Goal: Task Accomplishment & Management: Manage account settings

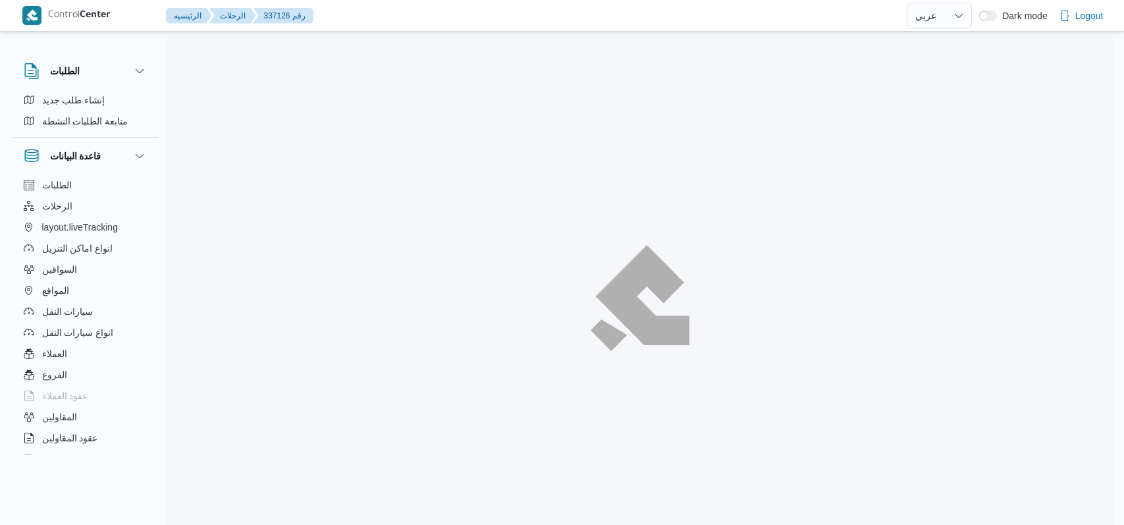
select select "ar"
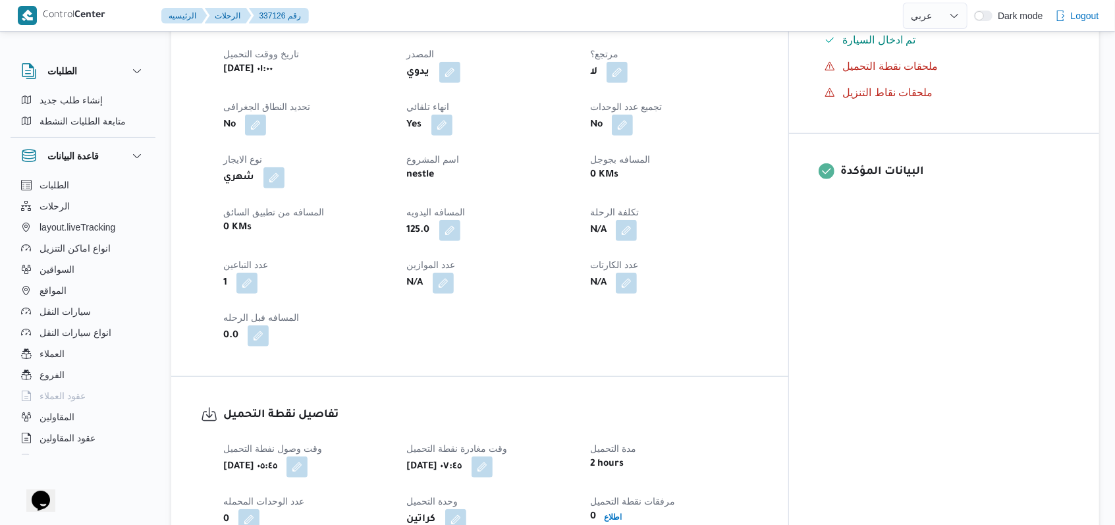
scroll to position [878, 0]
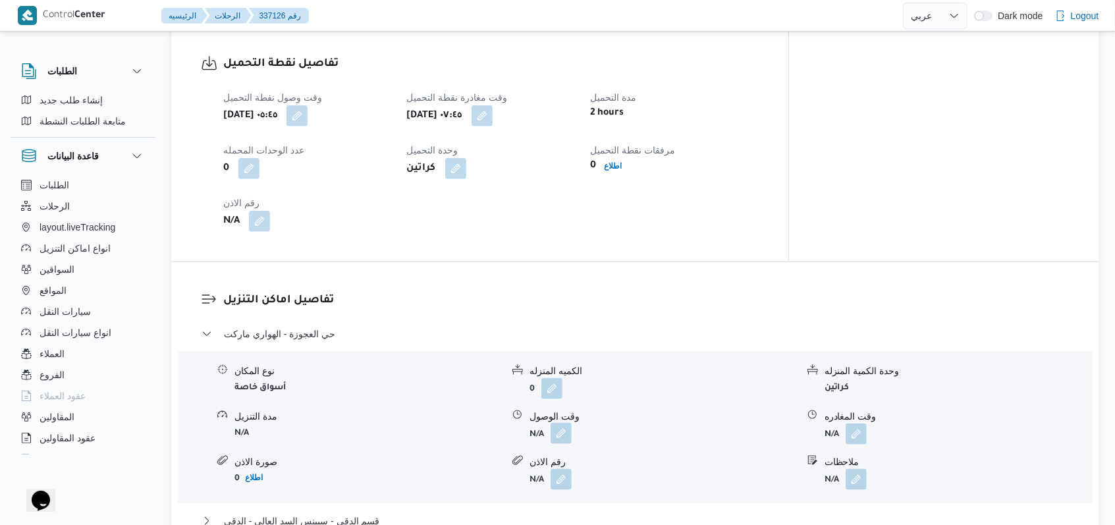
click at [567, 426] on button "button" at bounding box center [560, 433] width 21 height 21
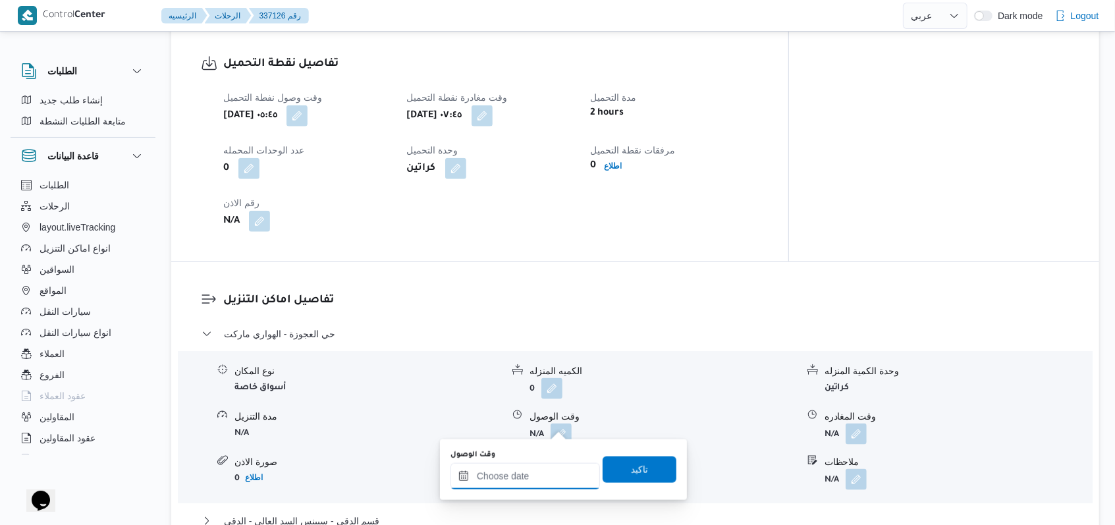
click at [554, 477] on input "وقت الوصول" at bounding box center [524, 476] width 149 height 26
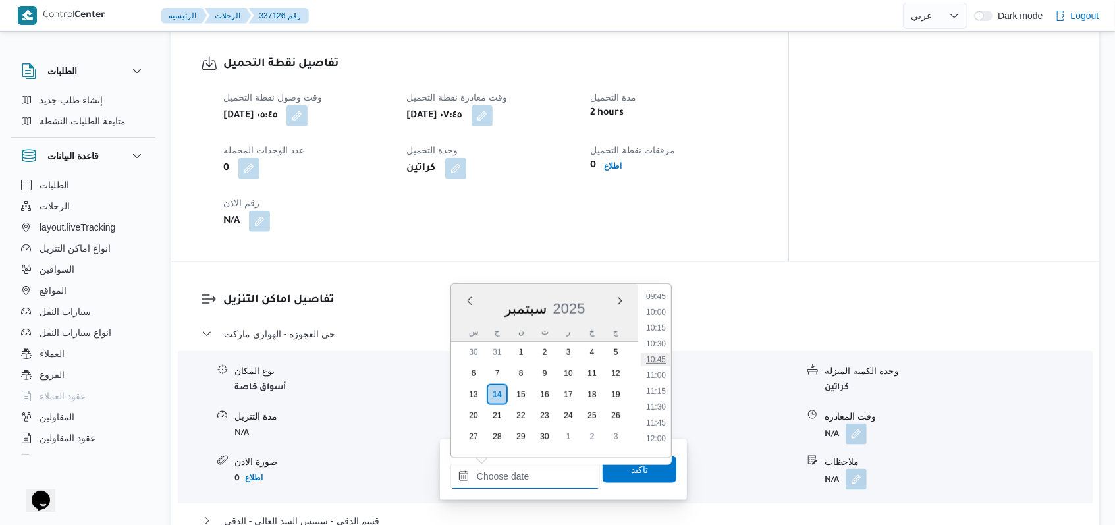
scroll to position [533, 0]
click at [662, 336] on li "09:00" at bounding box center [656, 336] width 30 height 13
type input "١٤/٠٩/٢٠٢٥ ٠٩:٠٠"
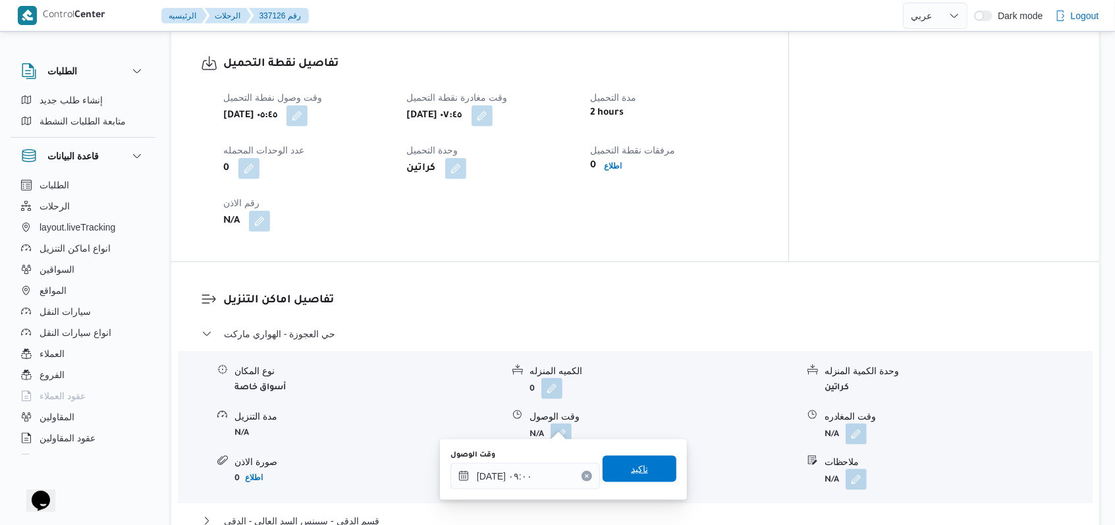
click at [631, 473] on span "تاكيد" at bounding box center [639, 469] width 17 height 16
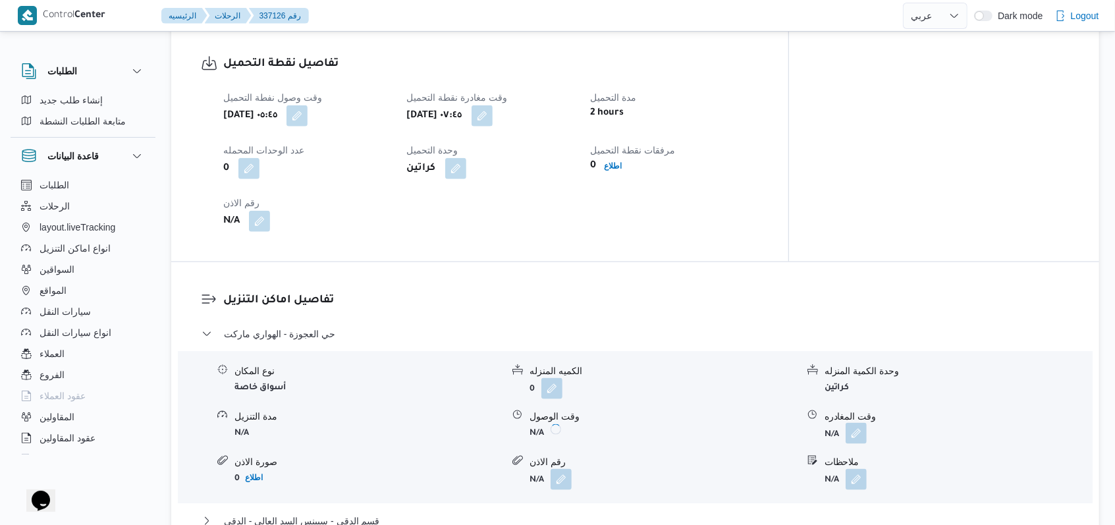
click at [857, 423] on button "button" at bounding box center [855, 433] width 21 height 21
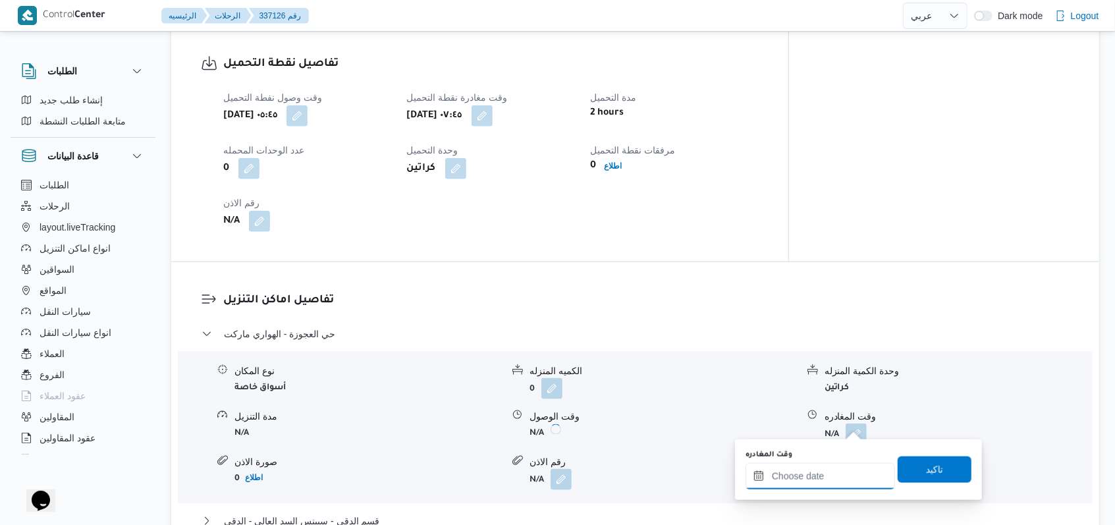
click at [832, 471] on input "وقت المغادره" at bounding box center [819, 476] width 149 height 26
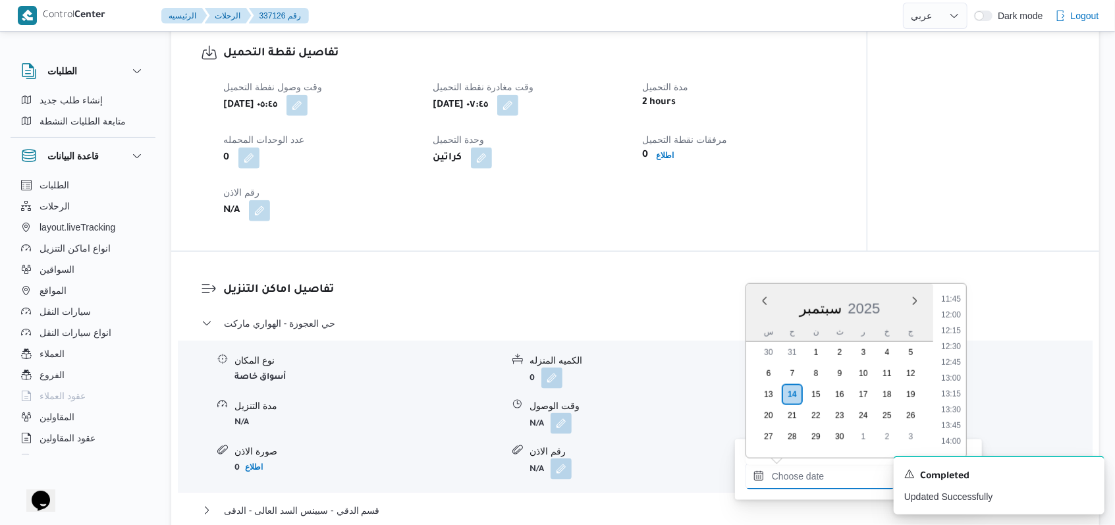
scroll to position [708, 0]
click at [959, 393] on li "12:45" at bounding box center [951, 398] width 30 height 13
type input "١٤/٠٩/٢٠٢٥ ١٢:٤٥"
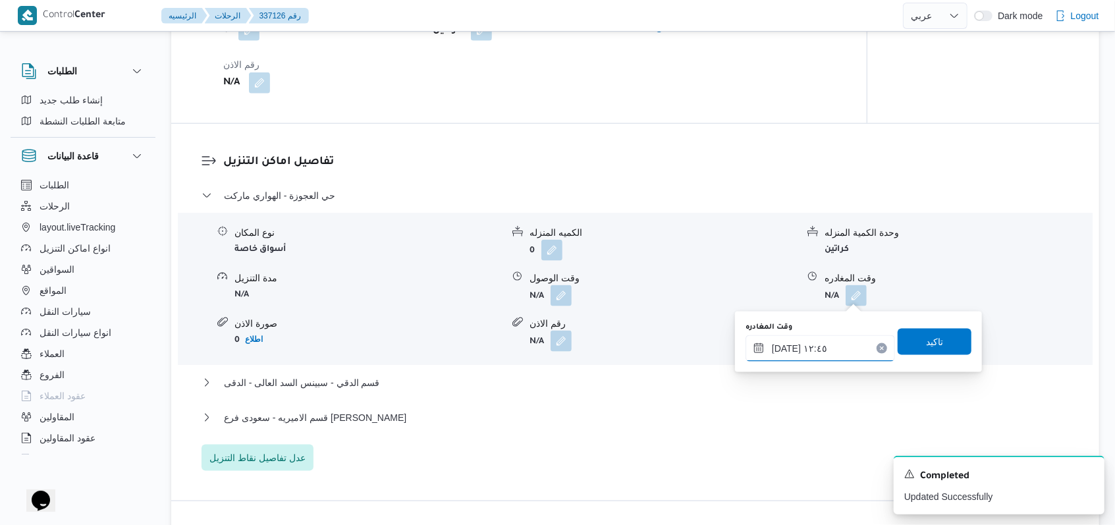
scroll to position [1141, 0]
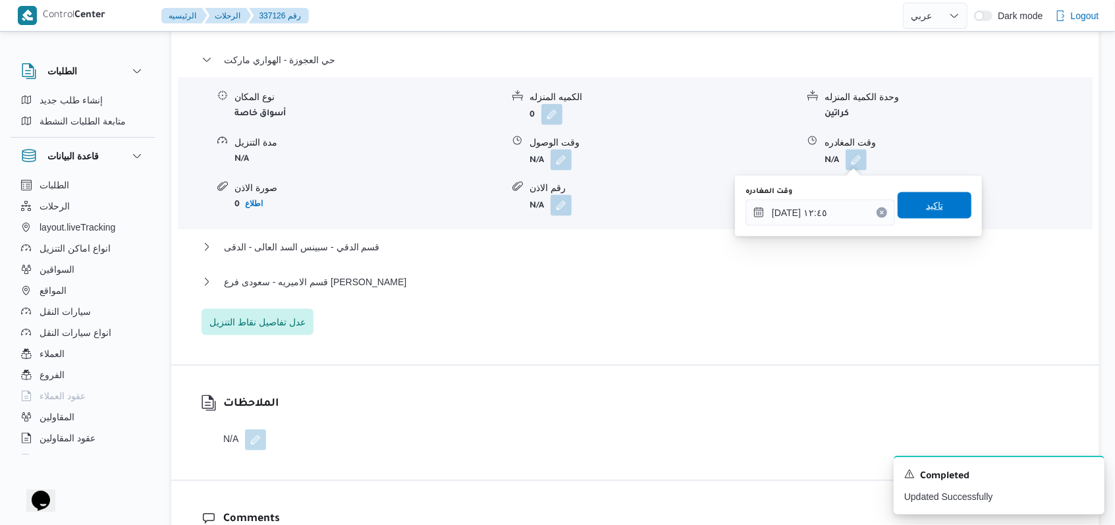
click at [916, 214] on span "تاكيد" at bounding box center [934, 205] width 74 height 26
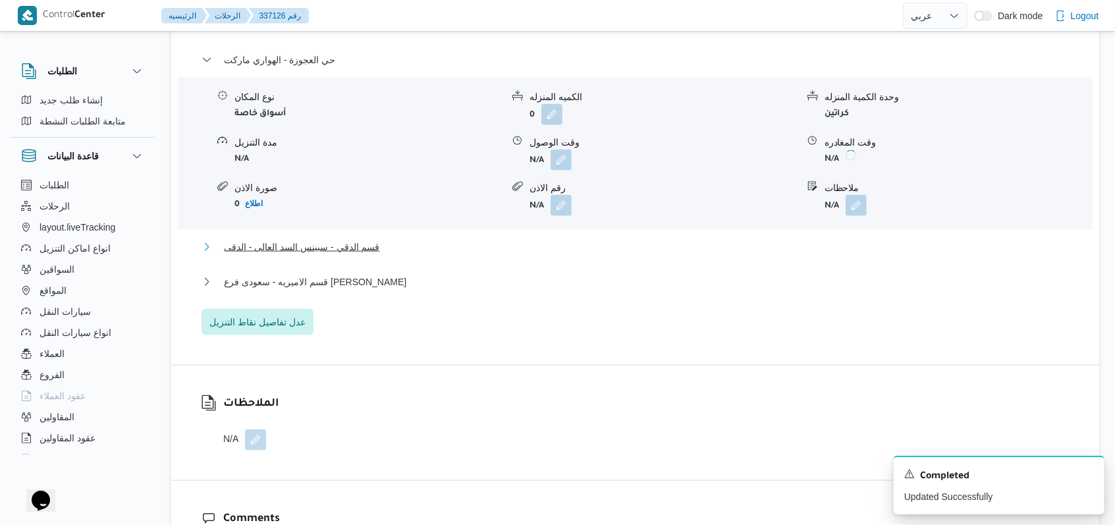
click at [311, 241] on span "قسم الدقي - سبينس السد العالى - الدقى" at bounding box center [302, 247] width 156 height 16
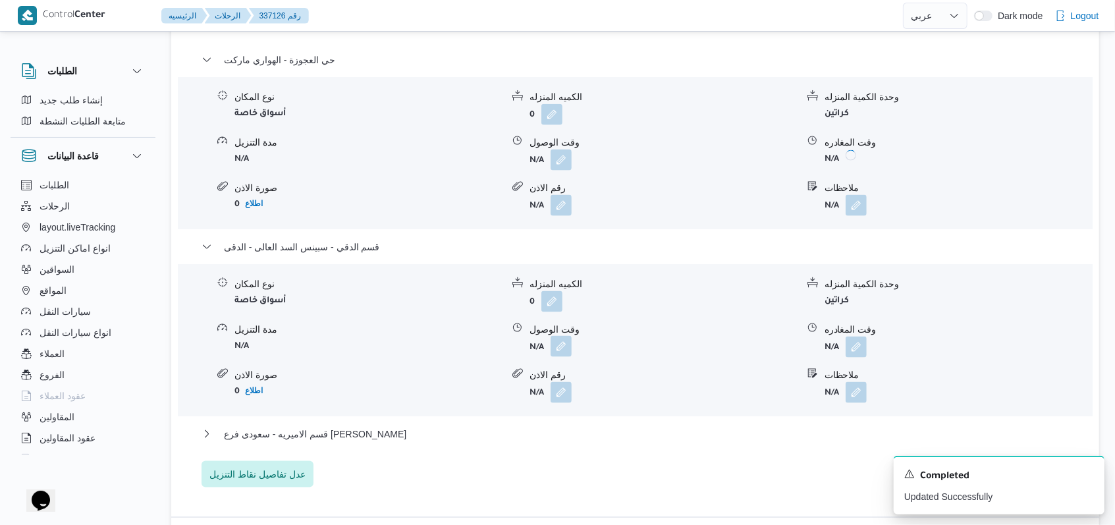
click at [553, 350] on button "button" at bounding box center [560, 346] width 21 height 21
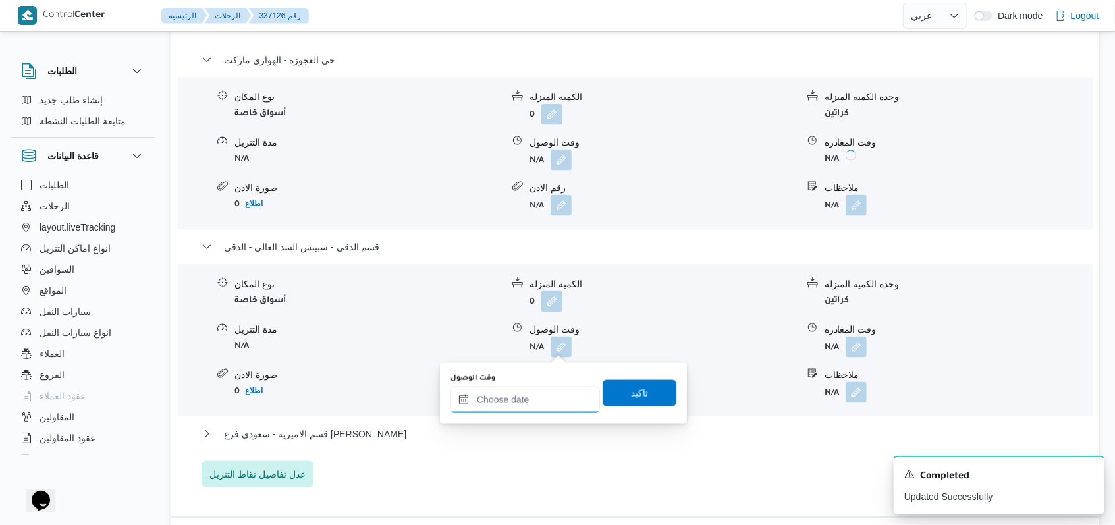
click at [544, 401] on input "وقت الوصول" at bounding box center [524, 399] width 149 height 26
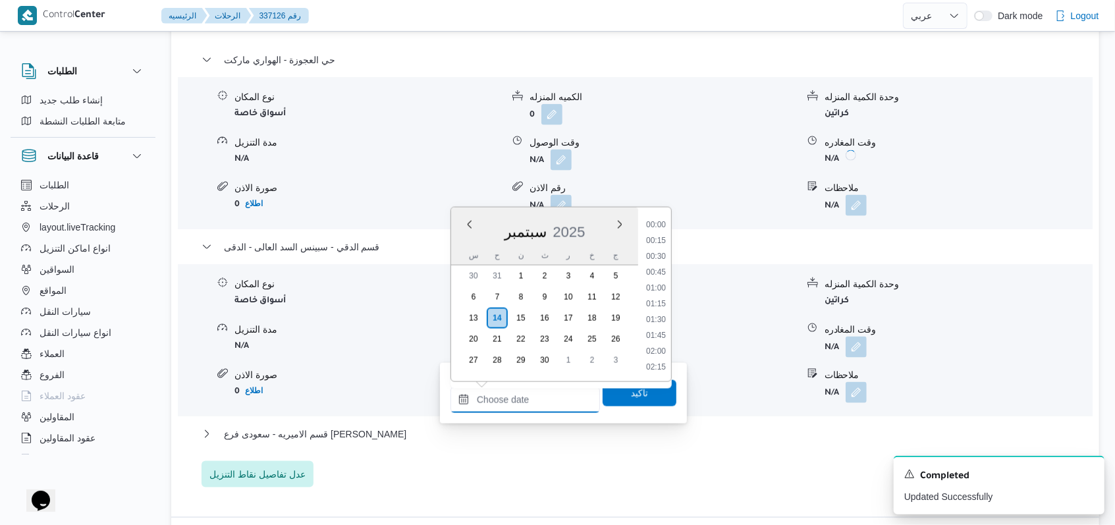
scroll to position [884, 0]
click at [661, 226] on li "14:00" at bounding box center [656, 225] width 30 height 13
type input "١٤/٠٩/٢٠٢٥ ١٤:٠٠"
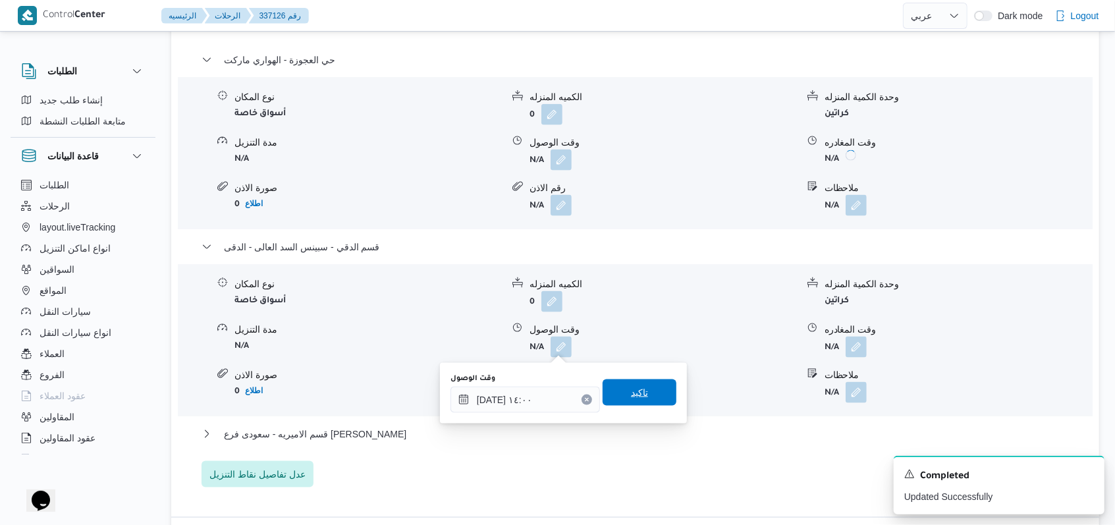
click at [658, 380] on span "تاكيد" at bounding box center [639, 392] width 74 height 26
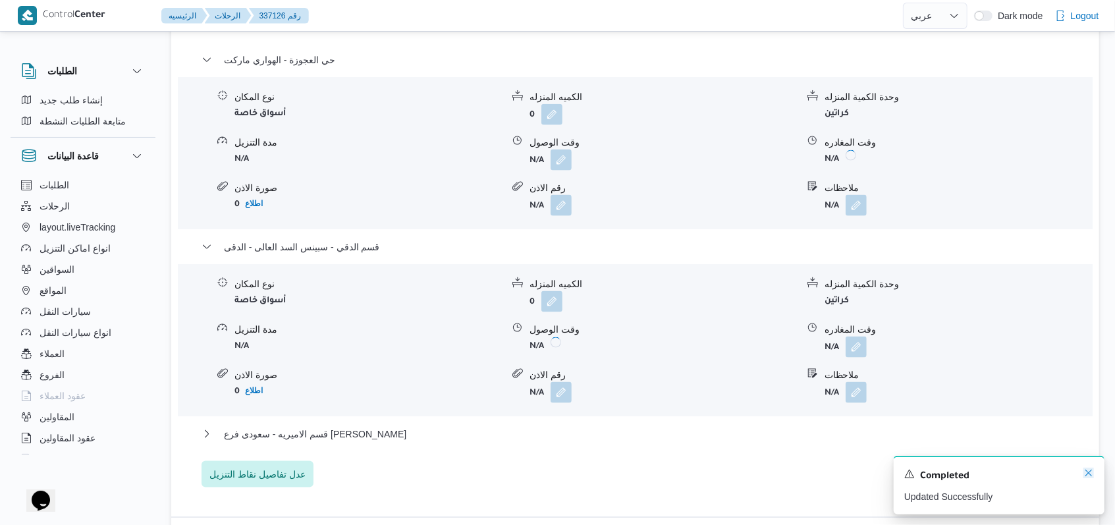
click at [1090, 476] on icon "Dismiss toast" at bounding box center [1088, 472] width 7 height 7
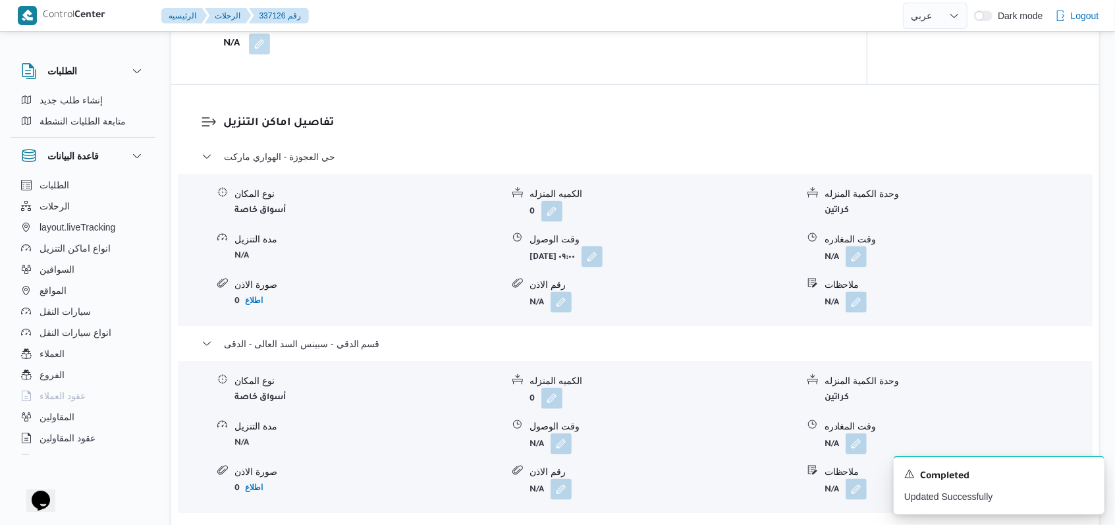
scroll to position [1141, 0]
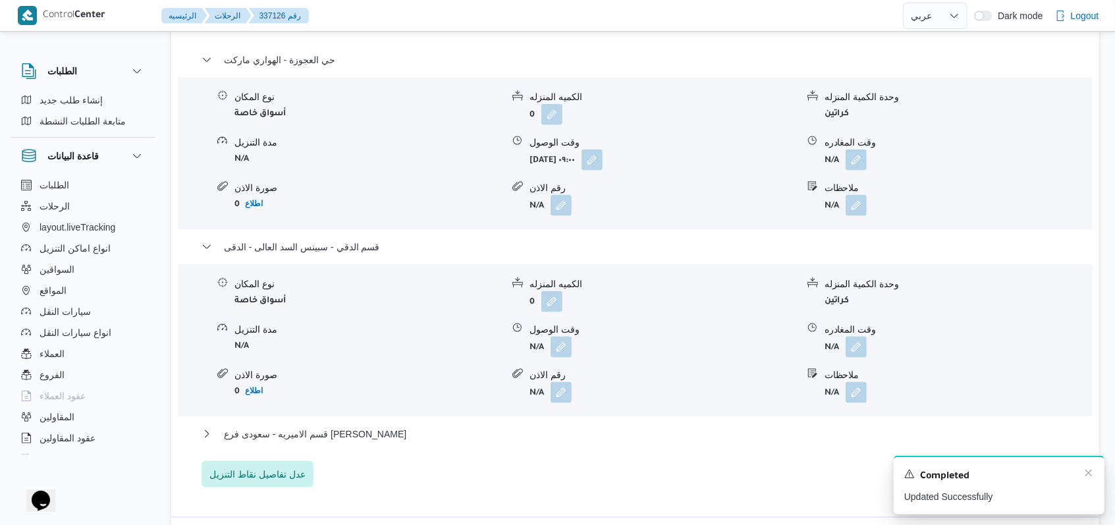
click at [1095, 475] on div "A new notification appears Completed Updated Successfully" at bounding box center [998, 485] width 211 height 59
click at [1085, 474] on icon "Dismiss toast" at bounding box center [1088, 472] width 11 height 11
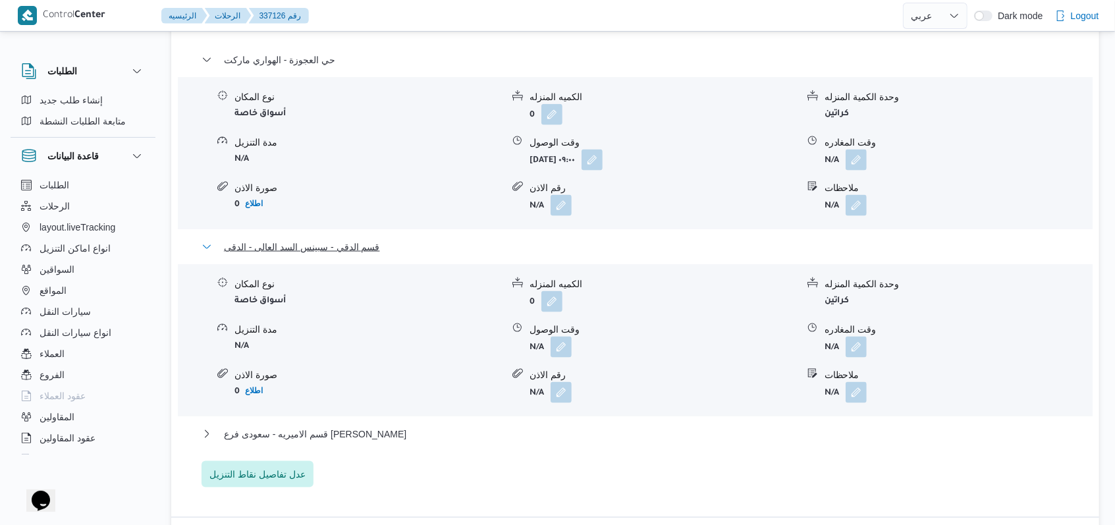
click at [330, 239] on span "قسم الدقي - سبينس السد العالى - الدقى" at bounding box center [302, 247] width 156 height 16
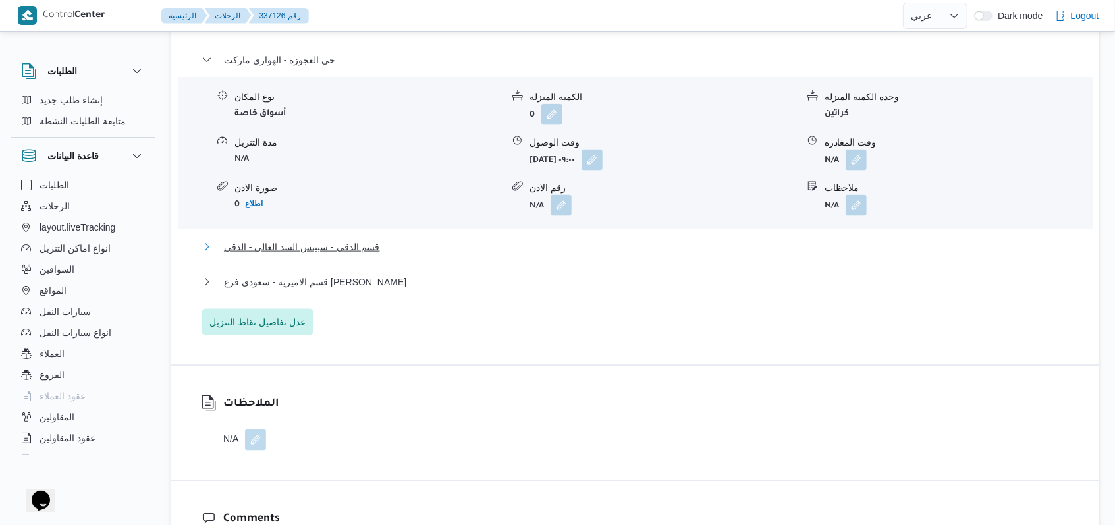
click at [330, 239] on span "قسم الدقي - سبينس السد العالى - الدقى" at bounding box center [302, 247] width 156 height 16
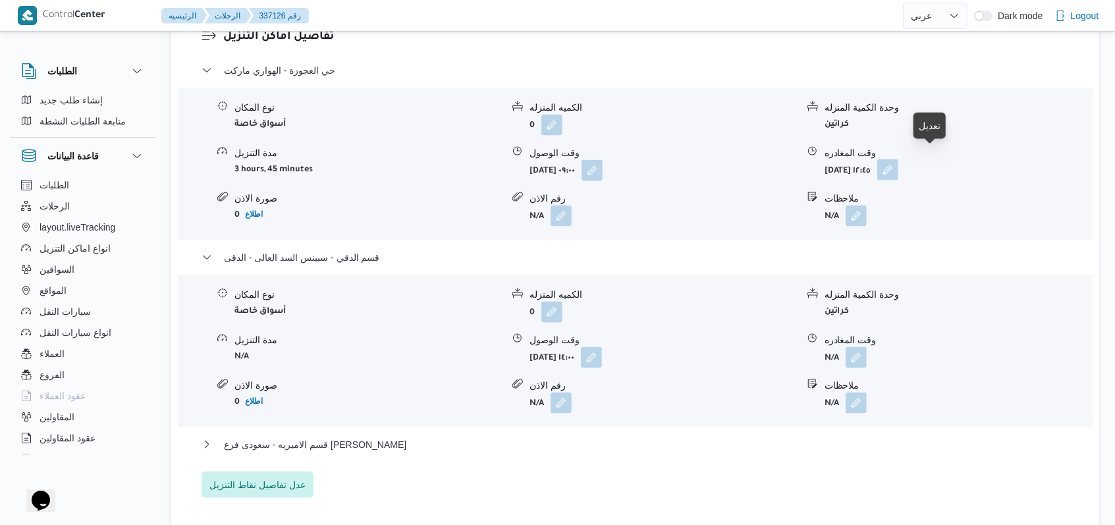
click at [898, 159] on button "button" at bounding box center [887, 169] width 21 height 21
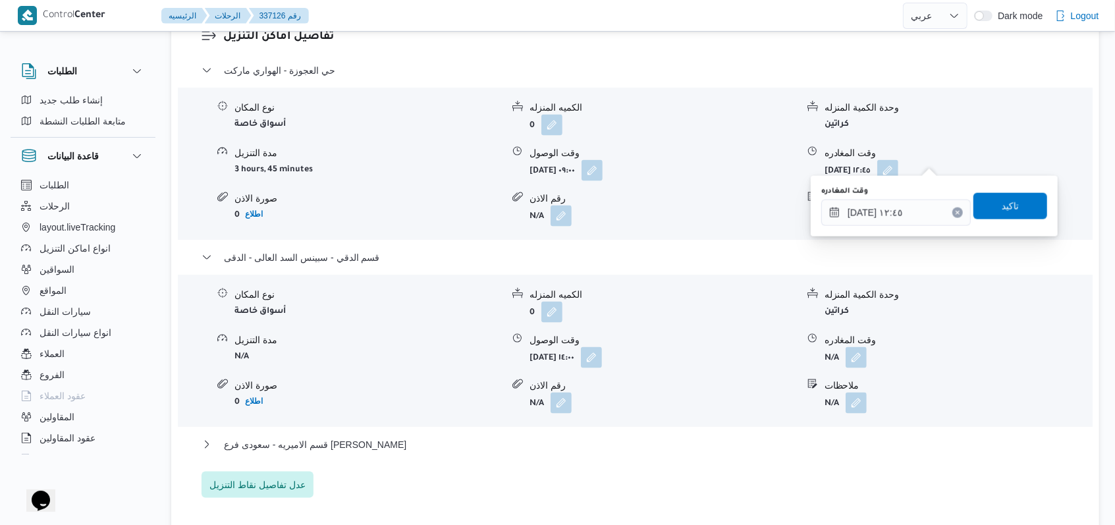
click at [927, 230] on div "You are in a dialog. To close this dialog, hit escape. وقت المغادره ١٤/٠٩/٢٠٢٥ …" at bounding box center [933, 206] width 247 height 61
click at [925, 219] on input "١٤/٠٩/٢٠٢٥ ١٢:٤٥" at bounding box center [895, 212] width 149 height 26
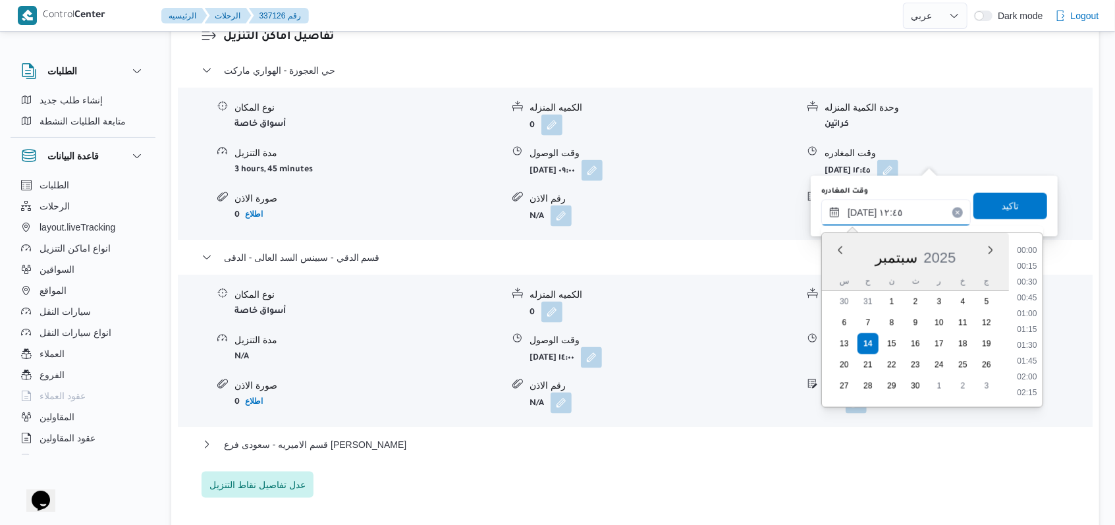
scroll to position [726, 0]
click at [602, 346] on button "button" at bounding box center [591, 356] width 21 height 21
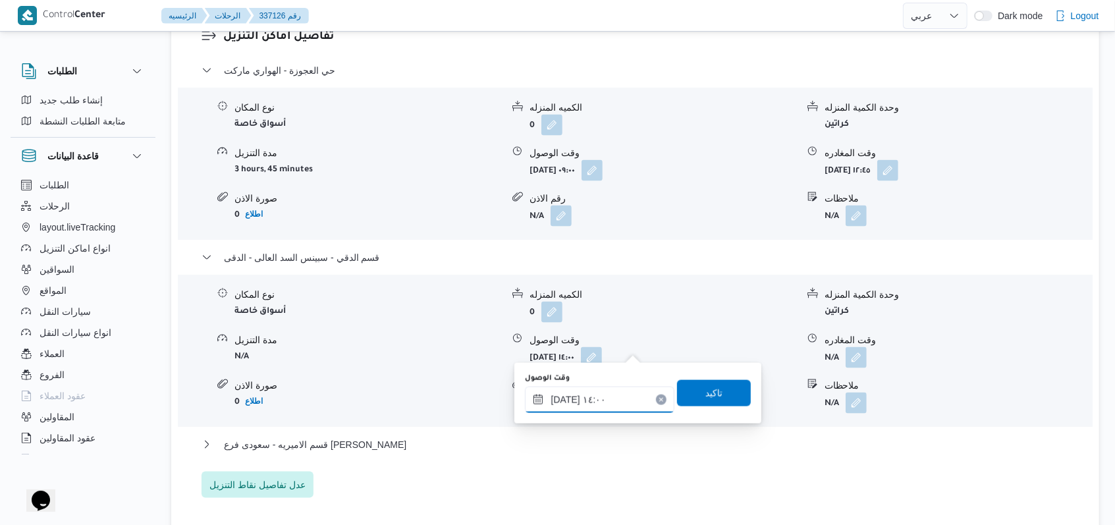
click at [605, 406] on input "١٤/٠٩/٢٠٢٥ ١٤:٠٠" at bounding box center [599, 399] width 149 height 26
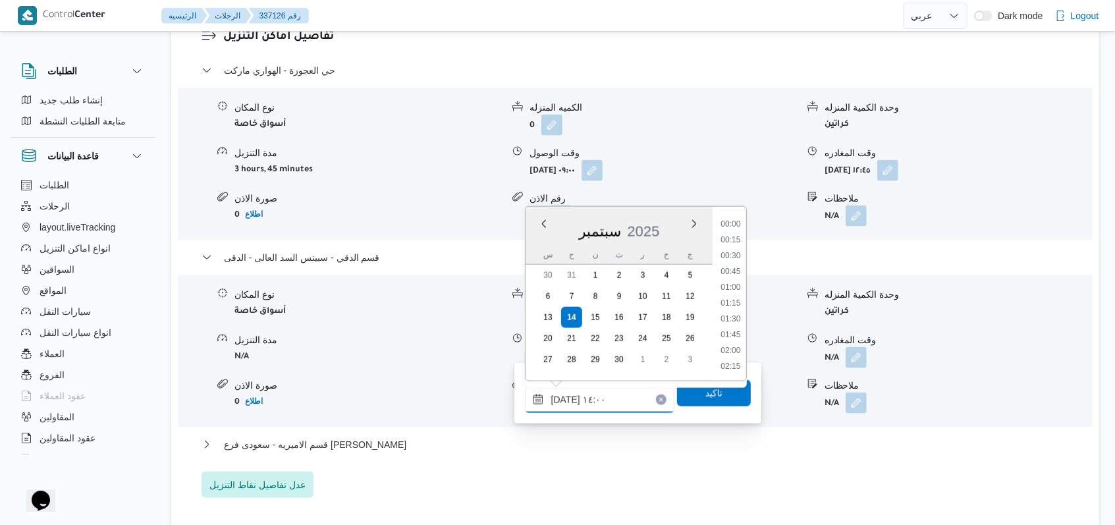
scroll to position [805, 0]
click at [737, 261] on li "13:15" at bounding box center [730, 256] width 30 height 13
type input "١٤/٠٩/٢٠٢٥ ١٣:١٥"
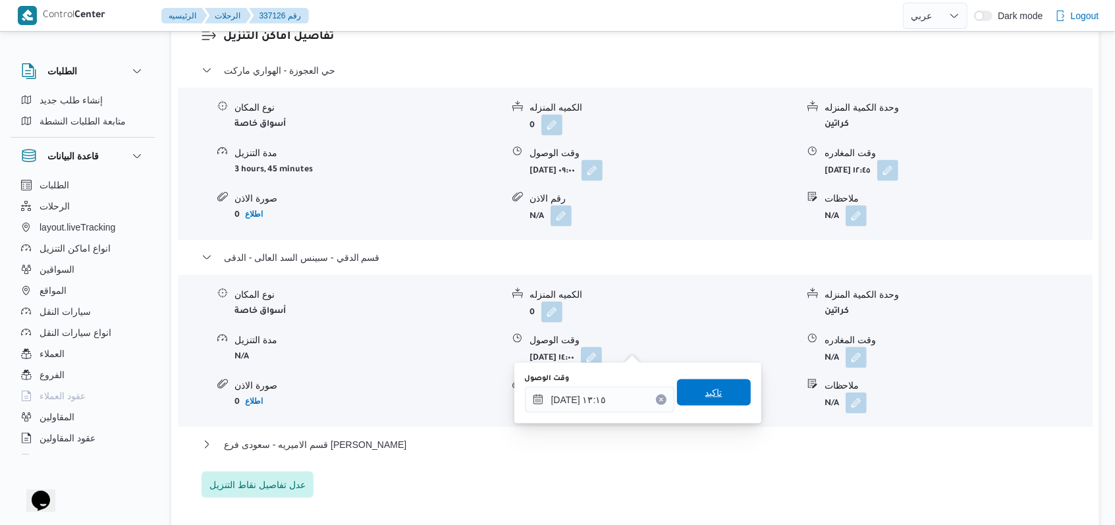
click at [727, 395] on span "تاكيد" at bounding box center [714, 392] width 74 height 26
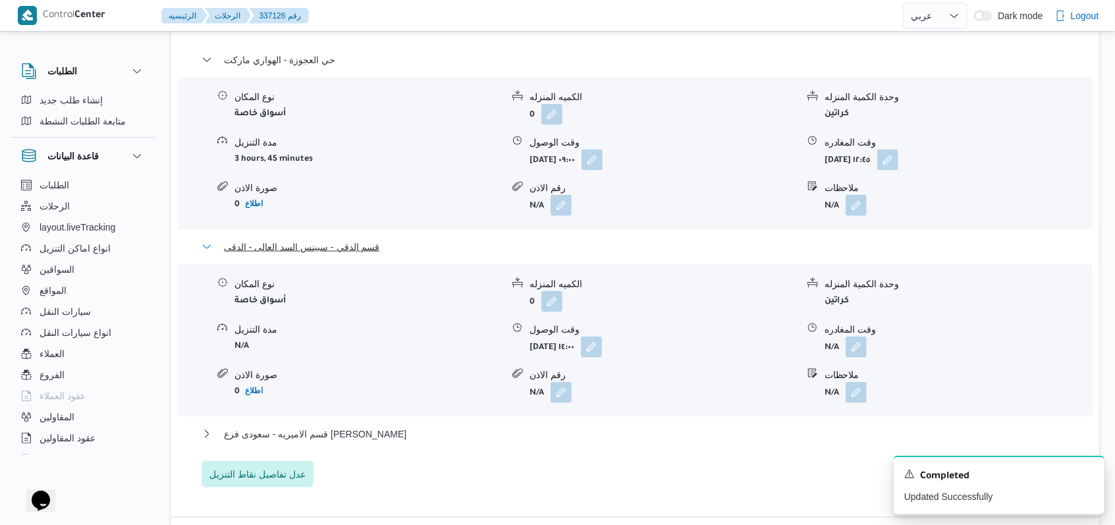
click at [340, 243] on span "قسم الدقي - سبينس السد العالى - الدقى" at bounding box center [302, 247] width 156 height 16
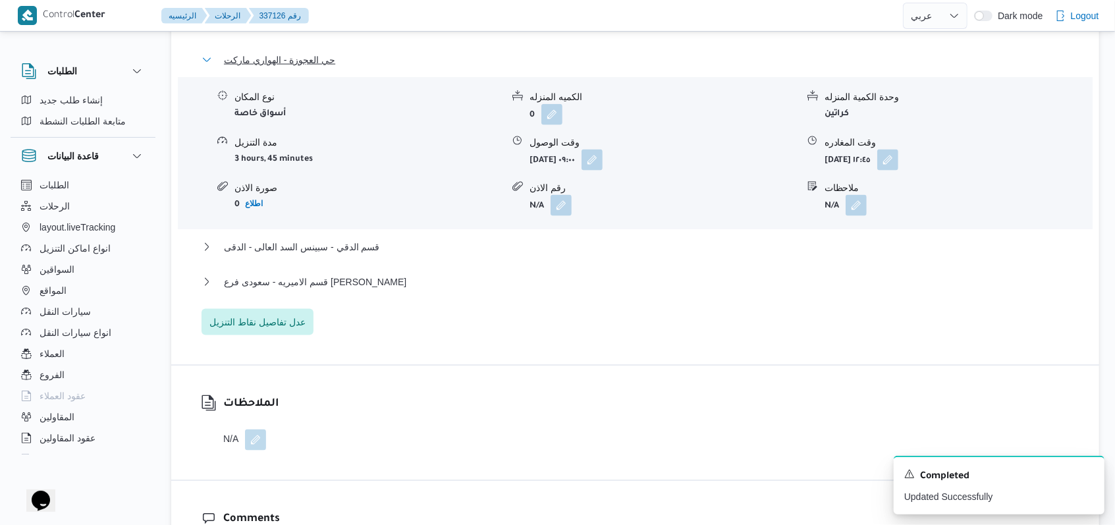
click at [321, 61] on span "حي العجوزة - الهواري ماركت" at bounding box center [279, 60] width 111 height 16
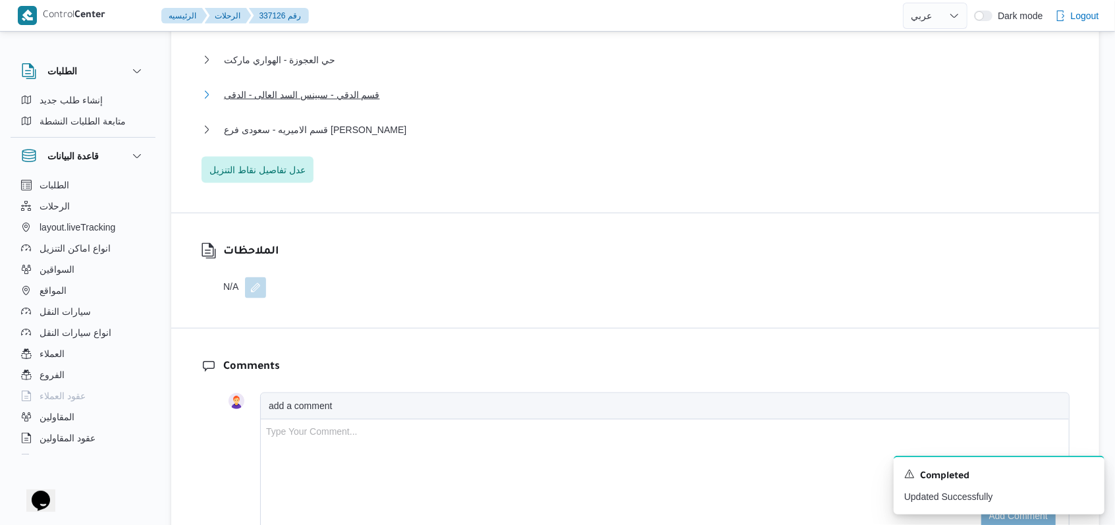
click at [333, 102] on span "قسم الدقي - سبينس السد العالى - الدقى" at bounding box center [302, 95] width 156 height 16
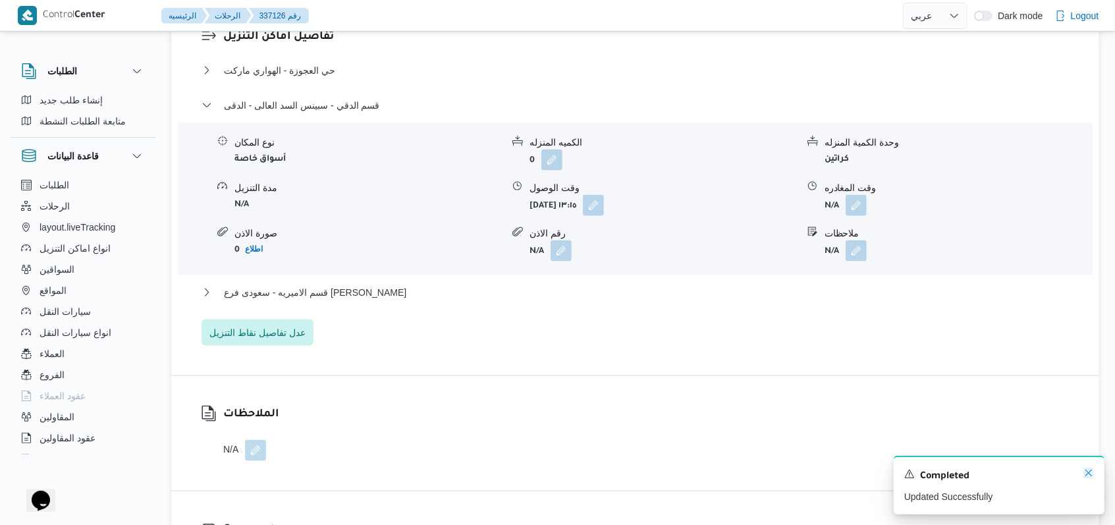
click at [1090, 478] on icon "Dismiss toast" at bounding box center [1088, 472] width 11 height 11
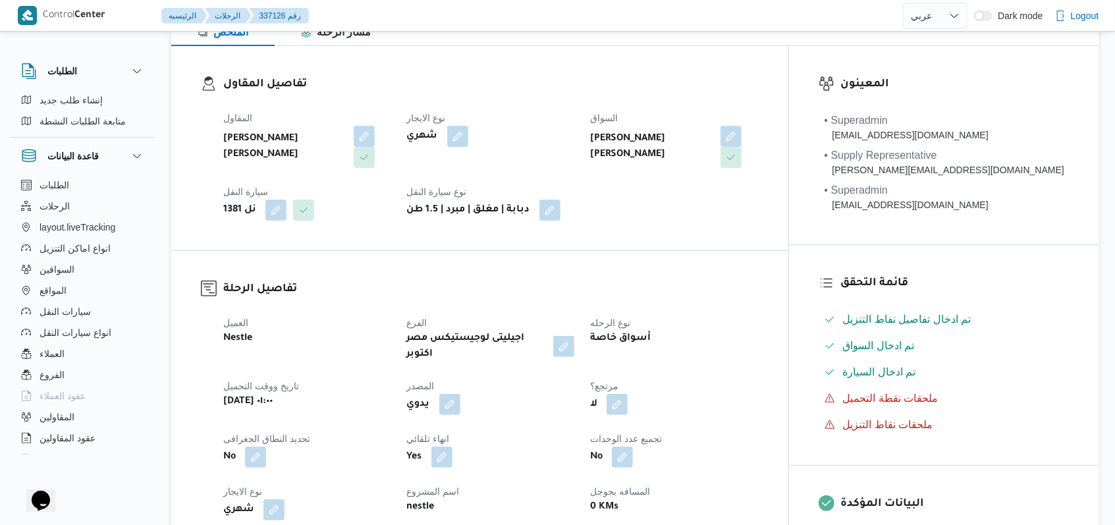
scroll to position [0, 0]
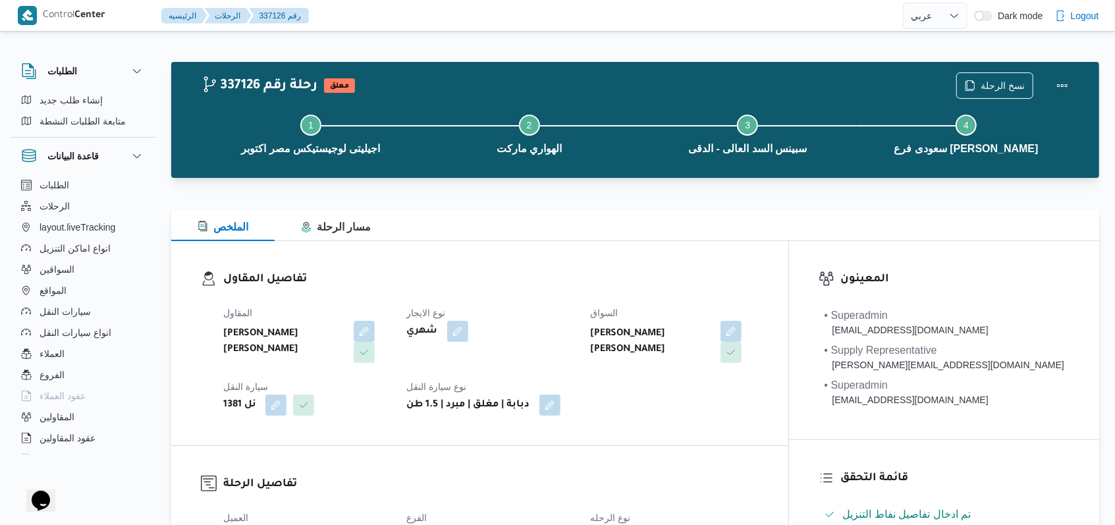
select select "ar"
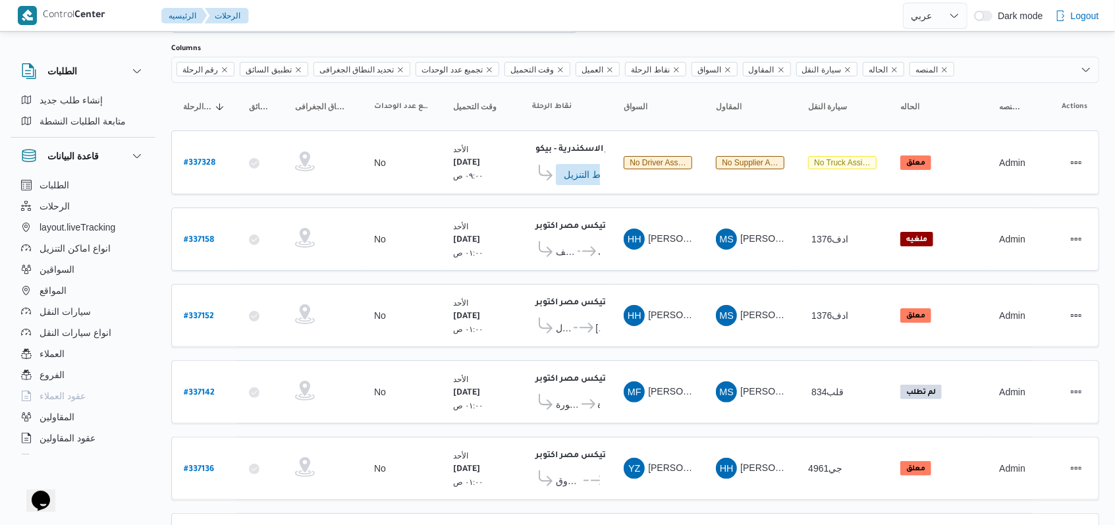
scroll to position [159, 0]
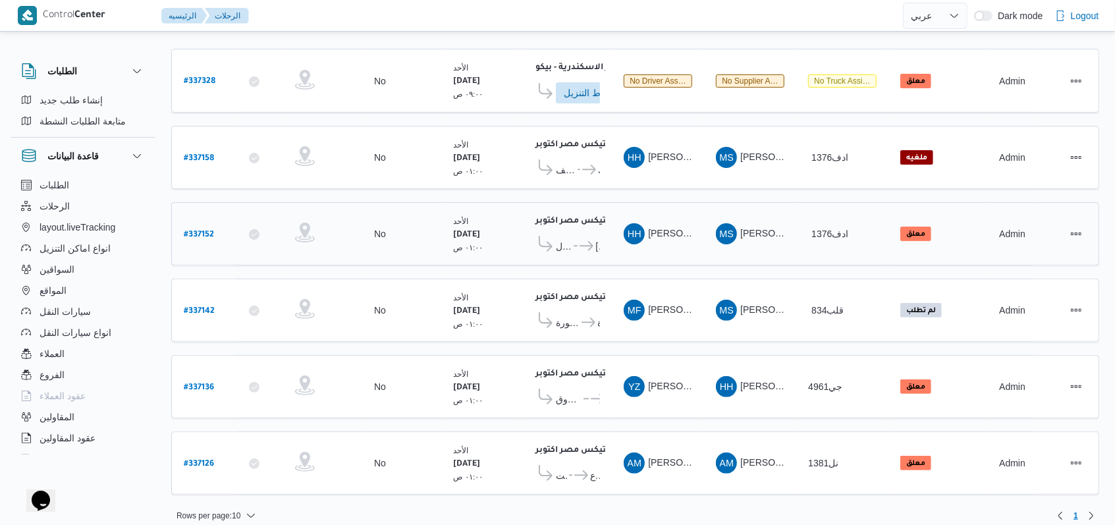
click at [209, 232] on b "# 337152" at bounding box center [199, 234] width 30 height 9
select select "ar"
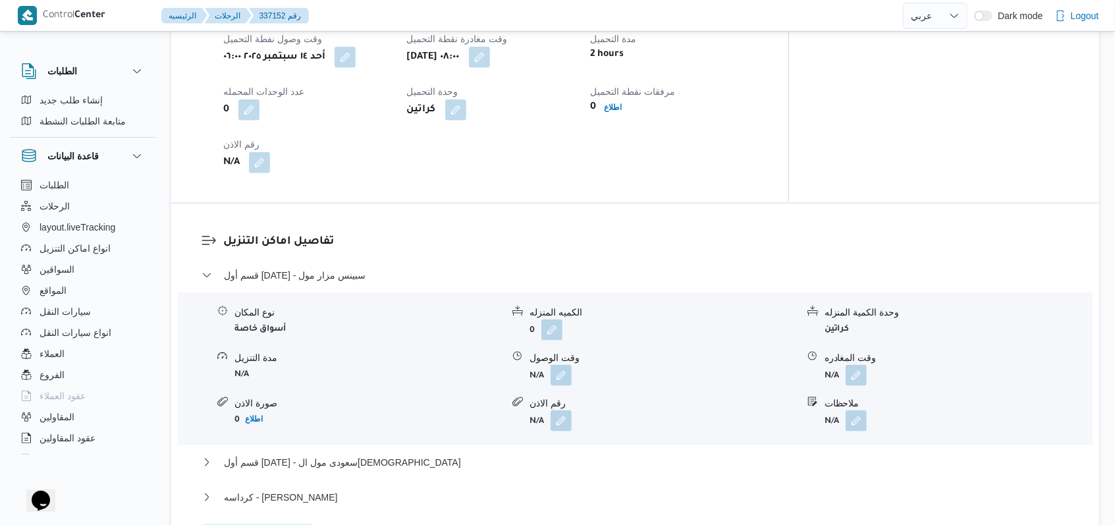
scroll to position [1053, 0]
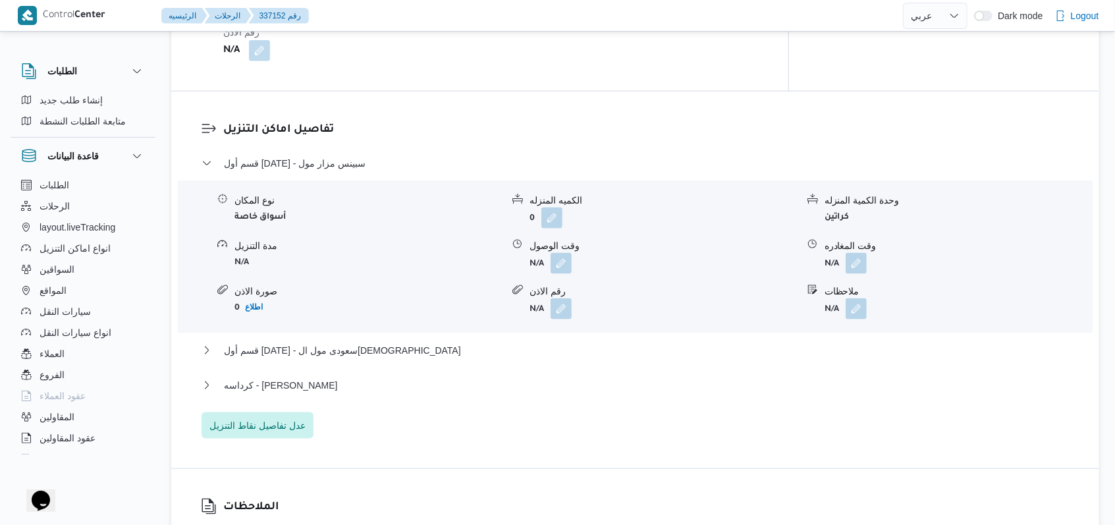
click at [549, 253] on span at bounding box center [558, 263] width 28 height 21
click at [564, 252] on button "button" at bounding box center [560, 262] width 21 height 21
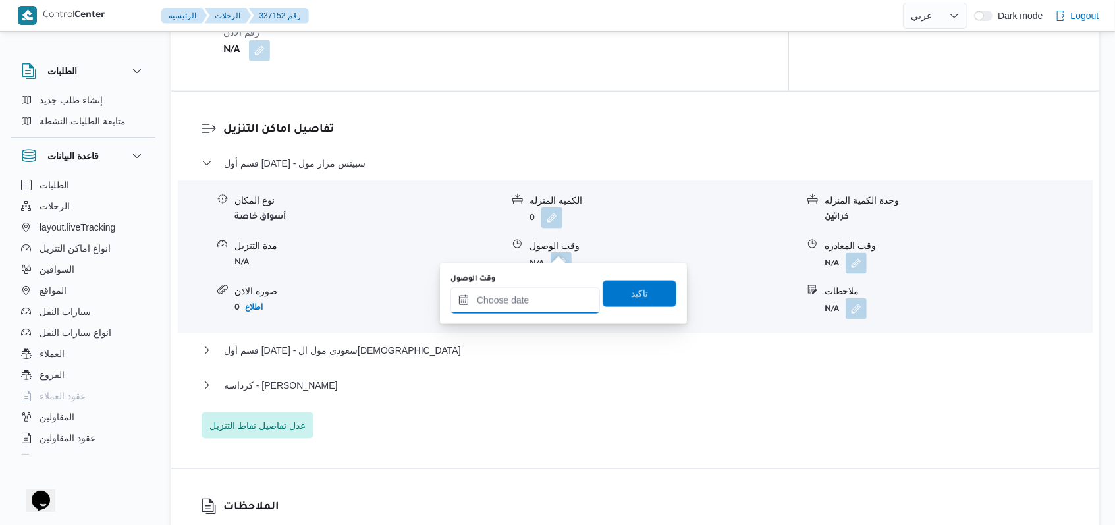
click at [539, 298] on input "وقت الوصول" at bounding box center [524, 300] width 149 height 26
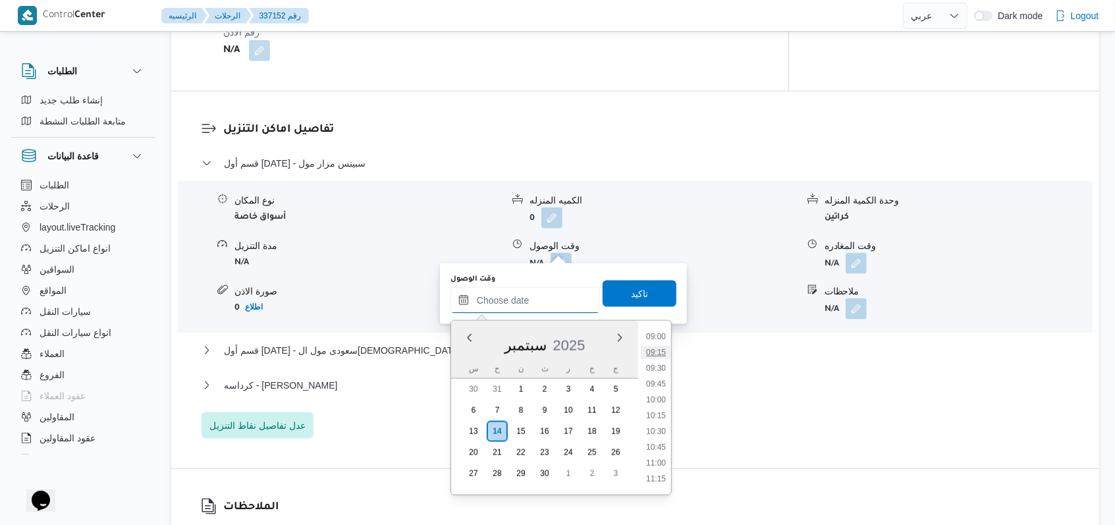
scroll to position [533, 0]
click at [660, 361] on li "08:45" at bounding box center [656, 358] width 30 height 13
type input "١٤/٠٩/٢٠٢٥ ٠٨:٤٥"
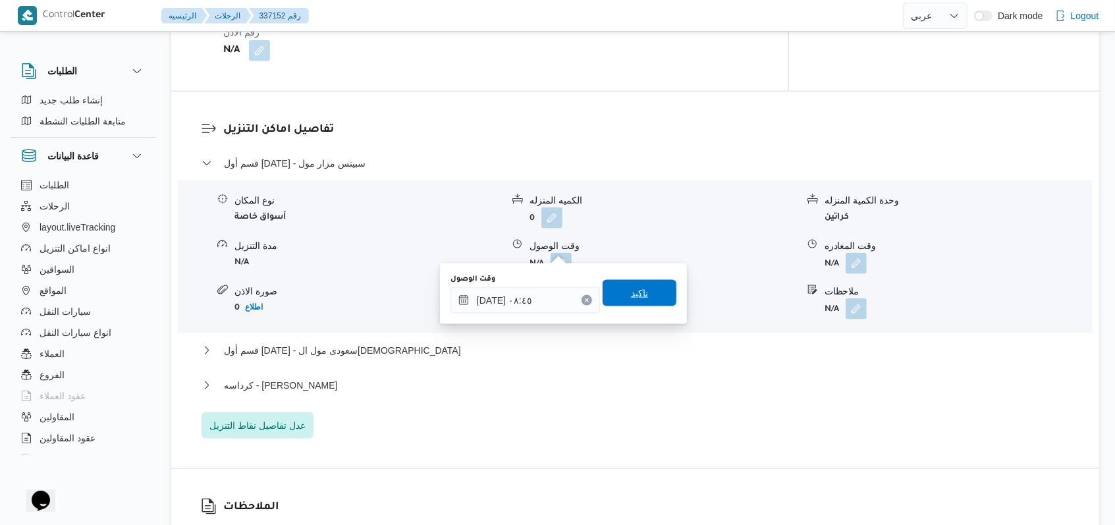
click at [646, 298] on span "تاكيد" at bounding box center [639, 293] width 74 height 26
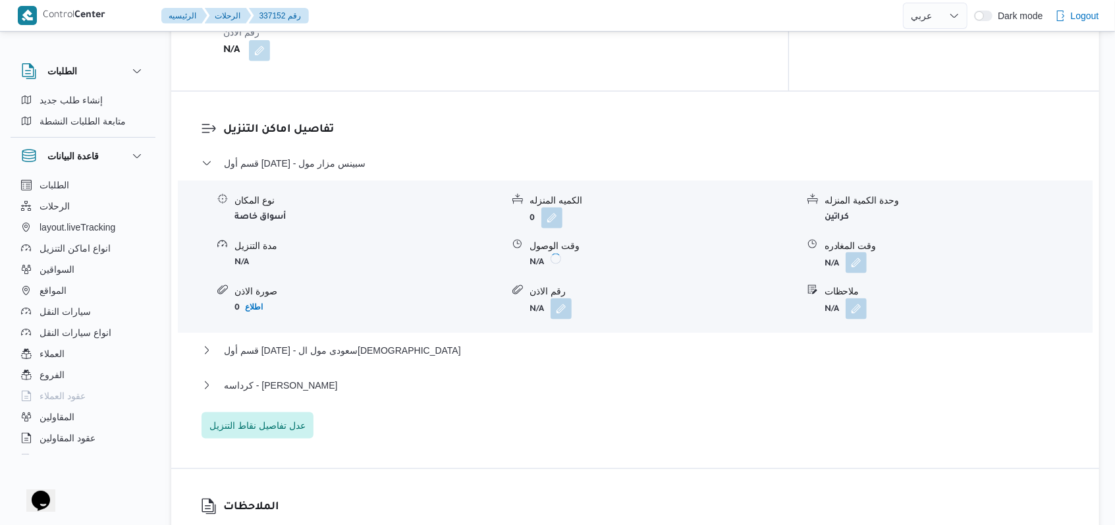
click at [852, 252] on button "button" at bounding box center [855, 262] width 21 height 21
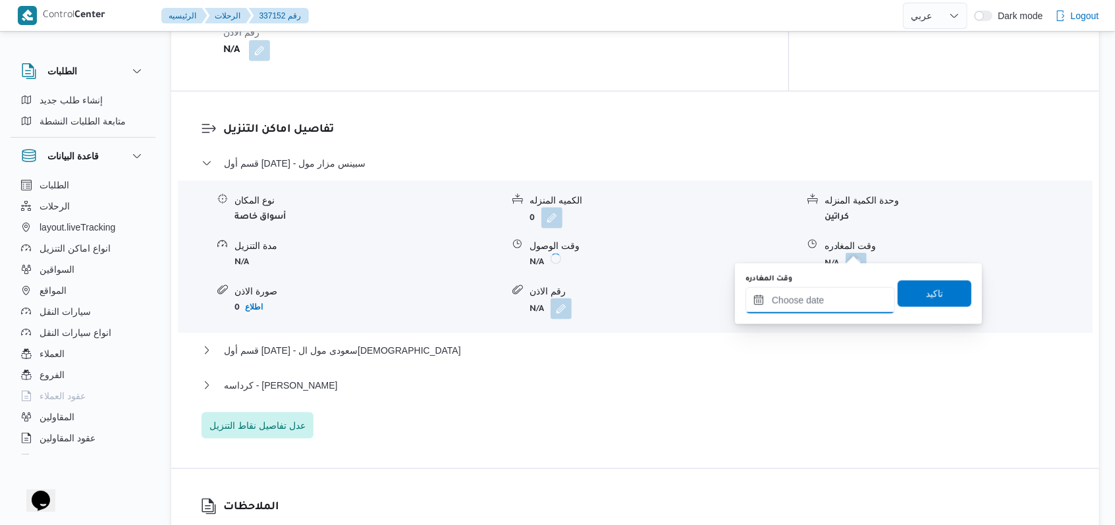
click at [824, 306] on input "وقت المغادره" at bounding box center [819, 300] width 149 height 26
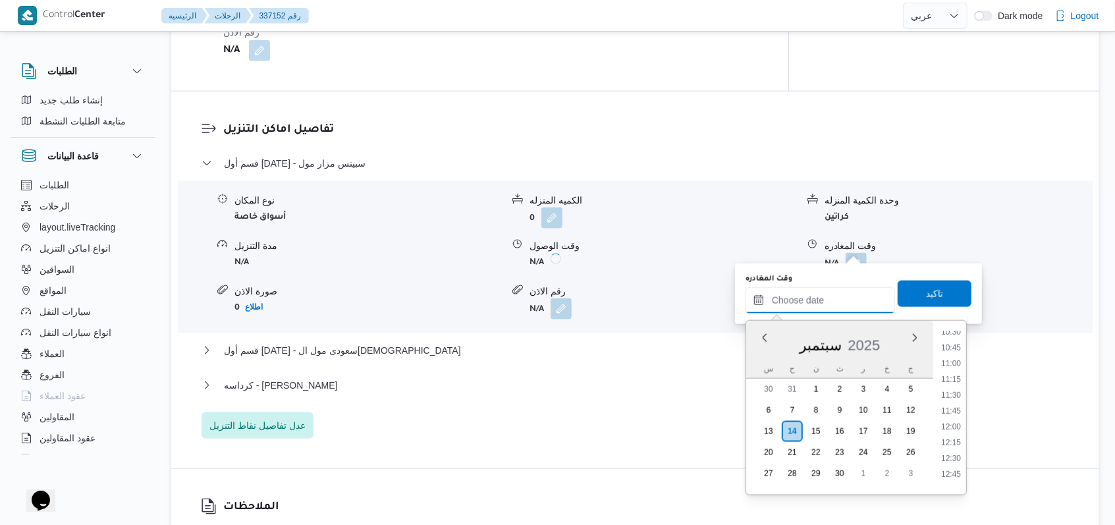
scroll to position [621, 0]
click at [959, 378] on li "10:30" at bounding box center [951, 380] width 30 height 13
type input "١٤/٠٩/٢٠٢٥ ١٠:٣٠"
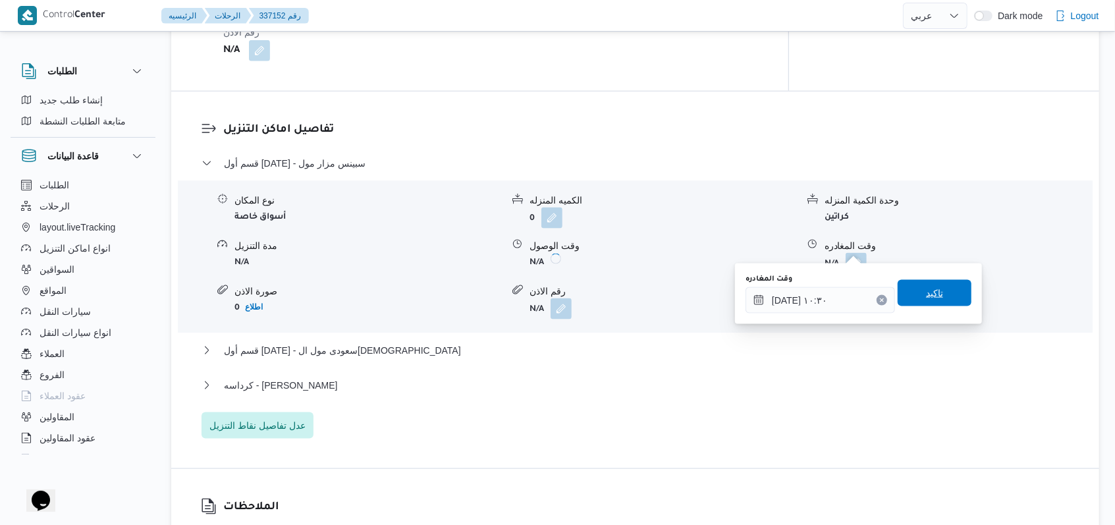
click at [943, 290] on span "تاكيد" at bounding box center [934, 293] width 74 height 26
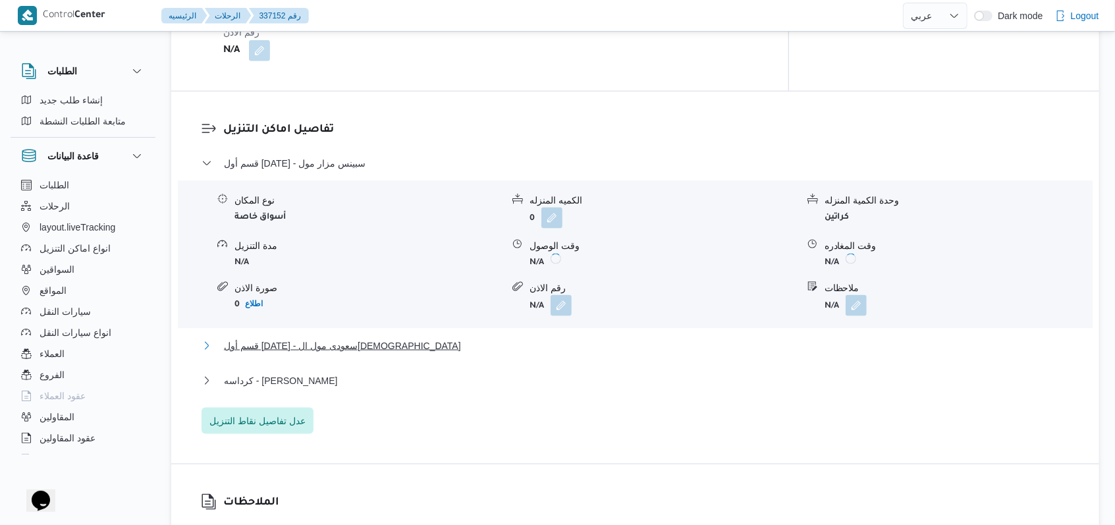
click at [332, 338] on span "قسم أول 6 أكتوبر - سعودى مول العرب" at bounding box center [342, 346] width 237 height 16
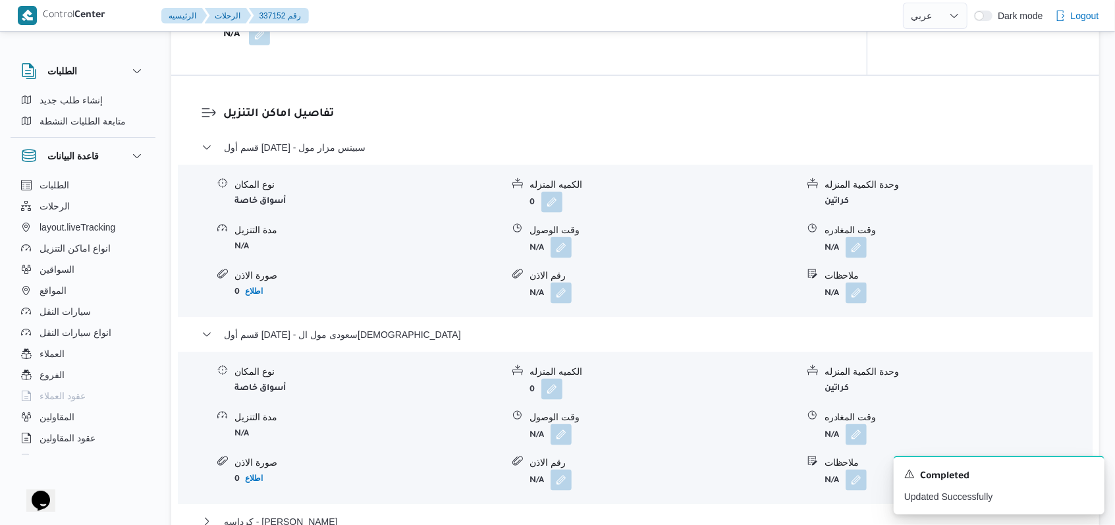
scroll to position [1228, 0]
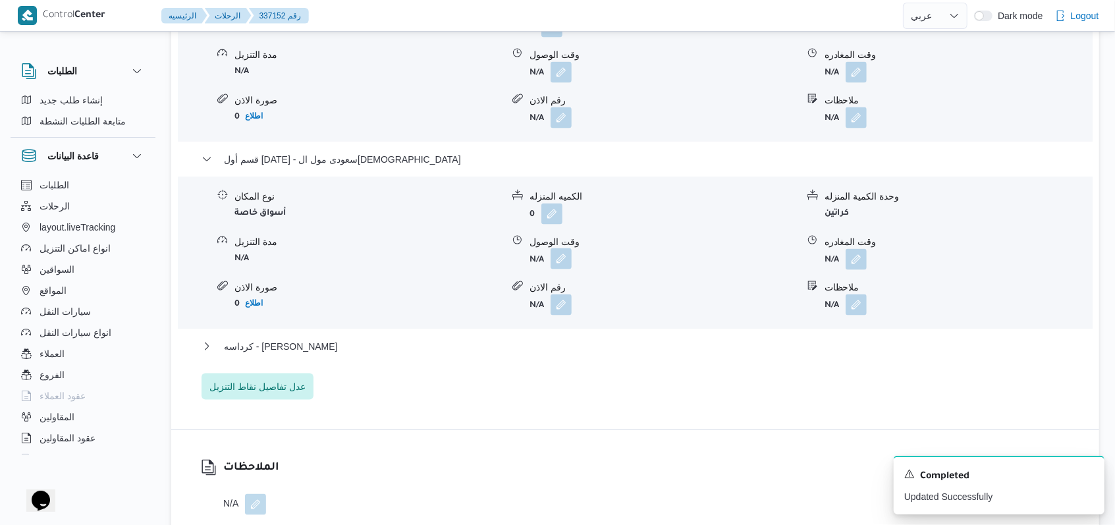
click at [557, 260] on button "button" at bounding box center [560, 258] width 21 height 21
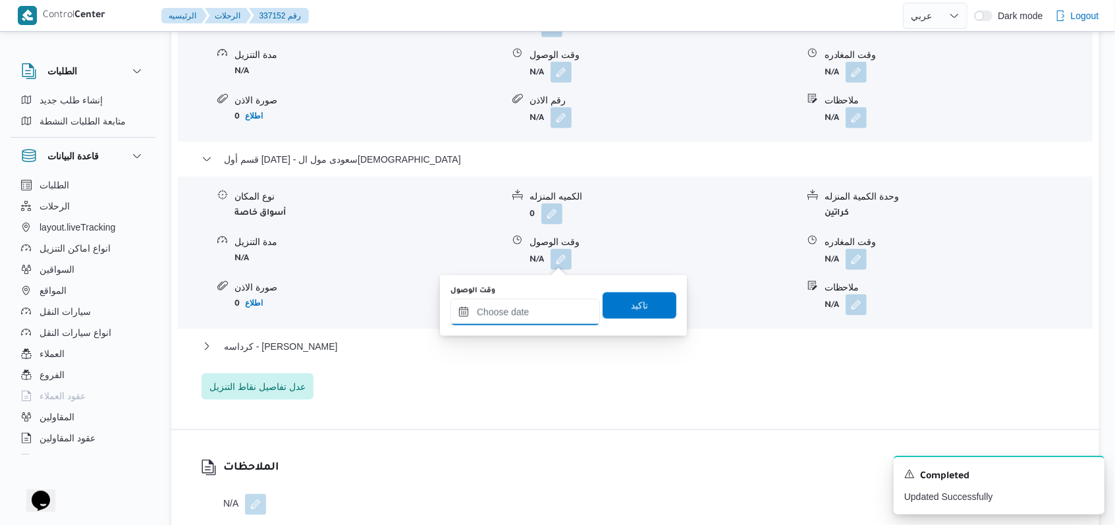
click at [535, 305] on input "وقت الوصول" at bounding box center [524, 312] width 149 height 26
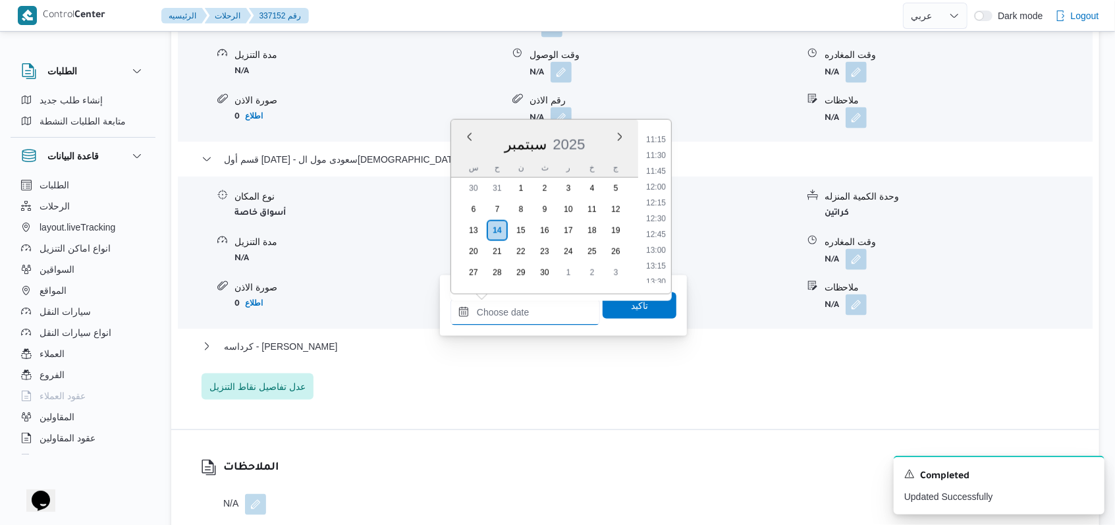
scroll to position [1141, 0]
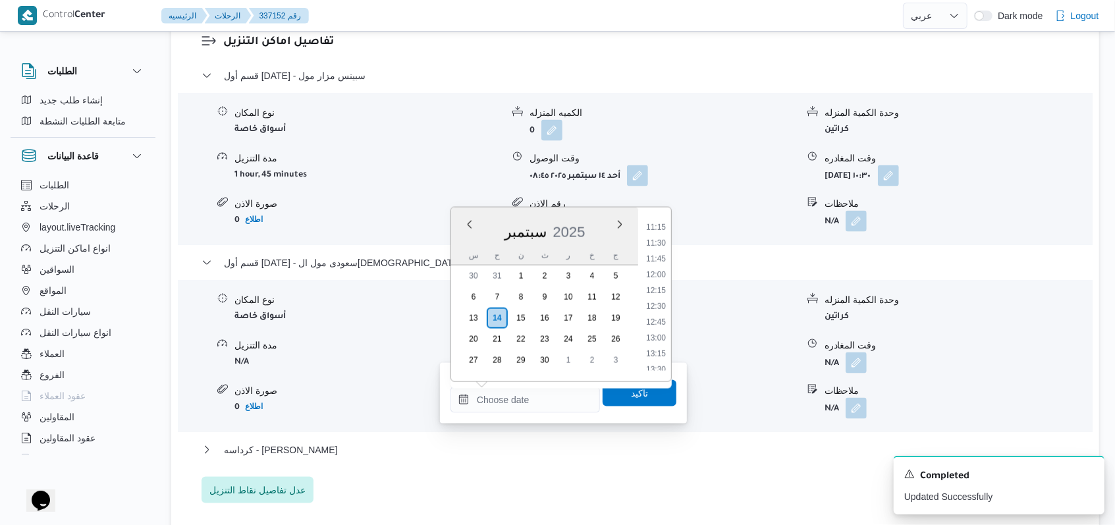
click at [656, 234] on ul "00:00 00:15 00:30 00:45 01:00 01:15 01:30 01:45 02:00 02:15 02:30 02:45 03:00 0…" at bounding box center [656, 294] width 30 height 153
click at [656, 229] on li "11:15" at bounding box center [656, 227] width 30 height 13
type input "١٤/٠٩/٢٠٢٥ ١١:١٥"
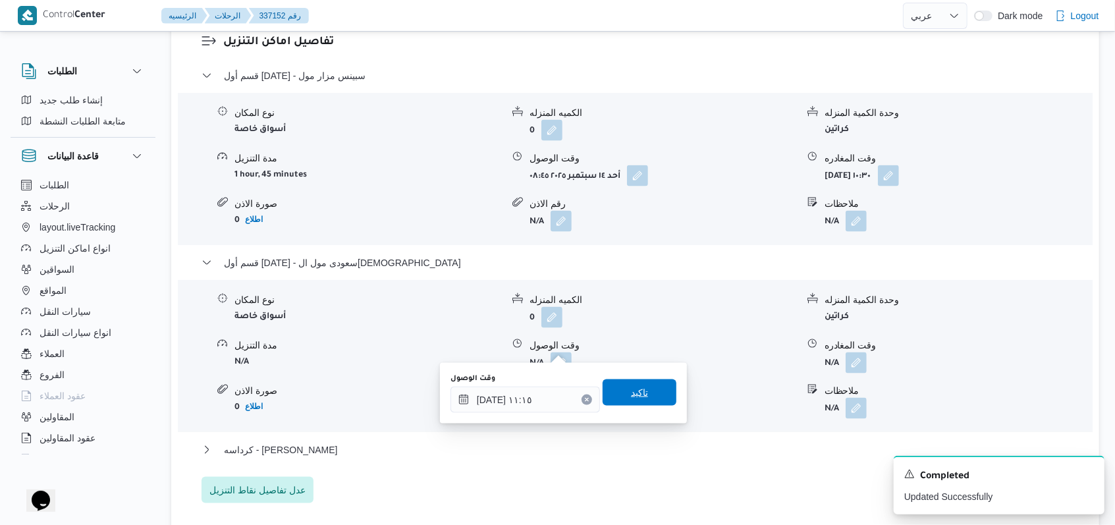
click at [643, 384] on span "تاكيد" at bounding box center [639, 392] width 74 height 26
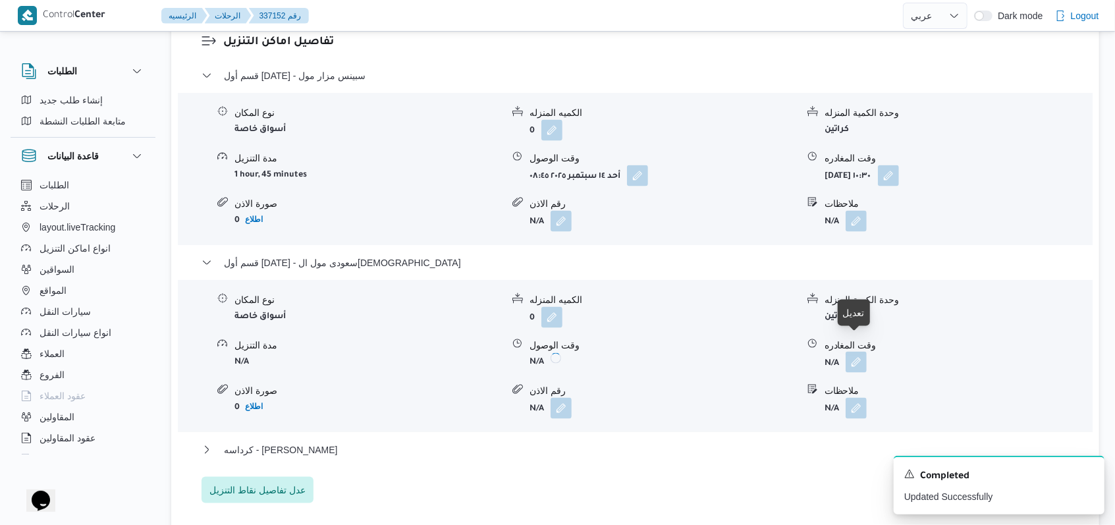
click at [862, 352] on button "button" at bounding box center [855, 362] width 21 height 21
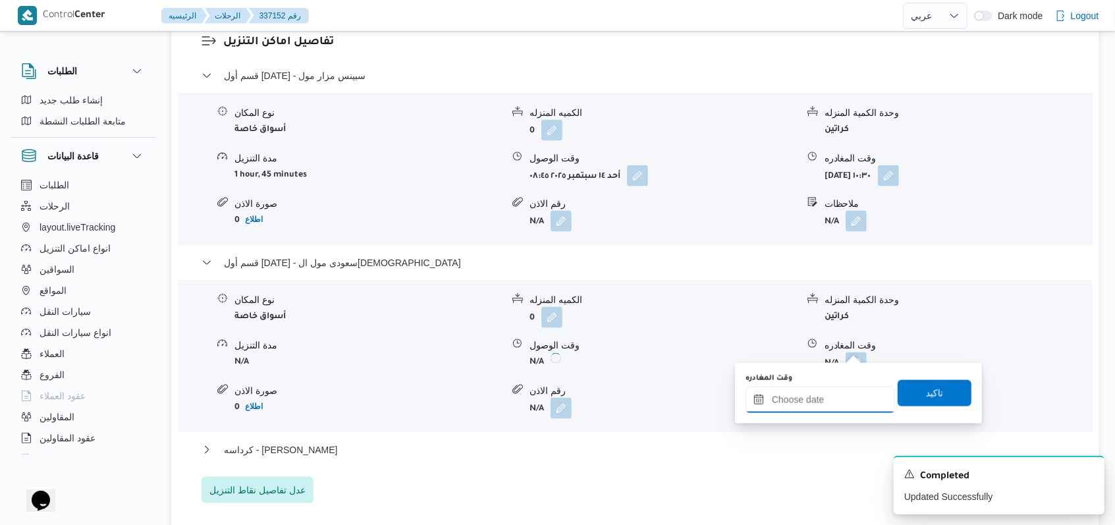
click at [845, 392] on div at bounding box center [819, 399] width 149 height 26
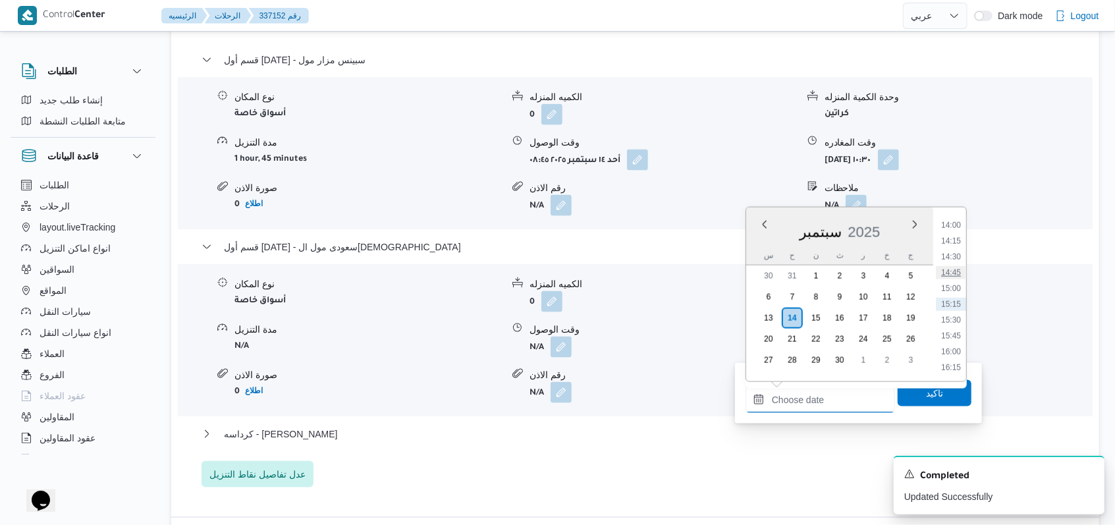
scroll to position [796, 0]
click at [957, 222] on li "12:30" at bounding box center [951, 218] width 30 height 13
type input "١٤/٠٩/٢٠٢٥ ١٢:٣٠"
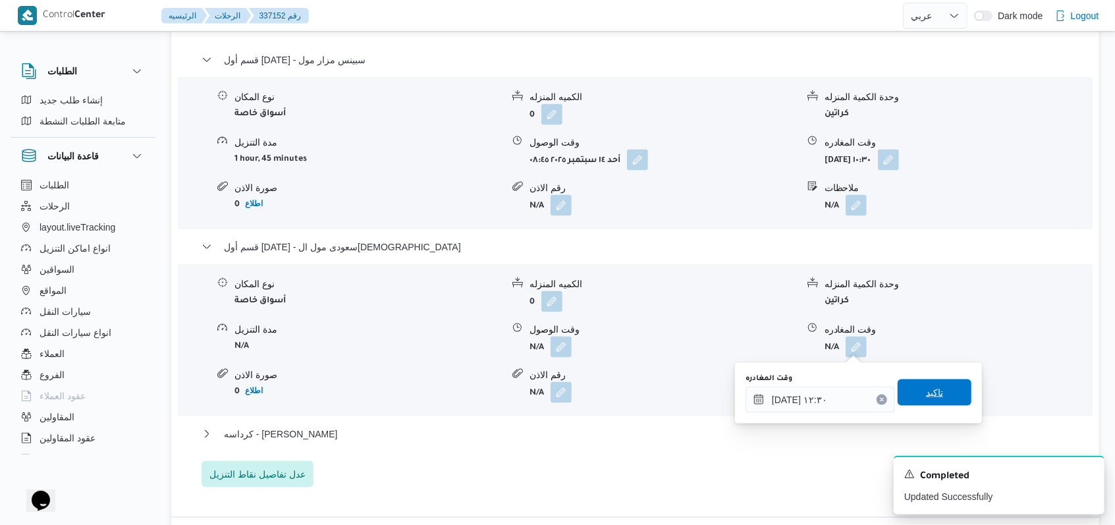
click at [927, 395] on span "تاكيد" at bounding box center [934, 392] width 17 height 16
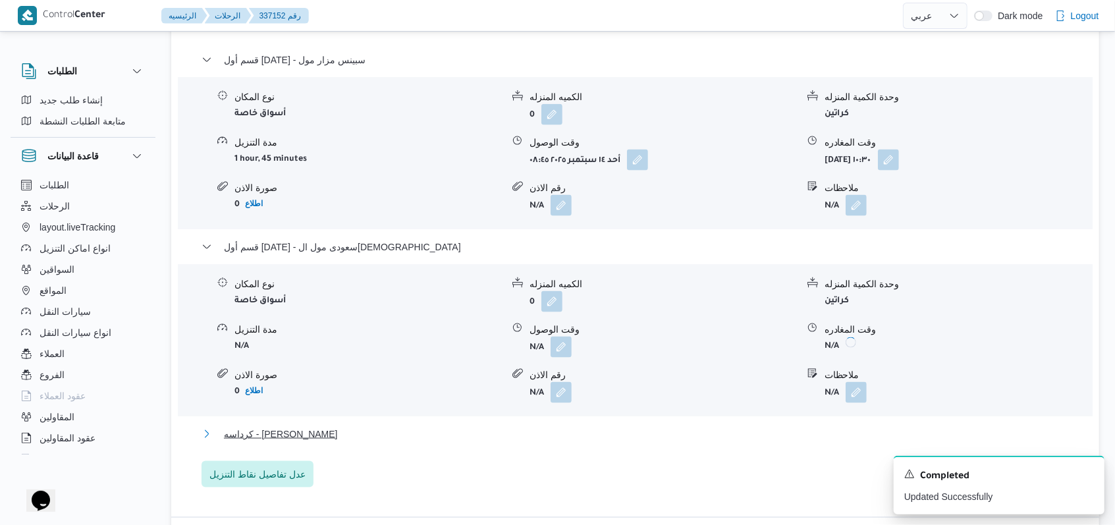
click at [312, 440] on button "كرداسه - فوو ابو رواش" at bounding box center [635, 434] width 868 height 16
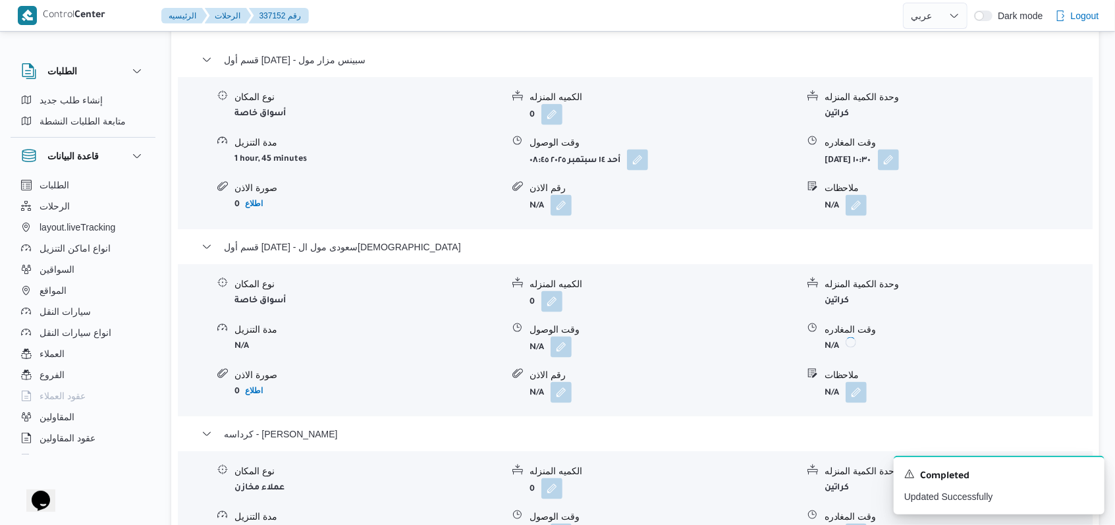
scroll to position [1317, 0]
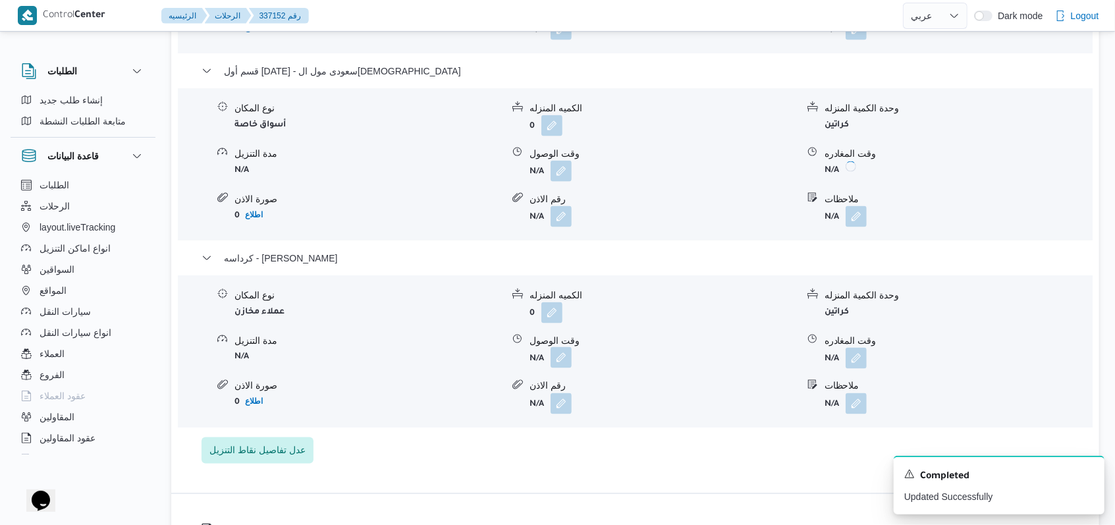
click at [565, 361] on button "button" at bounding box center [560, 357] width 21 height 21
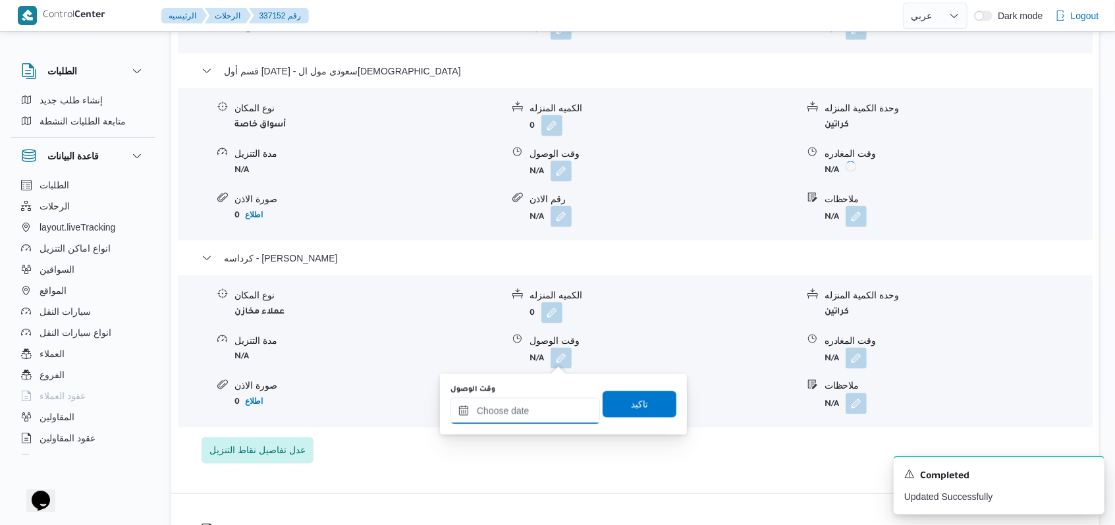
click at [537, 411] on input "وقت الوصول" at bounding box center [524, 411] width 149 height 26
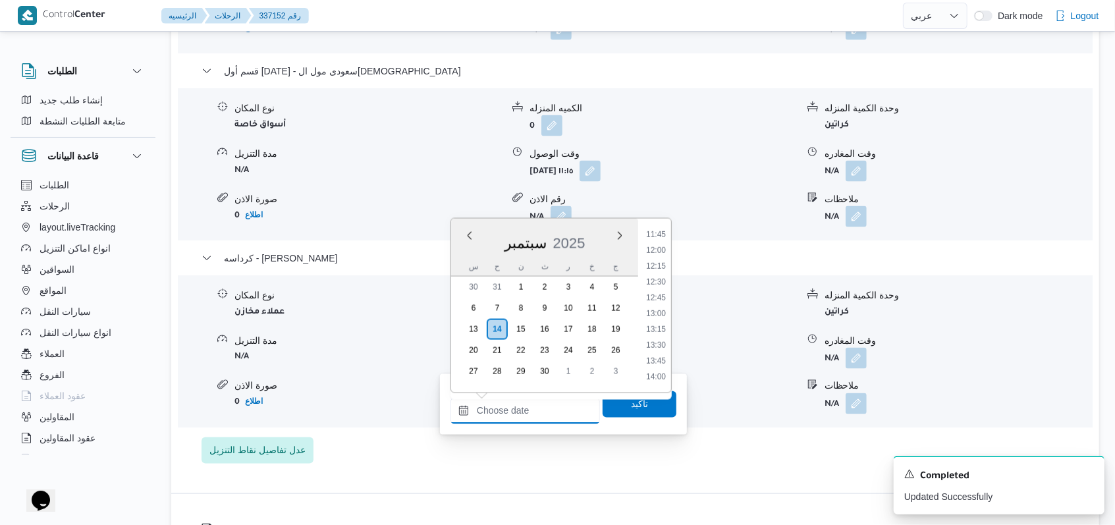
scroll to position [708, 0]
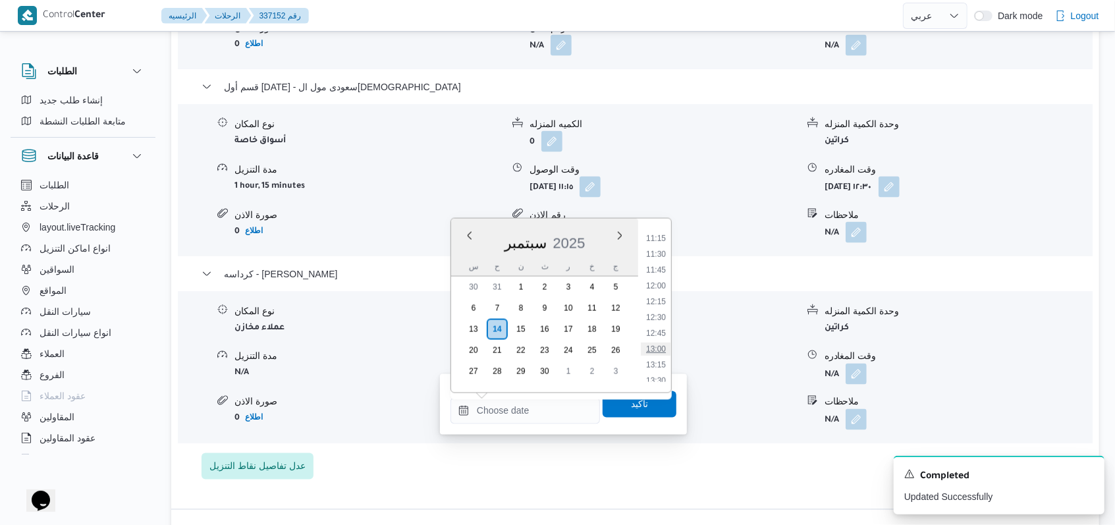
click at [654, 346] on li "13:00" at bounding box center [656, 348] width 30 height 13
type input "١٤/٠٩/٢٠٢٥ ١٣:٠٠"
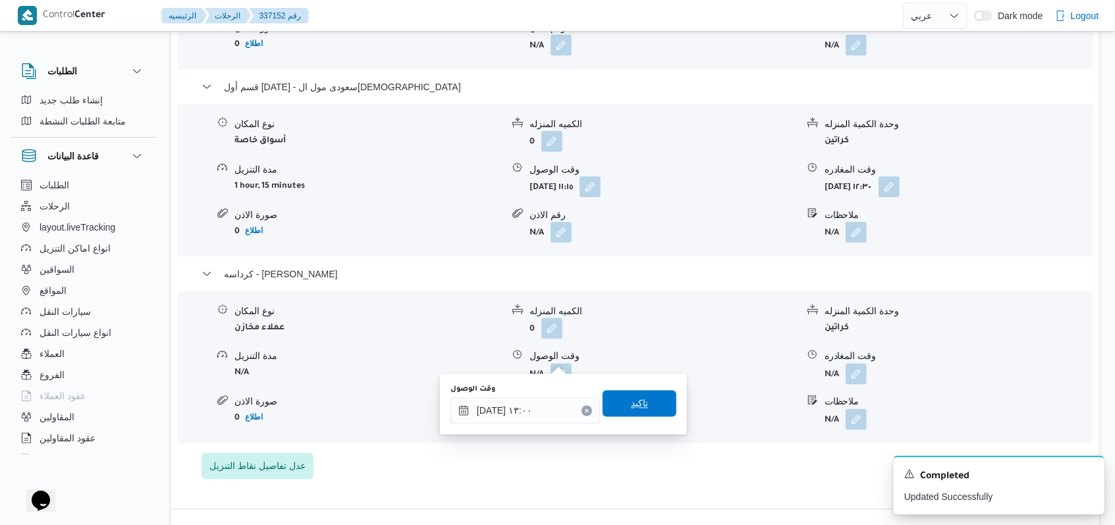
click at [648, 403] on span "تاكيد" at bounding box center [639, 403] width 74 height 26
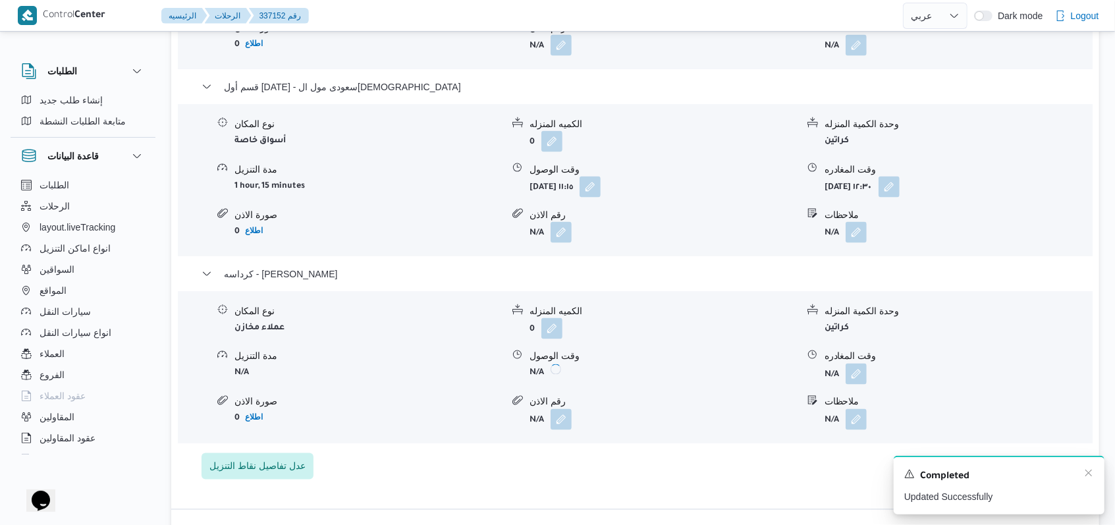
click at [1094, 475] on div "A new notification appears Completed Updated Successfully" at bounding box center [998, 485] width 211 height 59
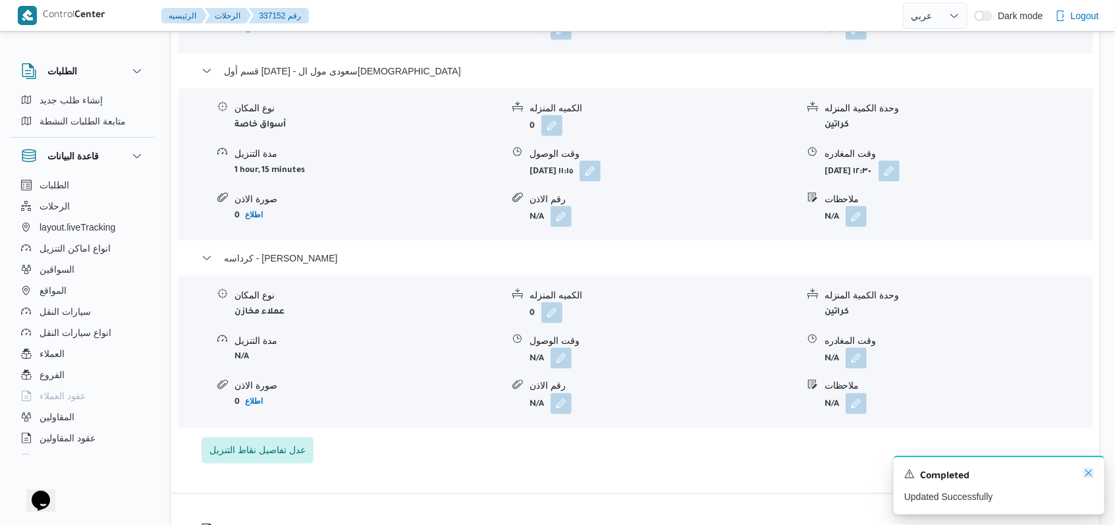
click at [1085, 475] on icon "Dismiss toast" at bounding box center [1088, 472] width 11 height 11
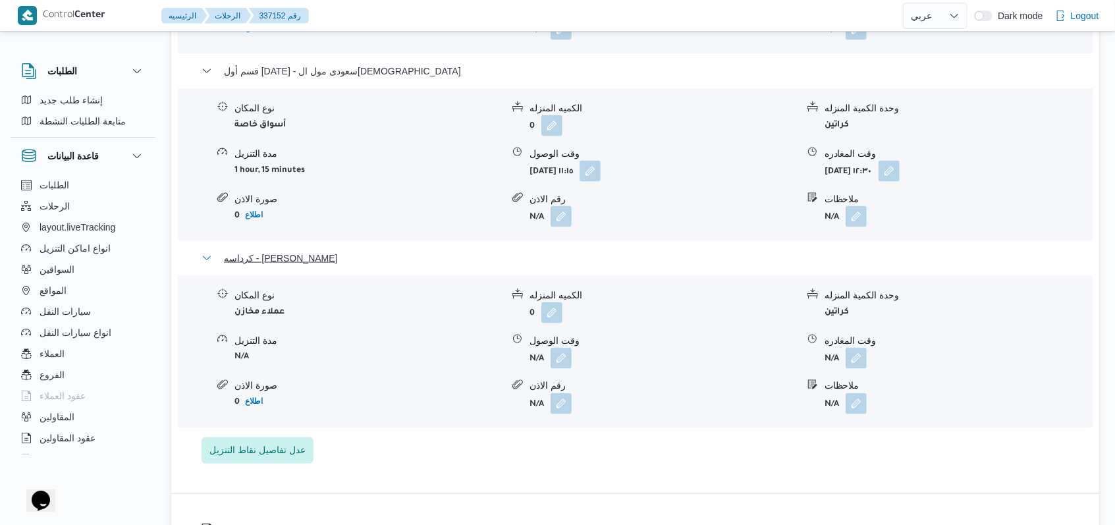
click at [304, 261] on span "كرداسه - فوو ابو رواش" at bounding box center [281, 258] width 114 height 16
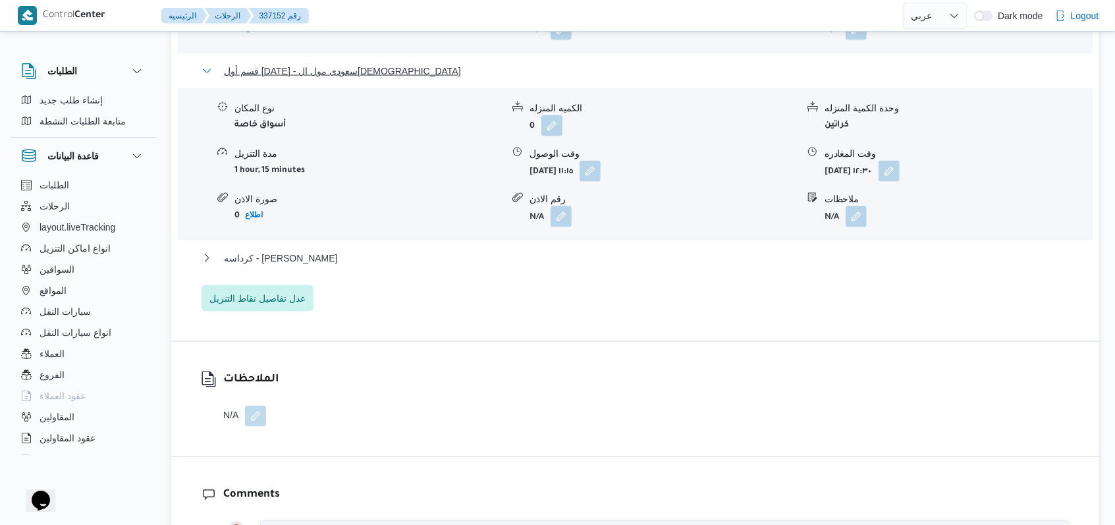
click at [311, 64] on span "قسم أول 6 أكتوبر - سعودى مول العرب" at bounding box center [342, 71] width 237 height 16
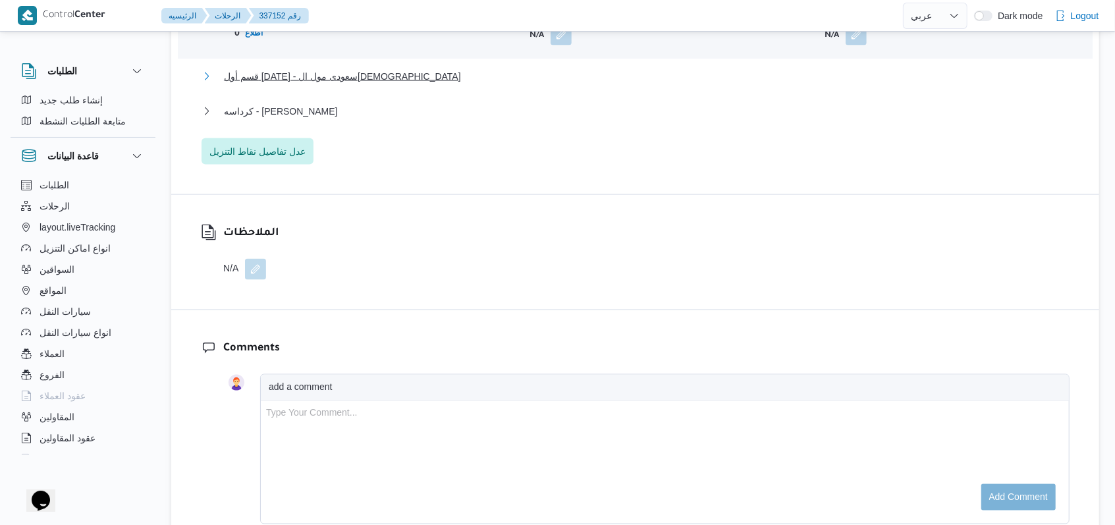
scroll to position [1141, 0]
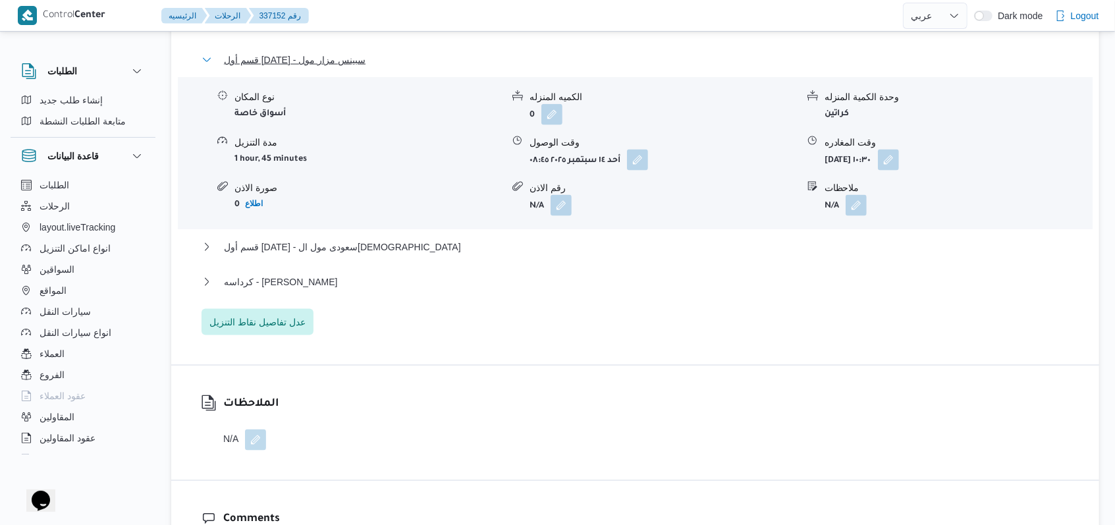
click at [321, 58] on span "قسم أول 6 أكتوبر - سبينس مزار مول" at bounding box center [295, 60] width 142 height 16
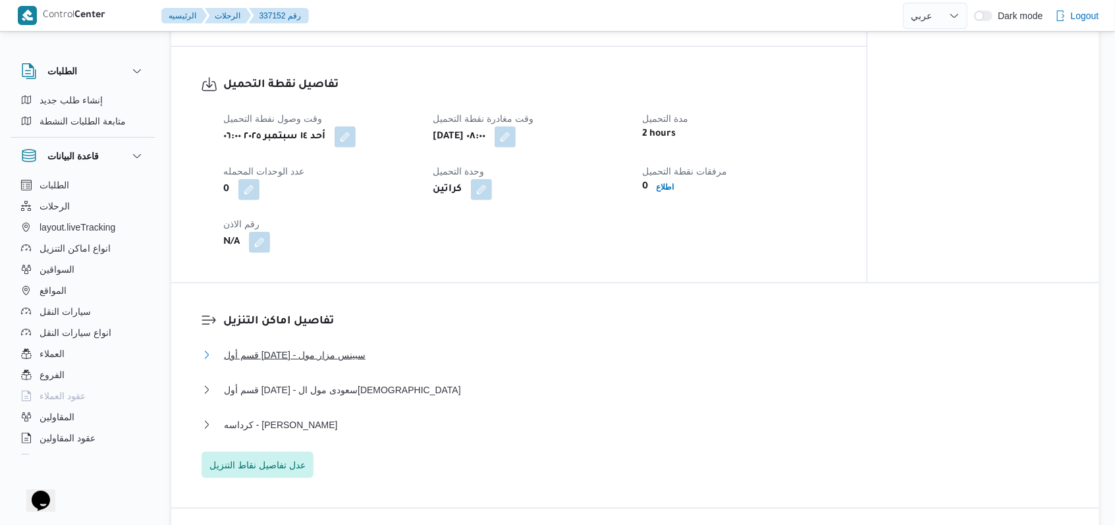
scroll to position [965, 0]
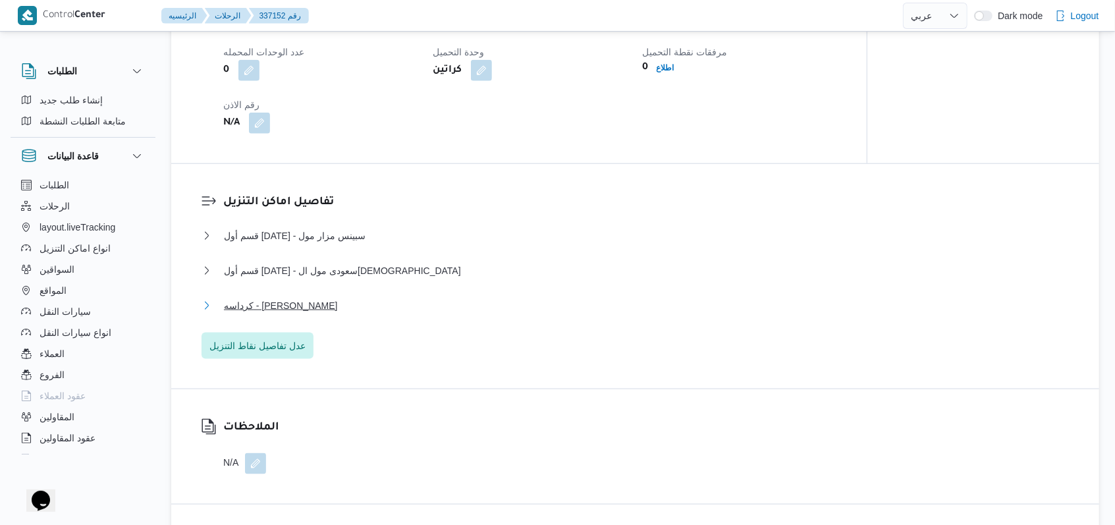
click at [305, 308] on span "كرداسه - فوو ابو رواش" at bounding box center [281, 306] width 114 height 16
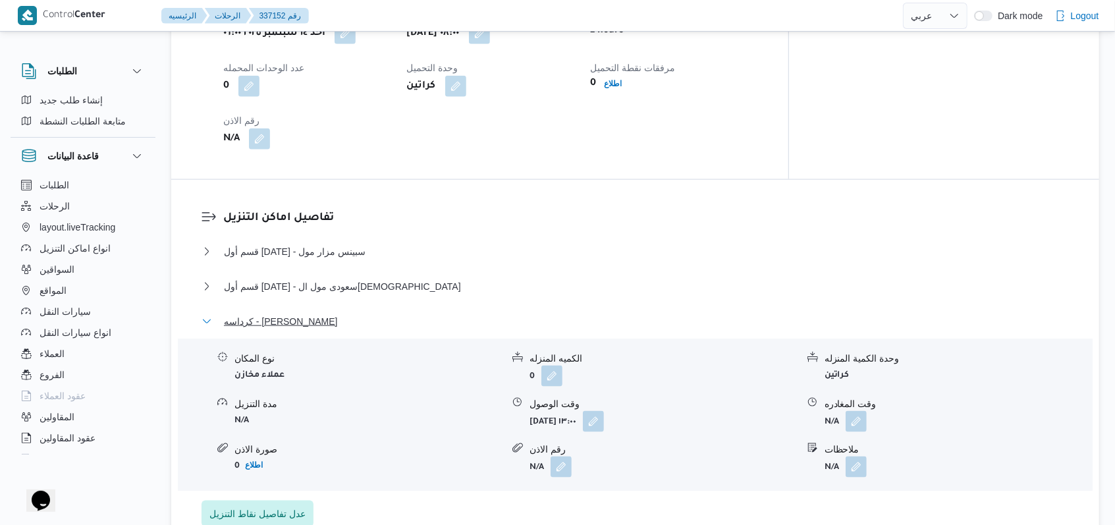
click at [305, 313] on span "كرداسه - فوو ابو رواش" at bounding box center [281, 321] width 114 height 16
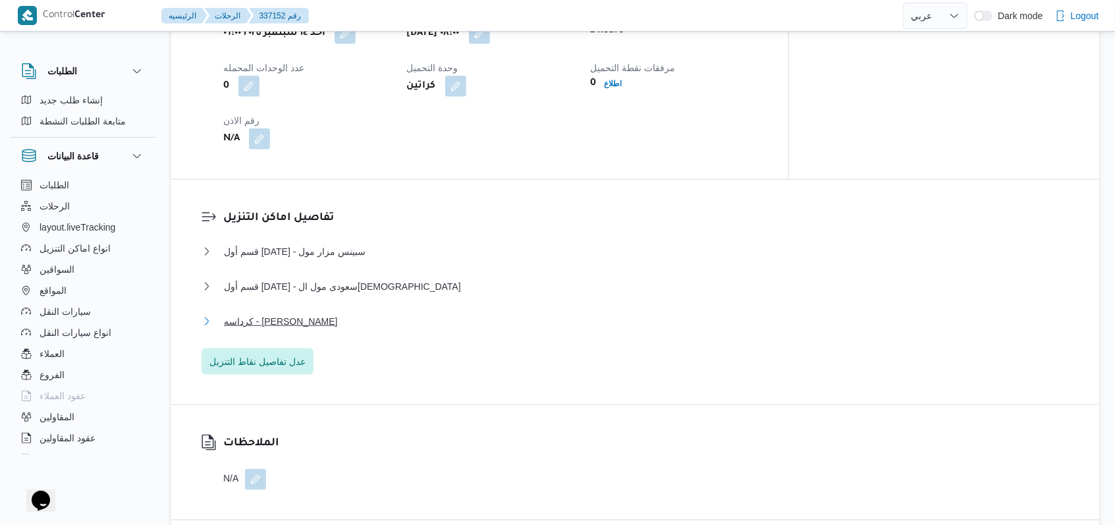
click at [280, 313] on span "كرداسه - فوو ابو رواش" at bounding box center [281, 321] width 114 height 16
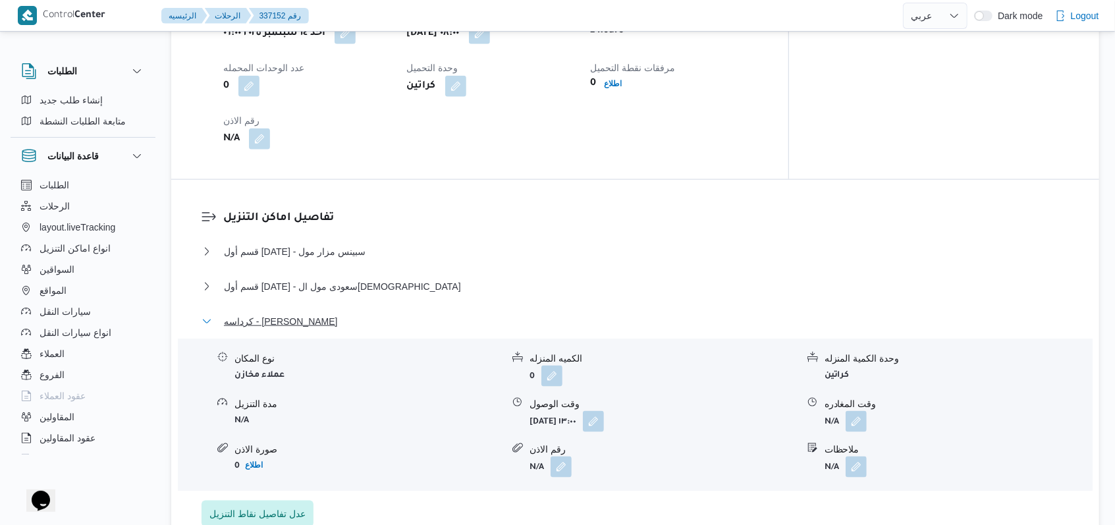
click at [289, 313] on span "كرداسه - فوو ابو رواش" at bounding box center [281, 321] width 114 height 16
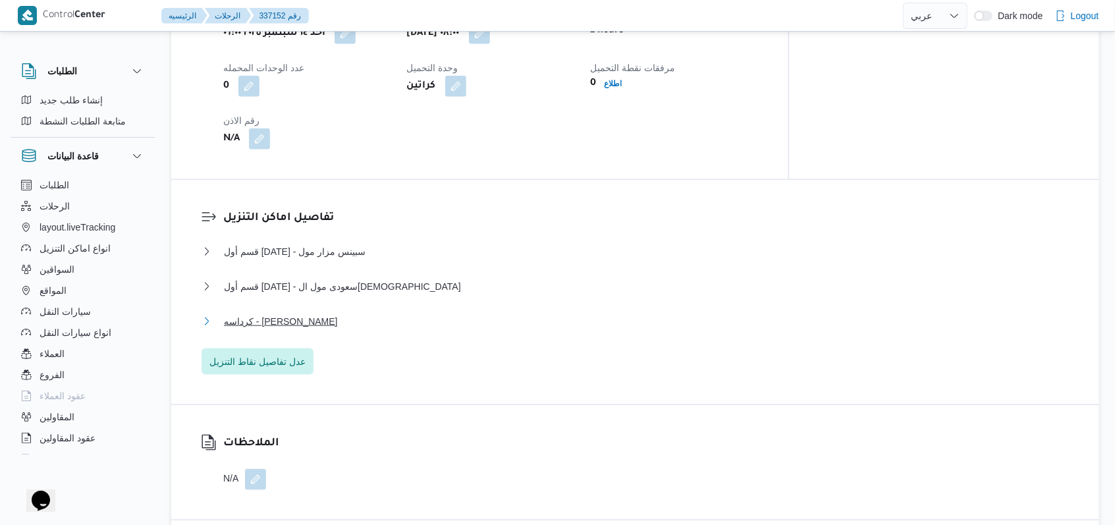
click at [289, 313] on span "كرداسه - فوو ابو رواش" at bounding box center [281, 321] width 114 height 16
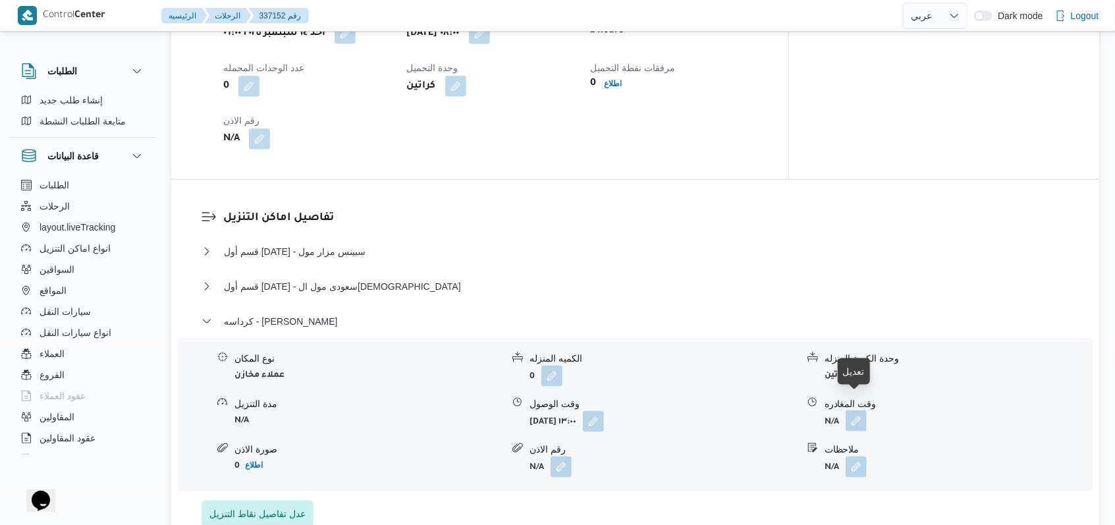
click at [853, 410] on button "button" at bounding box center [855, 420] width 21 height 21
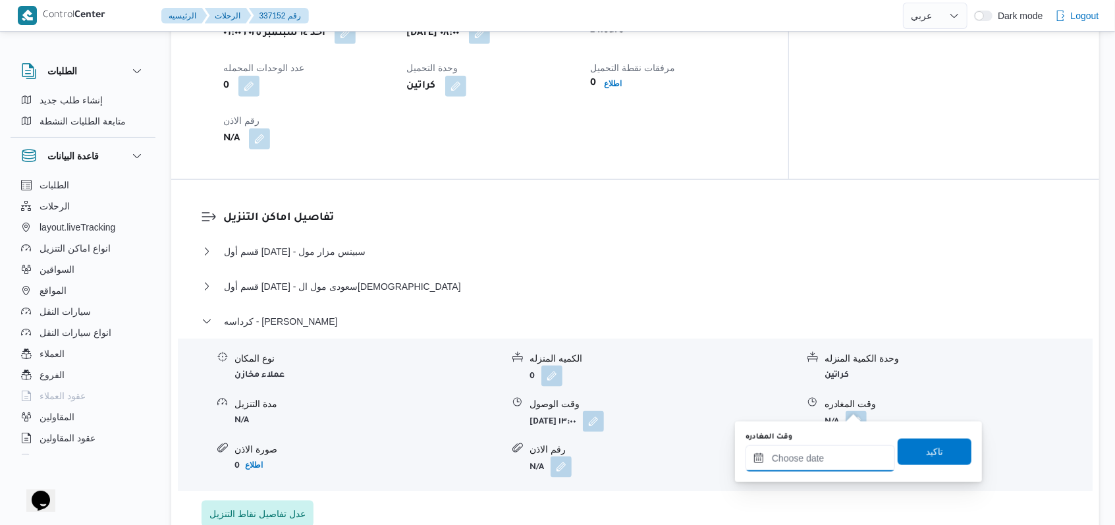
click at [822, 452] on input "وقت المغادره" at bounding box center [819, 458] width 149 height 26
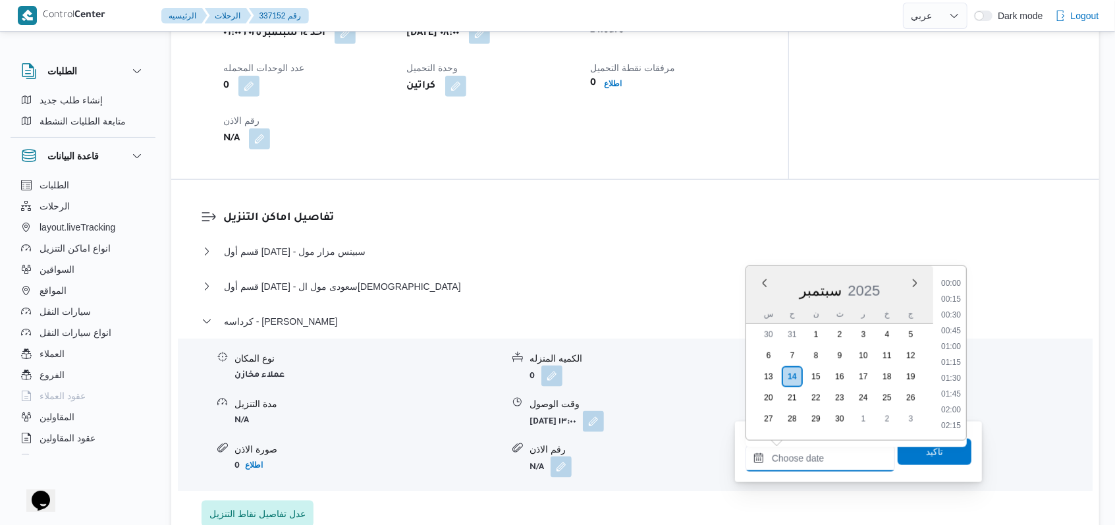
scroll to position [884, 0]
click at [957, 302] on li "14:15" at bounding box center [951, 299] width 30 height 13
type input "١٤/٠٩/٢٠٢٥ ١٤:١٥"
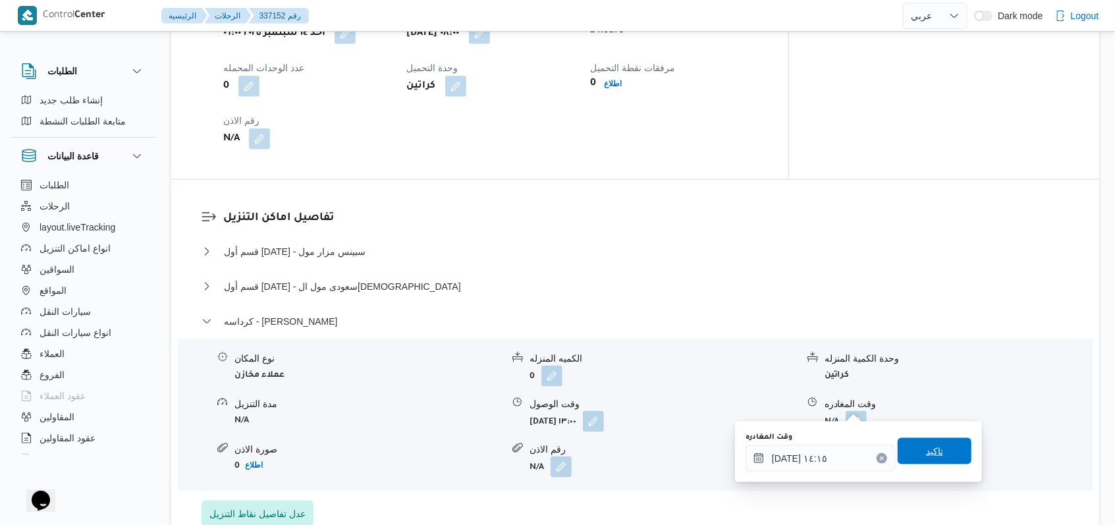
click at [937, 450] on span "تاكيد" at bounding box center [934, 451] width 74 height 26
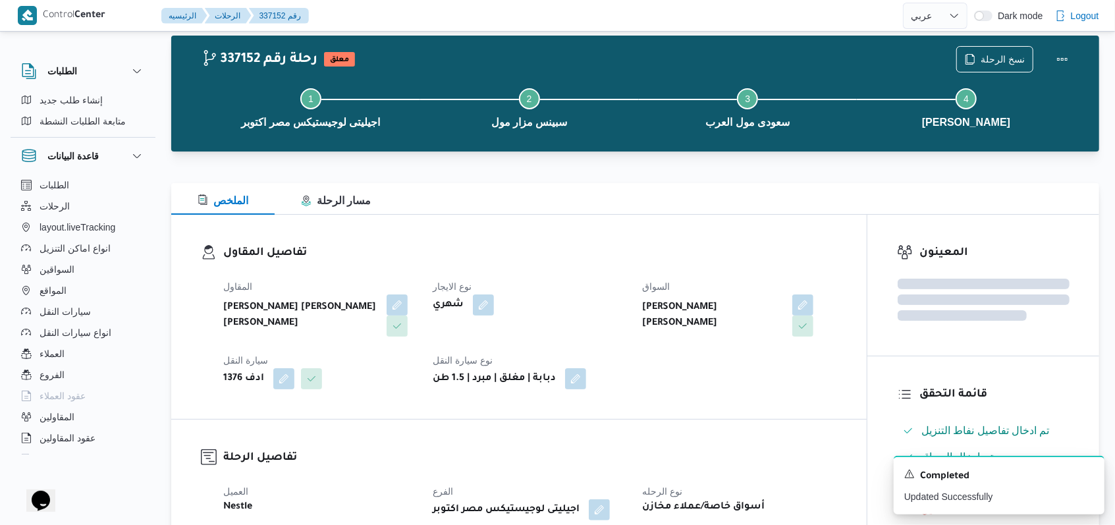
scroll to position [0, 0]
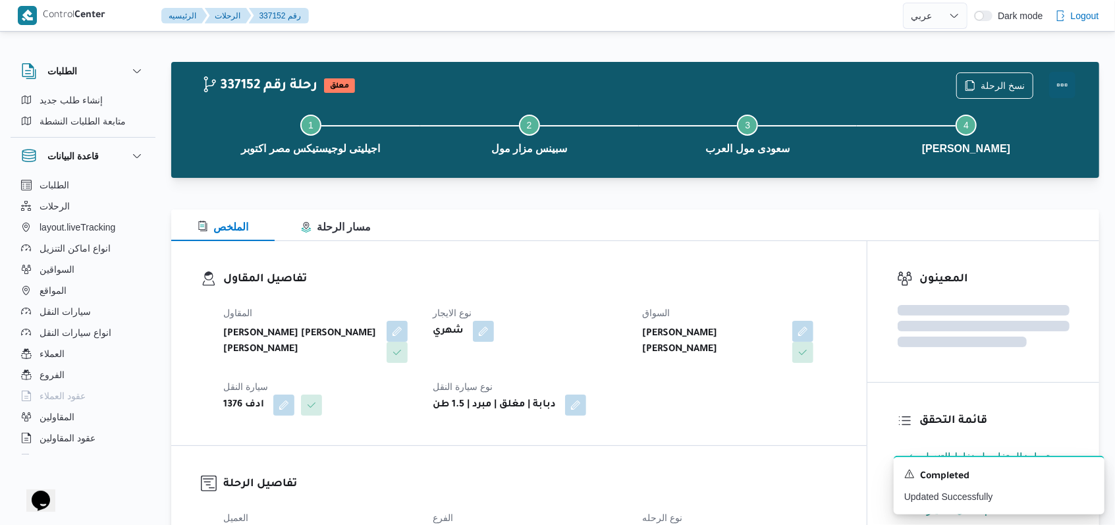
click at [1060, 90] on button "Actions" at bounding box center [1062, 85] width 26 height 26
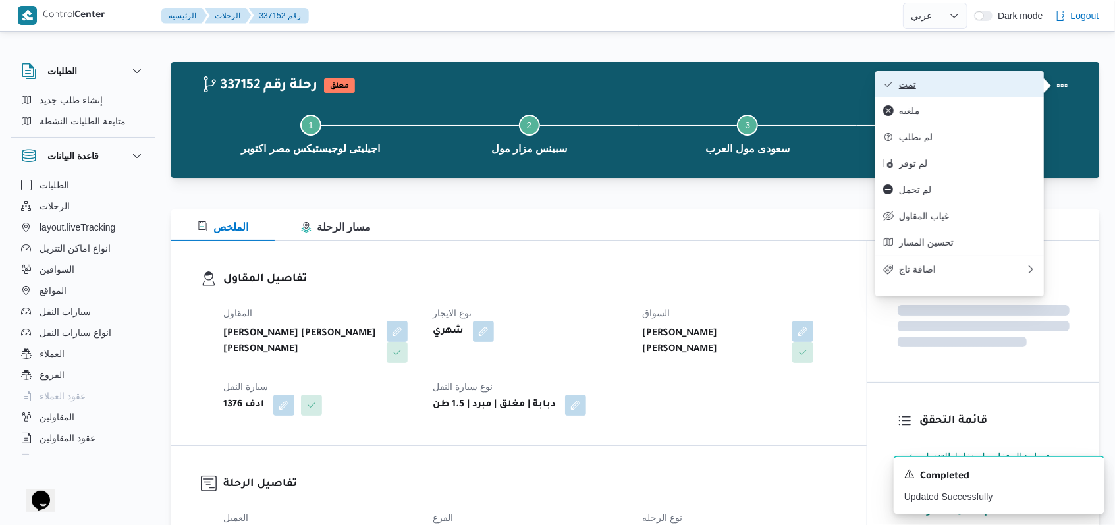
click at [1028, 93] on button "تمت" at bounding box center [959, 84] width 169 height 26
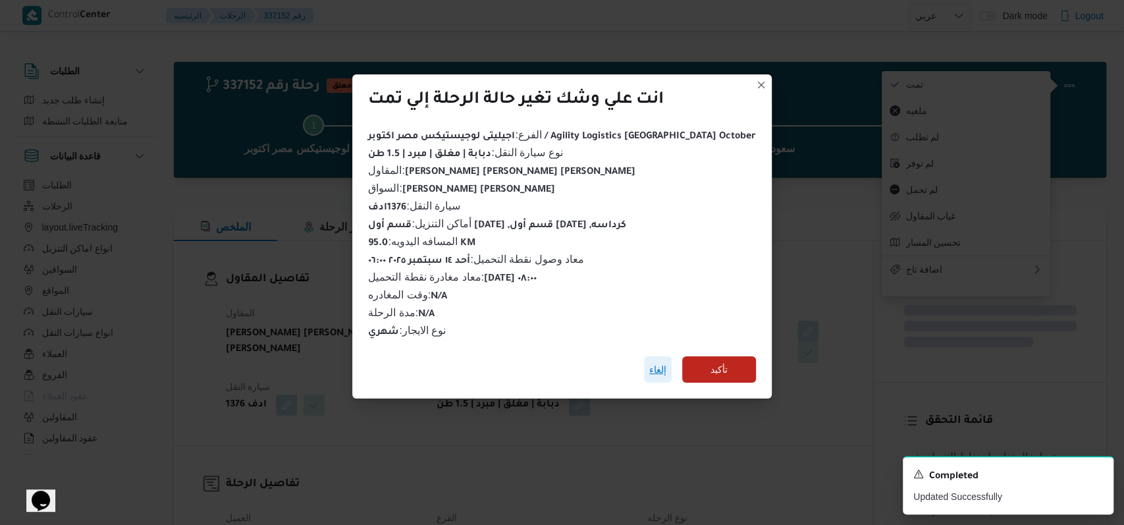
click at [649, 362] on span "إلغاء" at bounding box center [657, 369] width 17 height 16
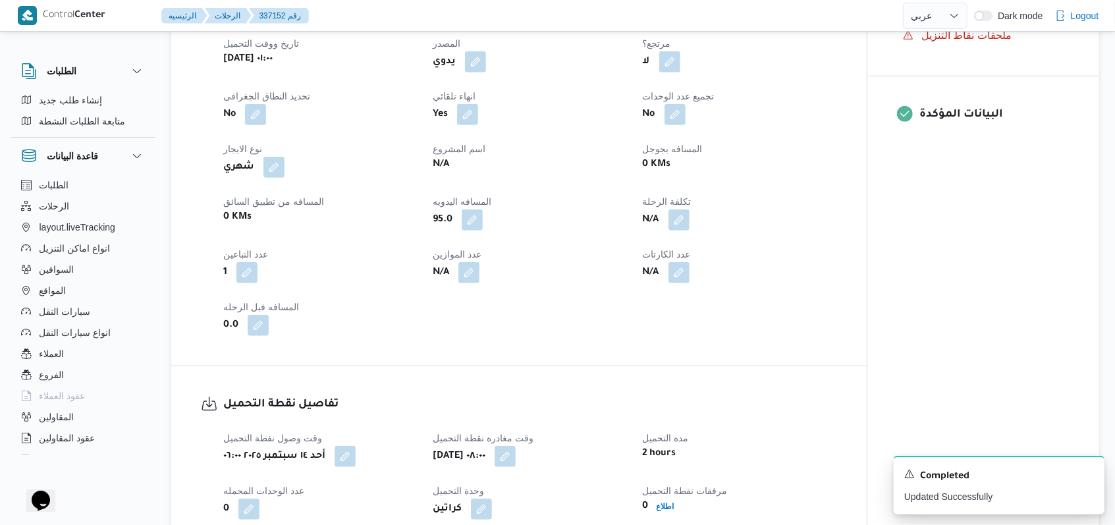
scroll to position [1053, 0]
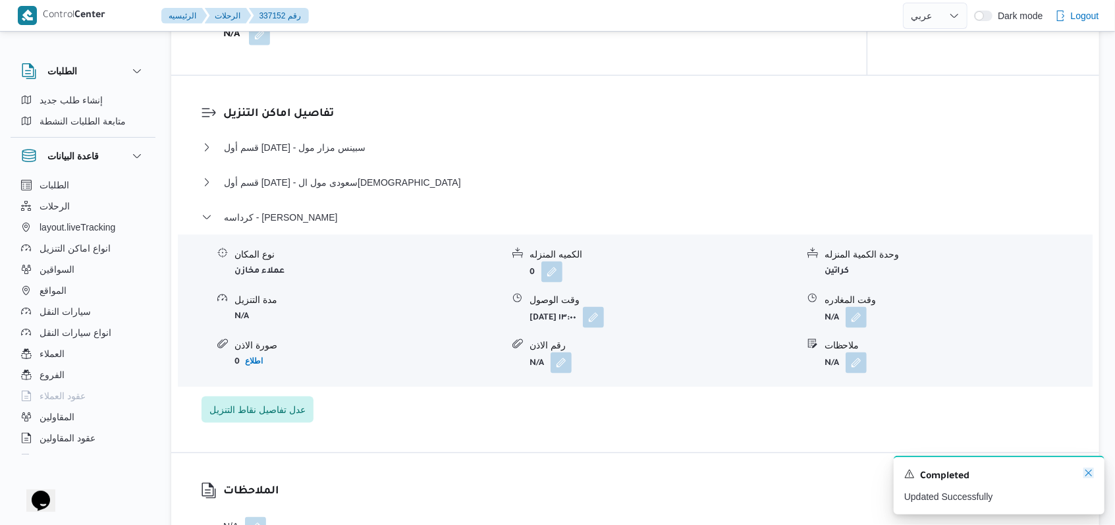
click at [1091, 473] on icon "Dismiss toast" at bounding box center [1088, 472] width 11 height 11
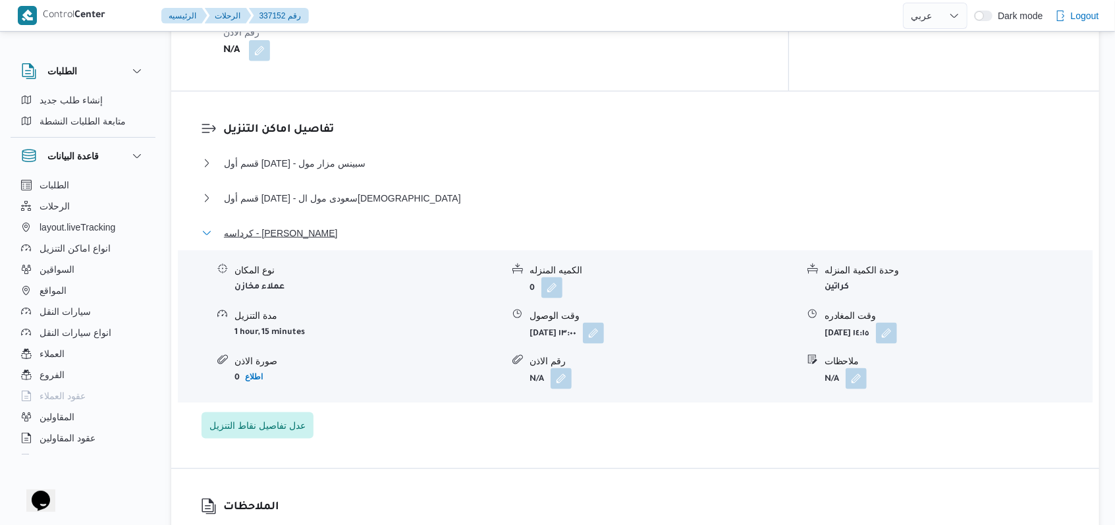
click at [301, 225] on span "كرداسه - فوو ابو رواش" at bounding box center [281, 233] width 114 height 16
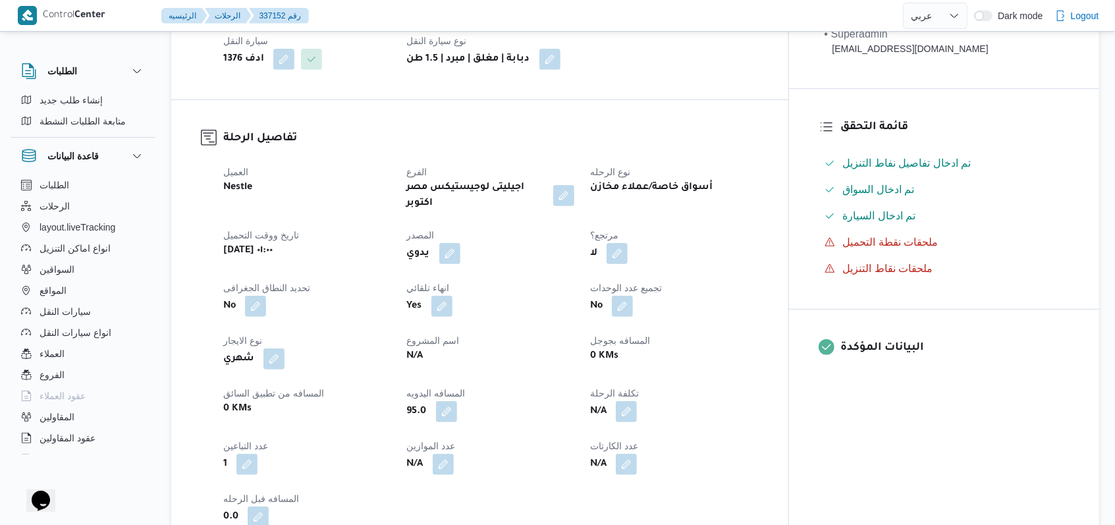
scroll to position [0, 0]
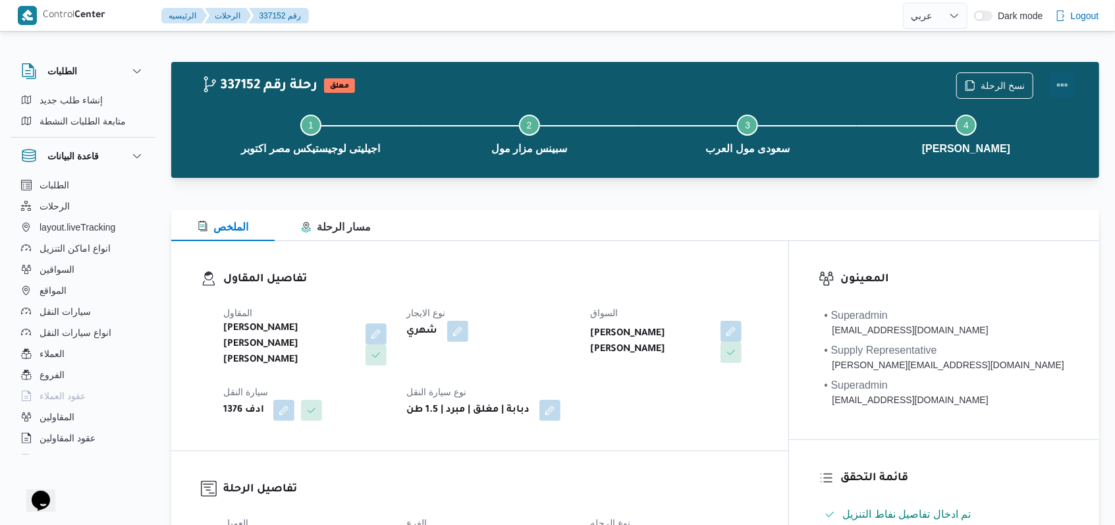
click at [1070, 78] on button "Actions" at bounding box center [1062, 85] width 26 height 26
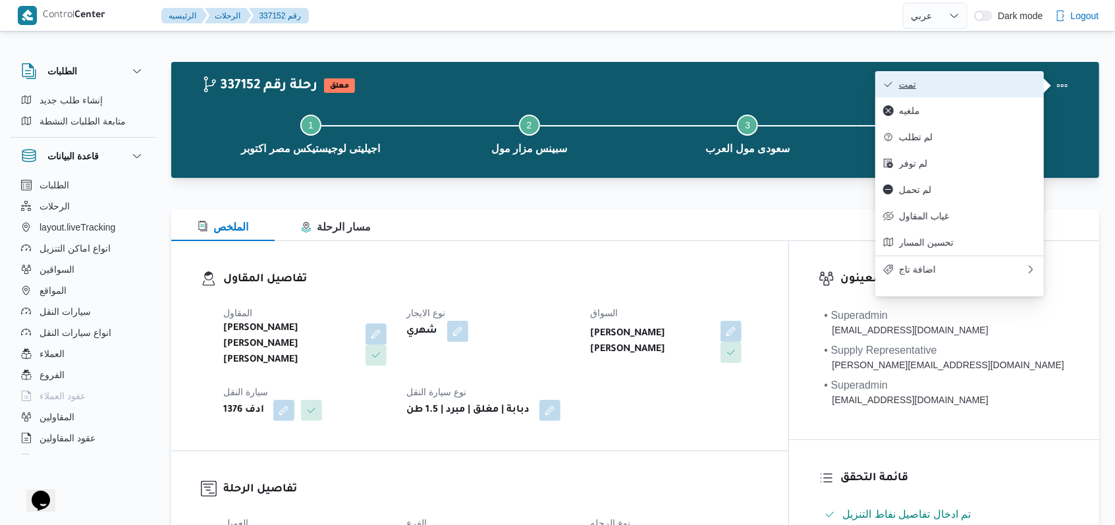
click at [1015, 88] on span "تمت" at bounding box center [967, 84] width 137 height 11
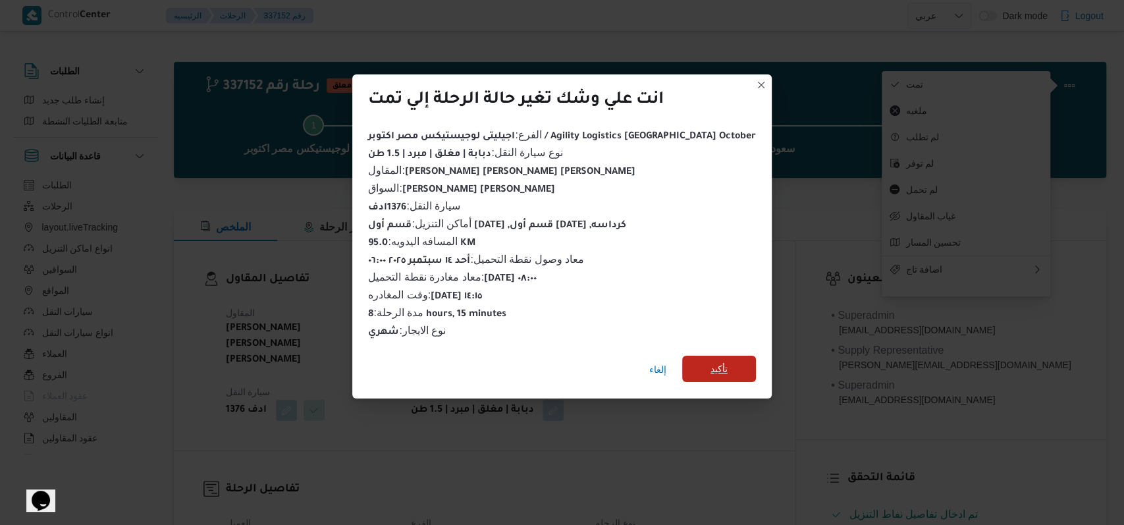
click at [682, 364] on span "تأكيد" at bounding box center [719, 369] width 74 height 26
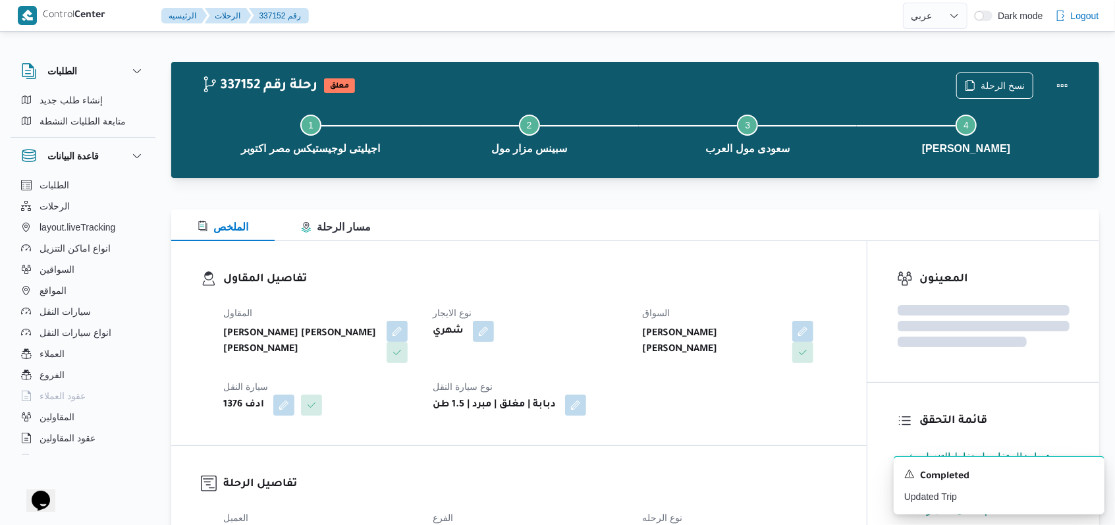
click at [584, 314] on dt "نوع الايجار" at bounding box center [530, 313] width 194 height 16
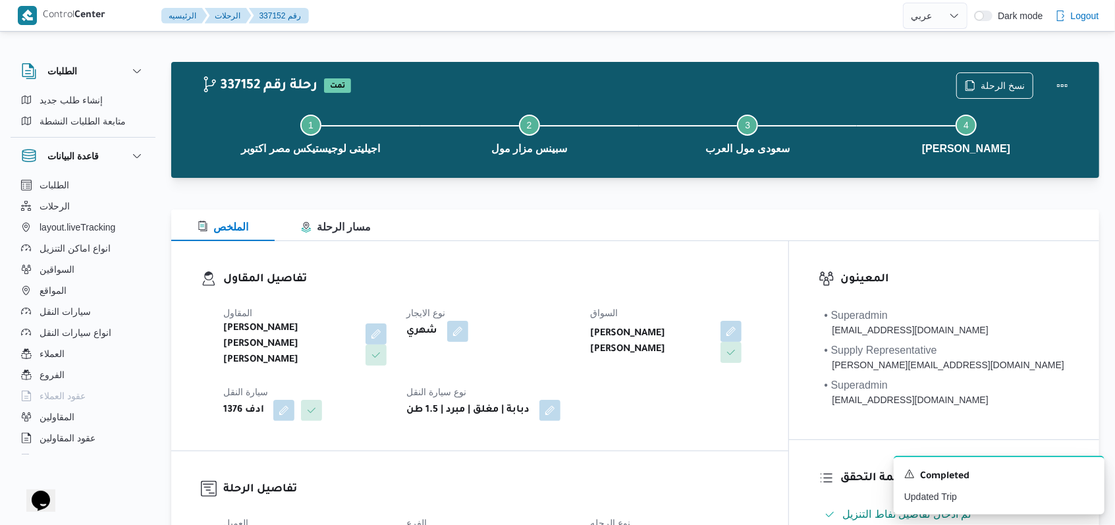
select select "ar"
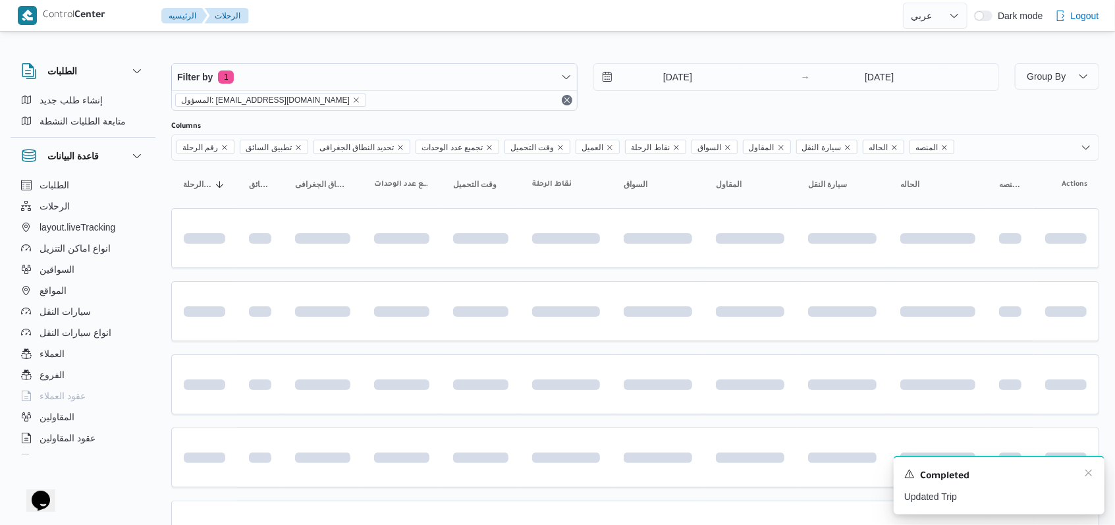
scroll to position [150, 0]
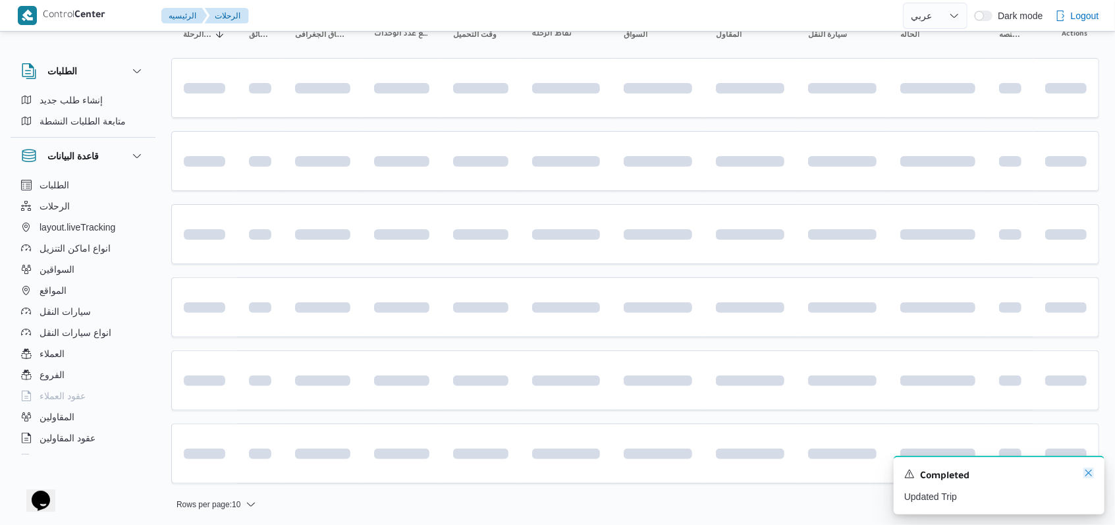
click at [1090, 478] on icon "Dismiss toast" at bounding box center [1088, 472] width 11 height 11
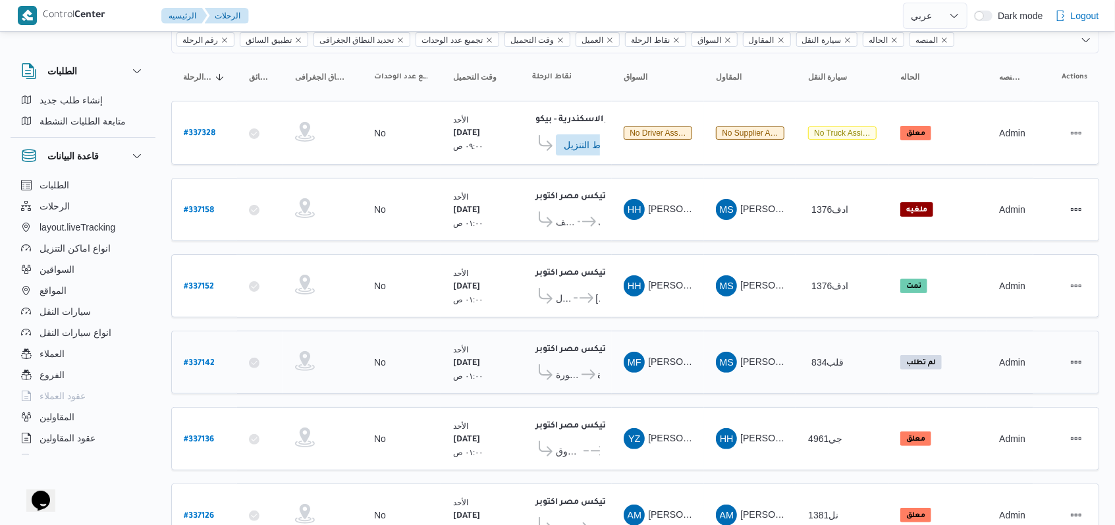
scroll to position [159, 0]
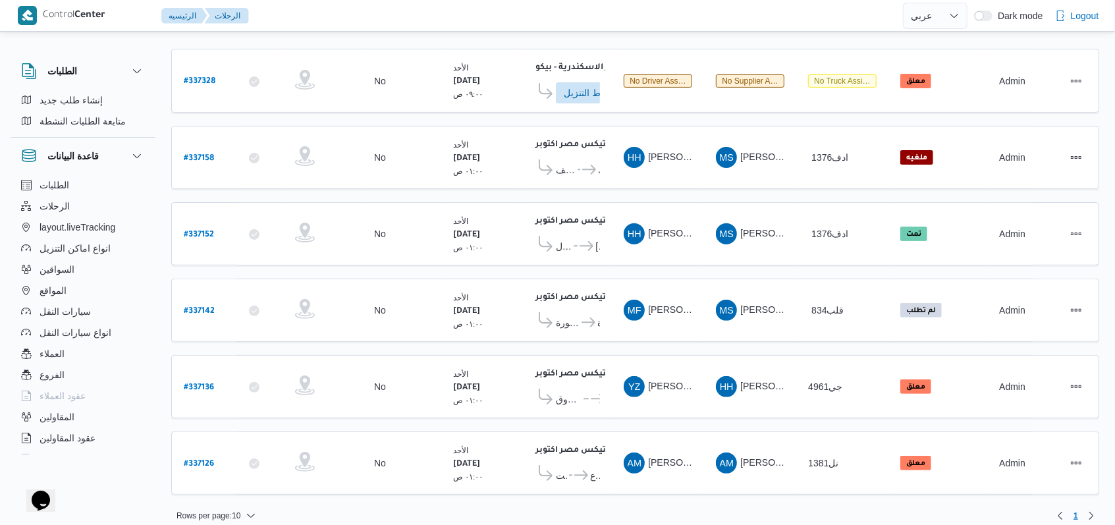
click at [618, 192] on table "رقم الرحلة Click to sort in ascending order تطبيق السائق Click to sort in ascen…" at bounding box center [635, 254] width 928 height 506
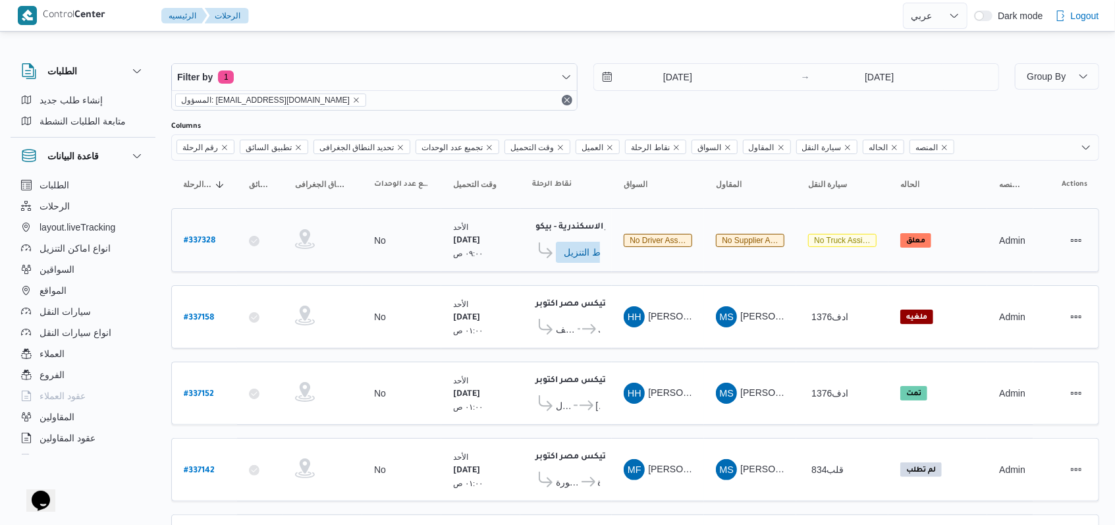
click at [205, 236] on b "# 337328" at bounding box center [200, 240] width 32 height 9
select select "ar"
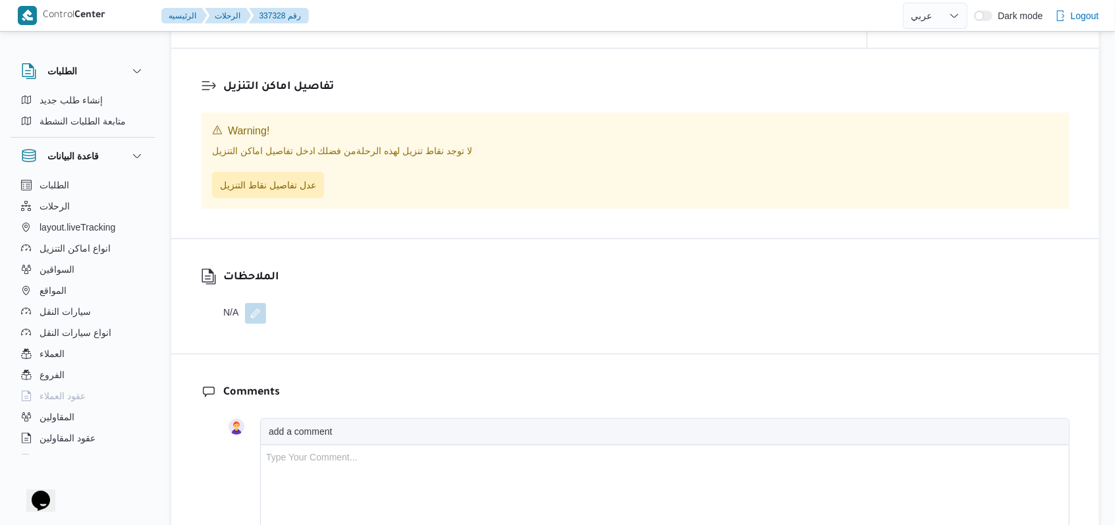
scroll to position [965, 0]
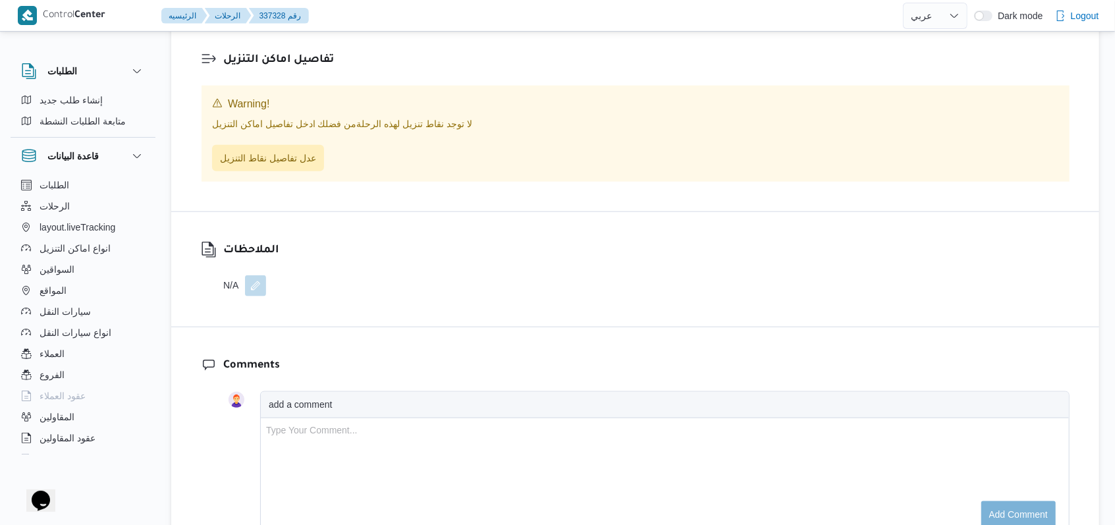
click at [250, 289] on button "button" at bounding box center [255, 285] width 21 height 21
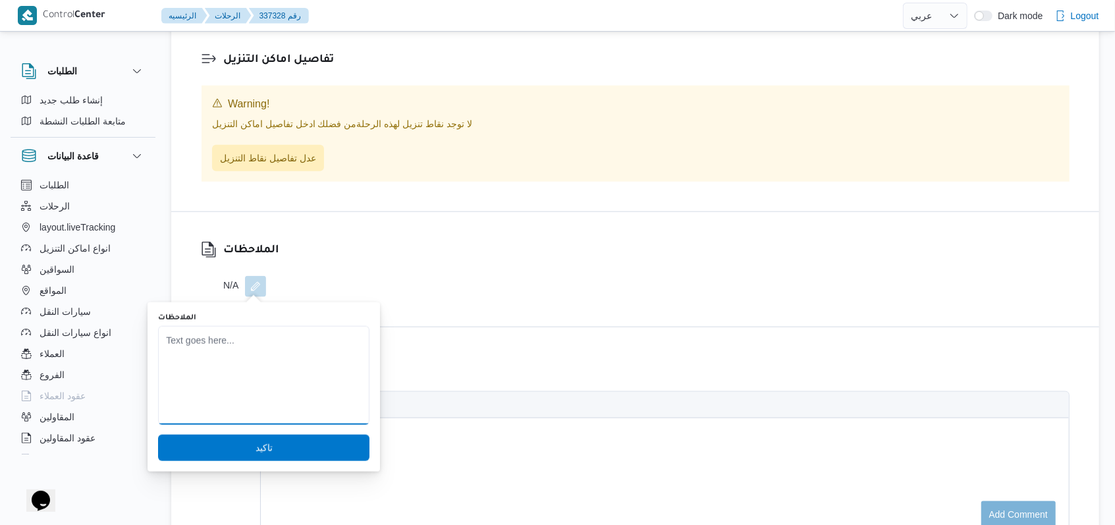
click at [263, 363] on textarea "الملاحظات" at bounding box center [263, 375] width 211 height 99
type textarea "ت"
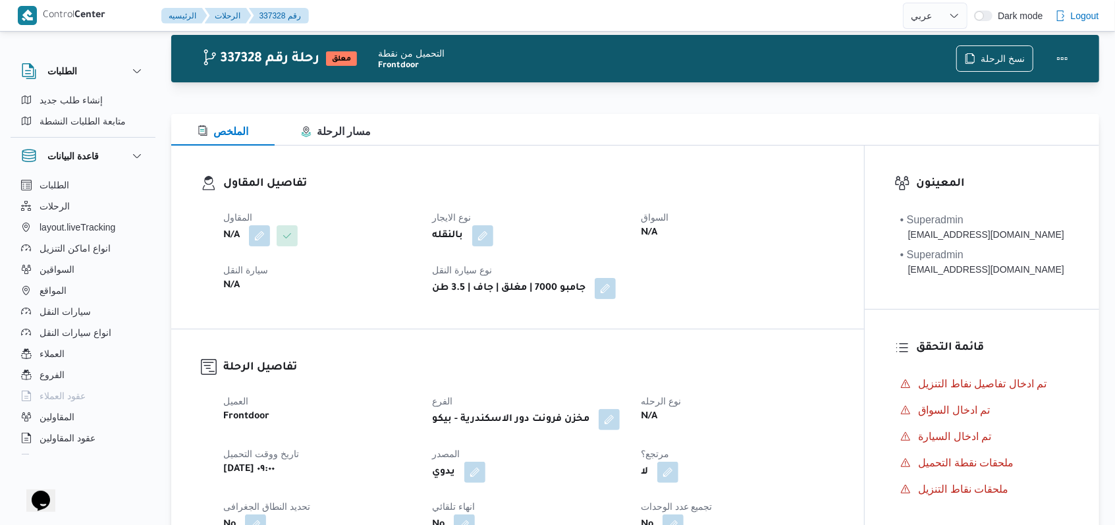
scroll to position [0, 0]
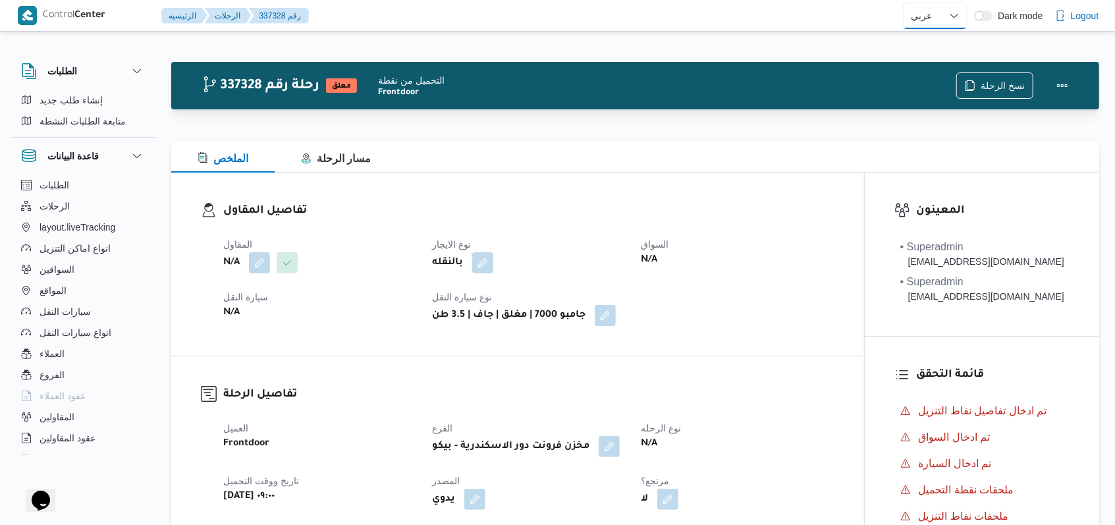
click at [925, 22] on select "English عربي" at bounding box center [935, 16] width 65 height 26
select select "en"
click at [903, 3] on select "English عربي" at bounding box center [935, 16] width 65 height 26
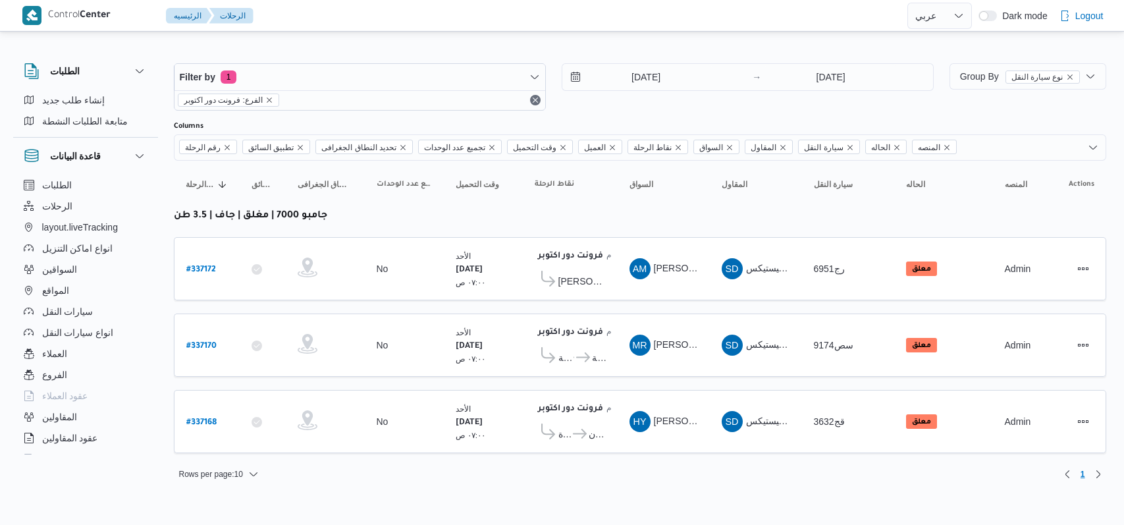
select select "ar"
click at [213, 418] on b "# 337168" at bounding box center [201, 422] width 30 height 9
select select "ar"
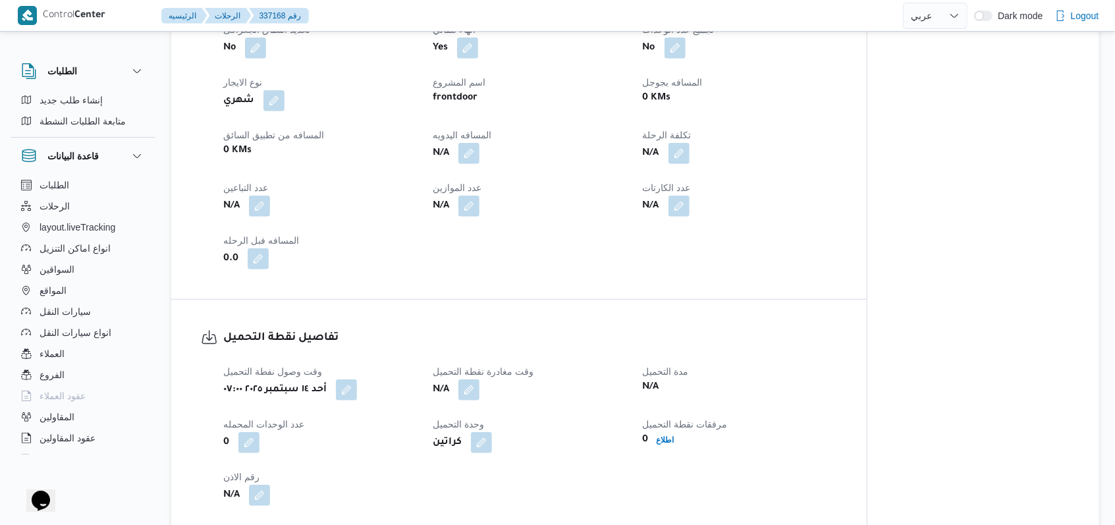
scroll to position [614, 0]
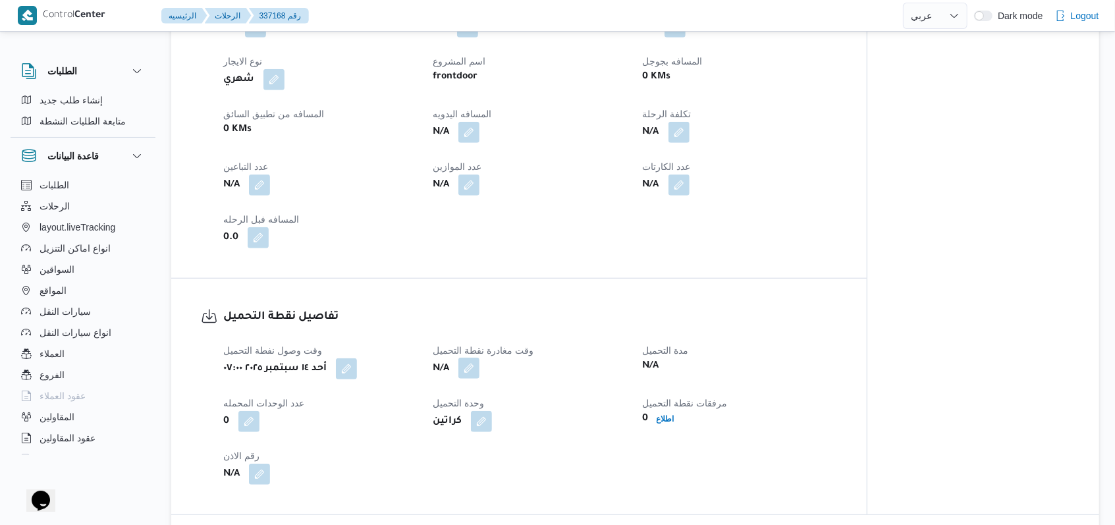
click at [477, 371] on button "button" at bounding box center [468, 367] width 21 height 21
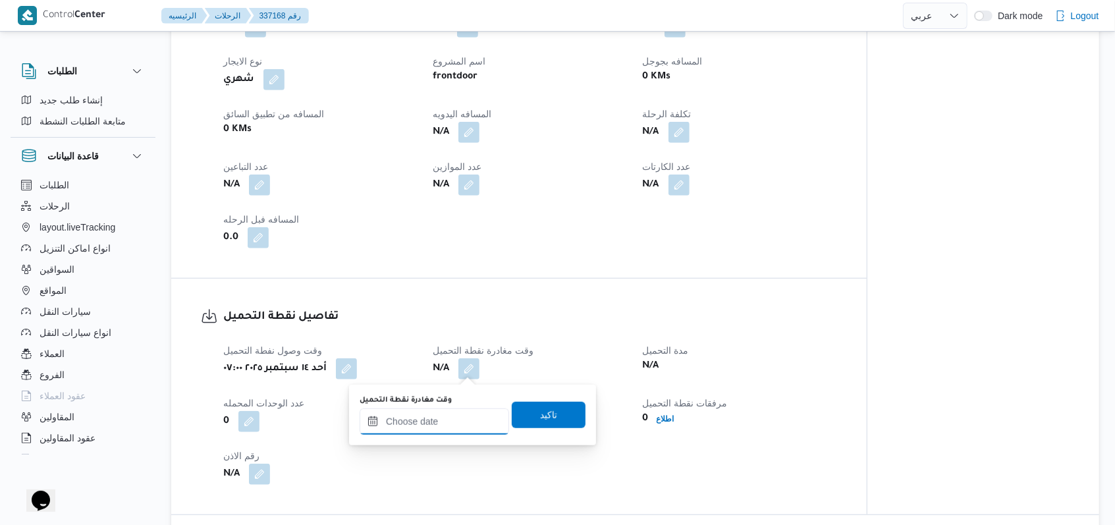
click at [444, 413] on input "وقت مغادرة نقطة التحميل" at bounding box center [433, 421] width 149 height 26
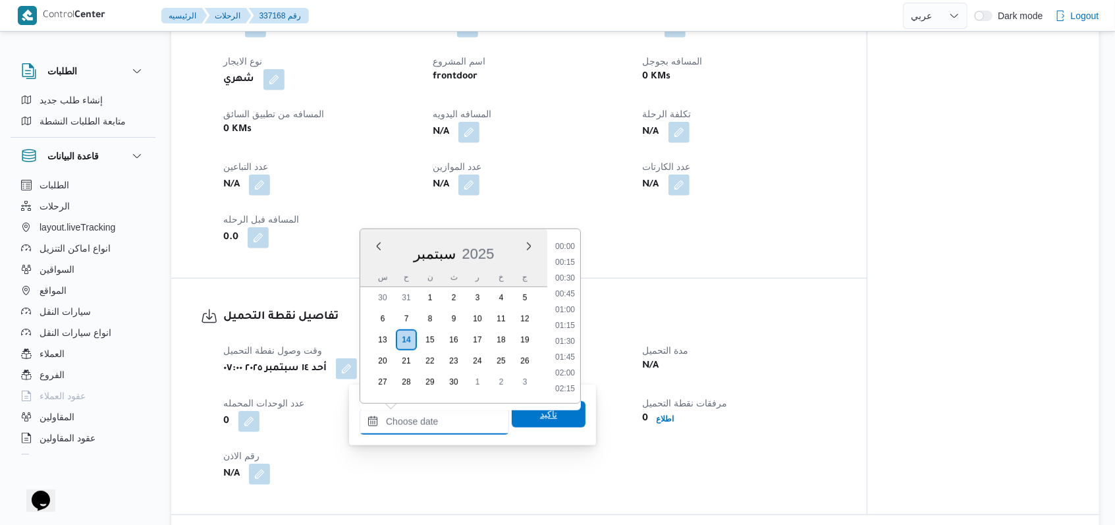
scroll to position [916, 0]
click at [574, 309] on li "15:30" at bounding box center [565, 309] width 30 height 13
type input "١٤/٠٩/٢٠٢٥ ١٥:٣٠"
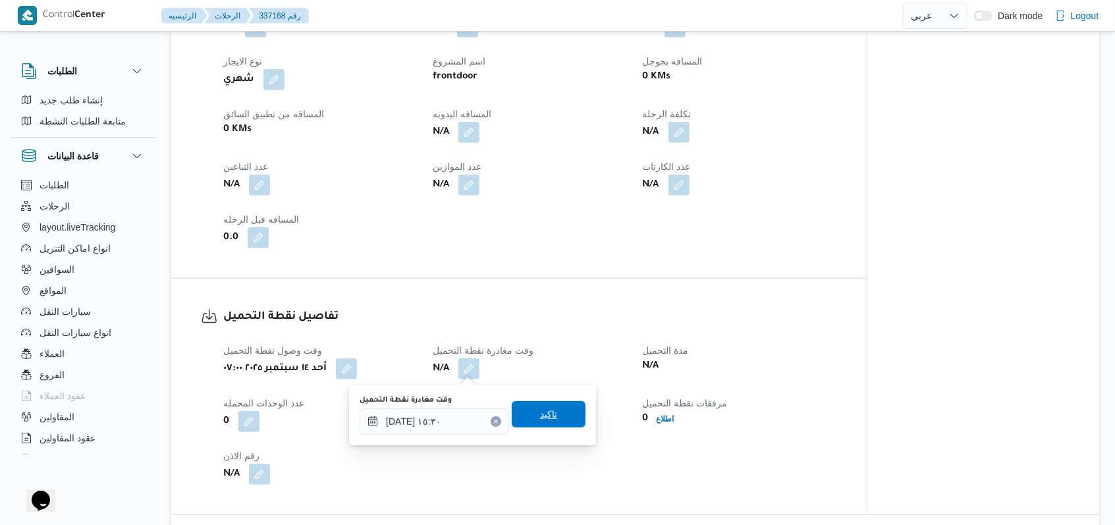
click at [542, 411] on span "تاكيد" at bounding box center [548, 414] width 17 height 16
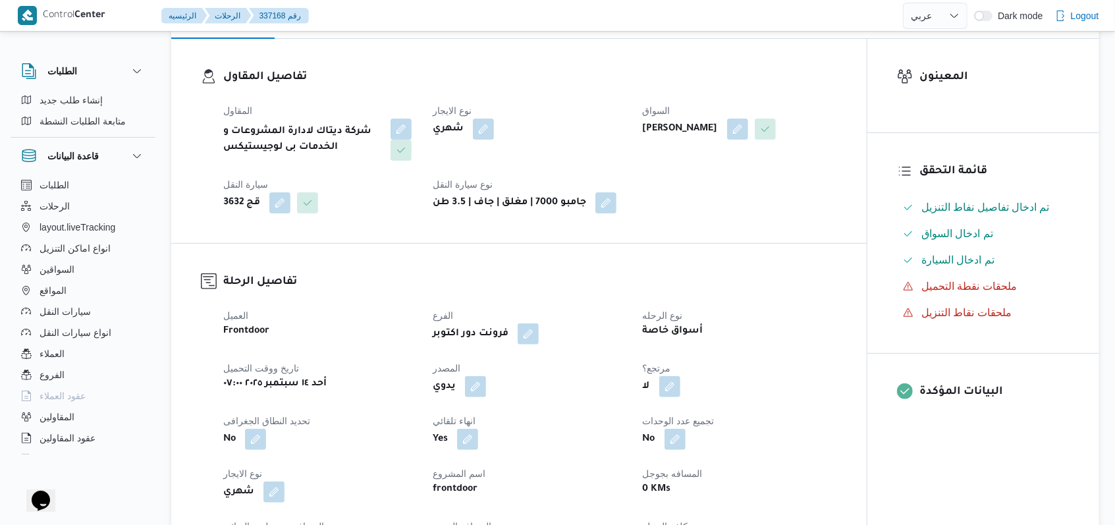
scroll to position [0, 0]
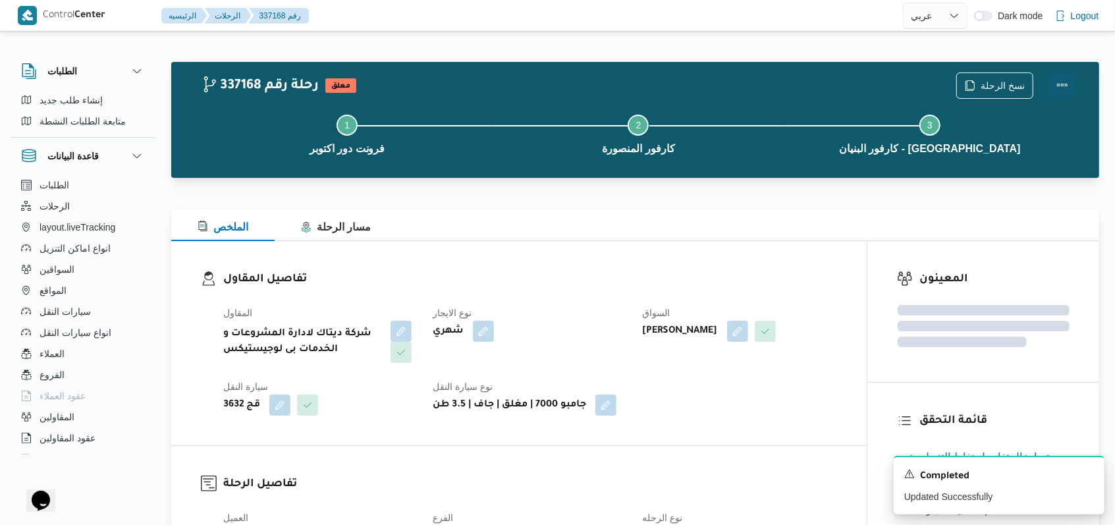
click at [1069, 82] on button "Actions" at bounding box center [1062, 85] width 26 height 26
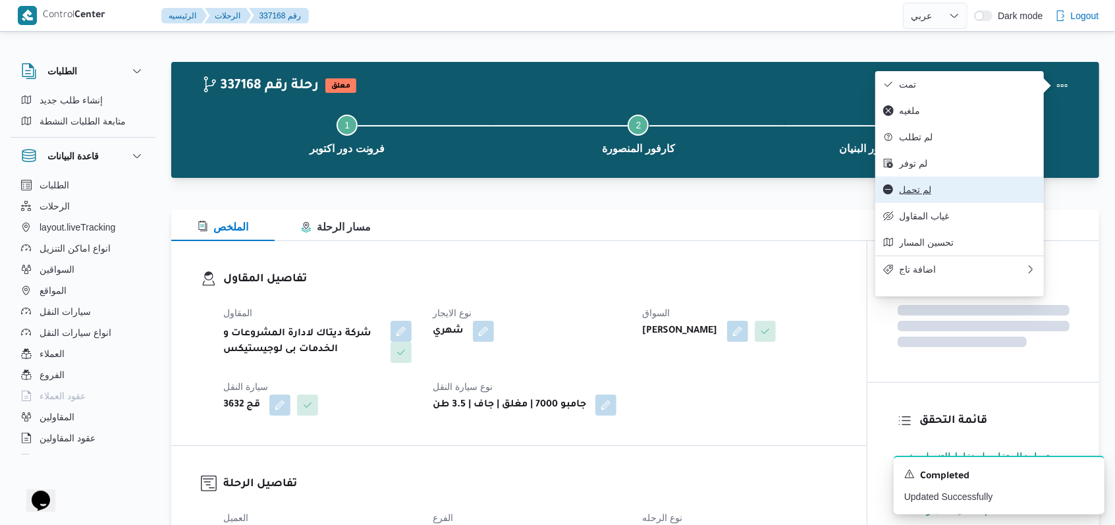
click at [911, 195] on span "لم تحمل" at bounding box center [967, 189] width 137 height 11
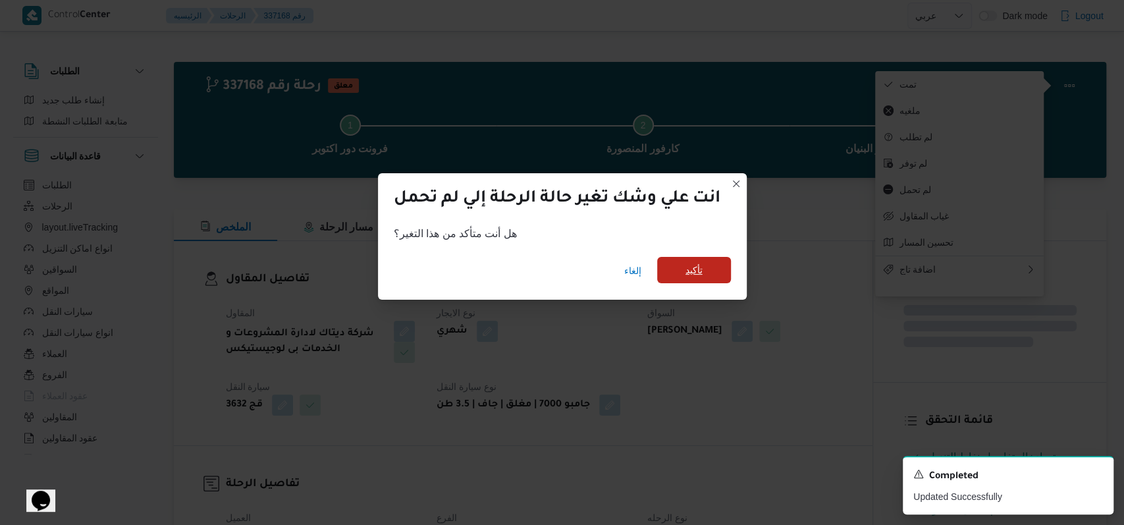
click at [700, 277] on span "تأكيد" at bounding box center [693, 270] width 17 height 16
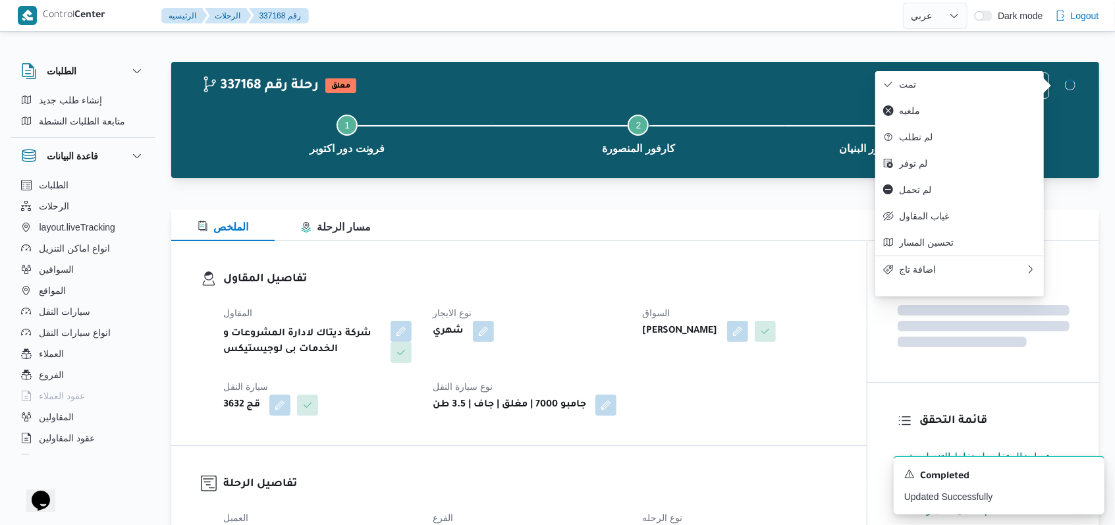
click at [539, 303] on div "المقاول شركة ديتاك لادارة المشروعات و الخدمات بى لوجيستيكس نوع الايجار شهري الس…" at bounding box center [529, 360] width 629 height 126
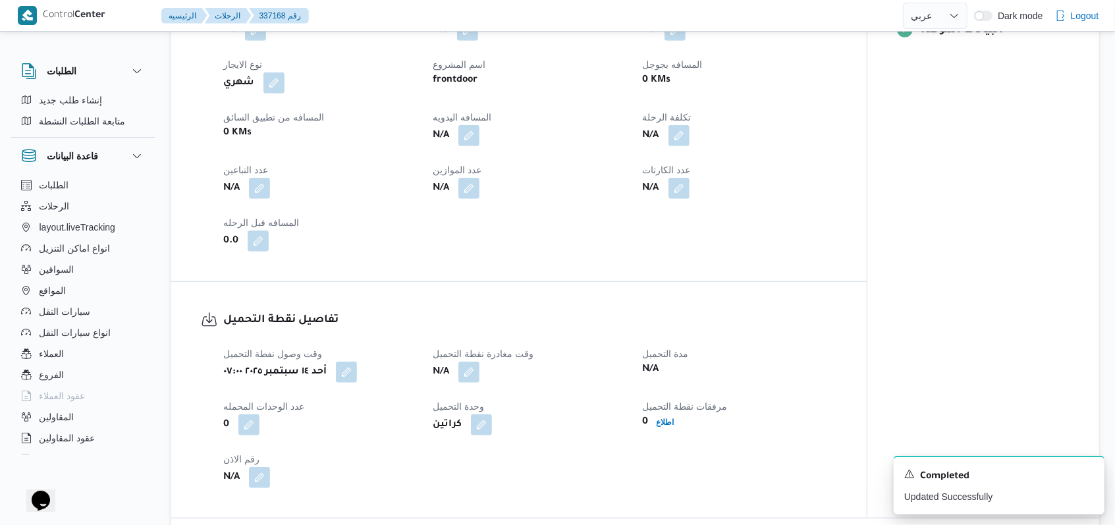
scroll to position [614, 0]
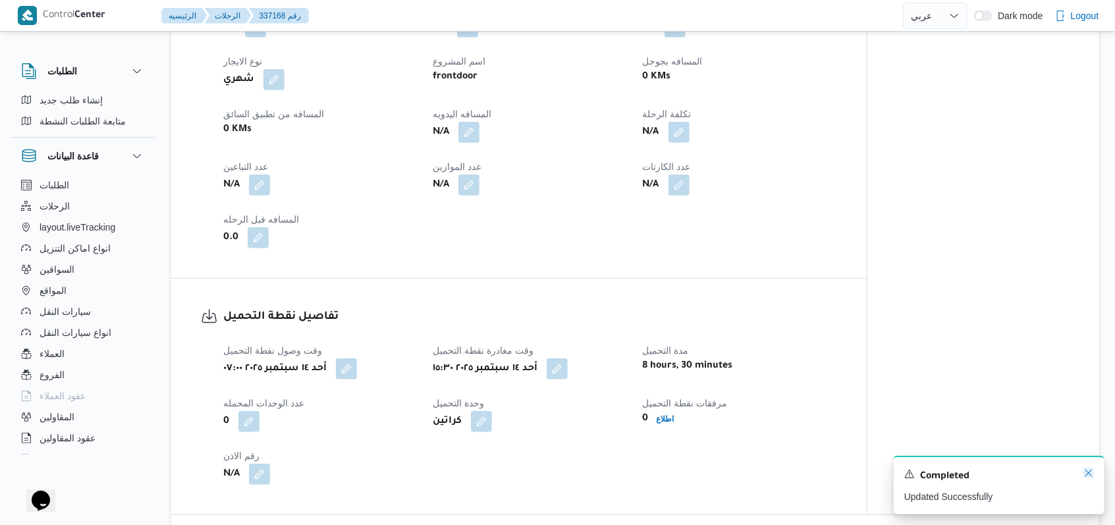
click at [1088, 475] on icon "Dismiss toast" at bounding box center [1088, 472] width 11 height 11
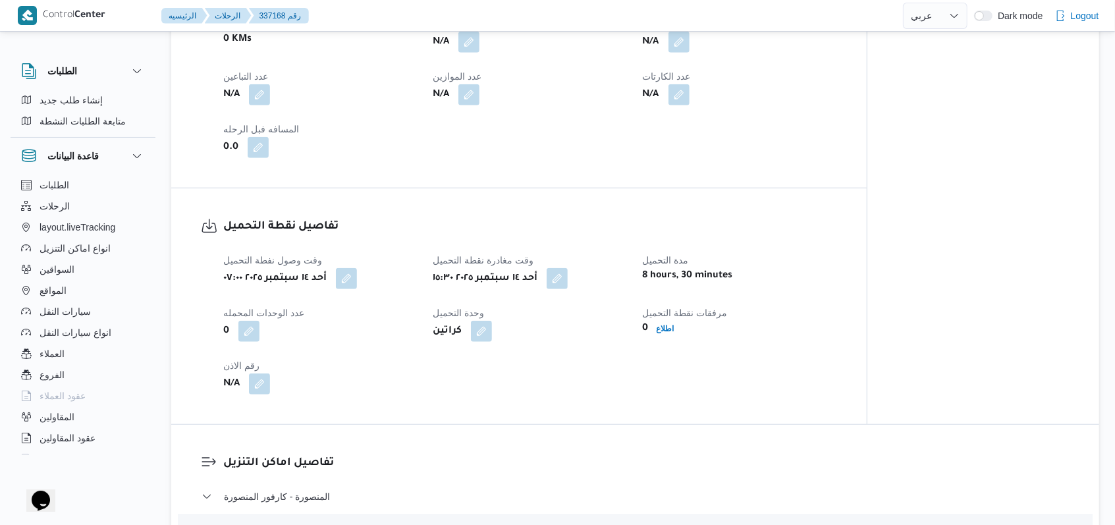
scroll to position [702, 0]
select select "ar"
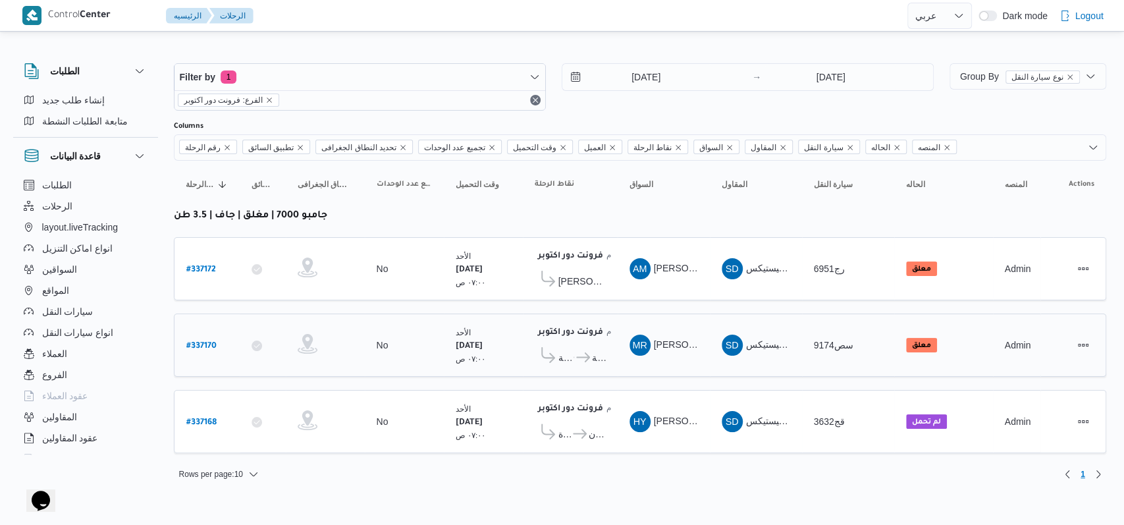
click at [198, 342] on b "# 337170" at bounding box center [201, 346] width 30 height 9
select select "ar"
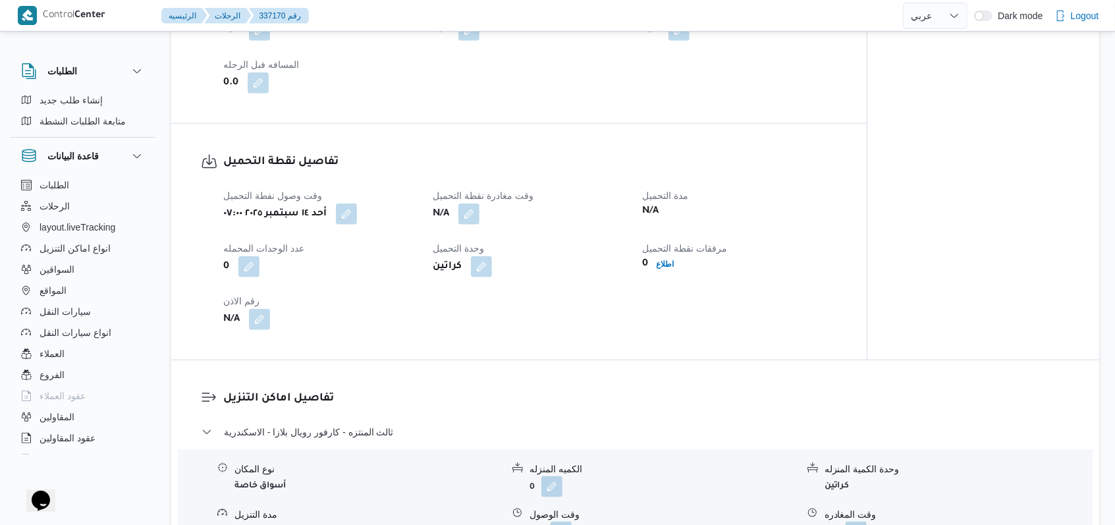
scroll to position [790, 0]
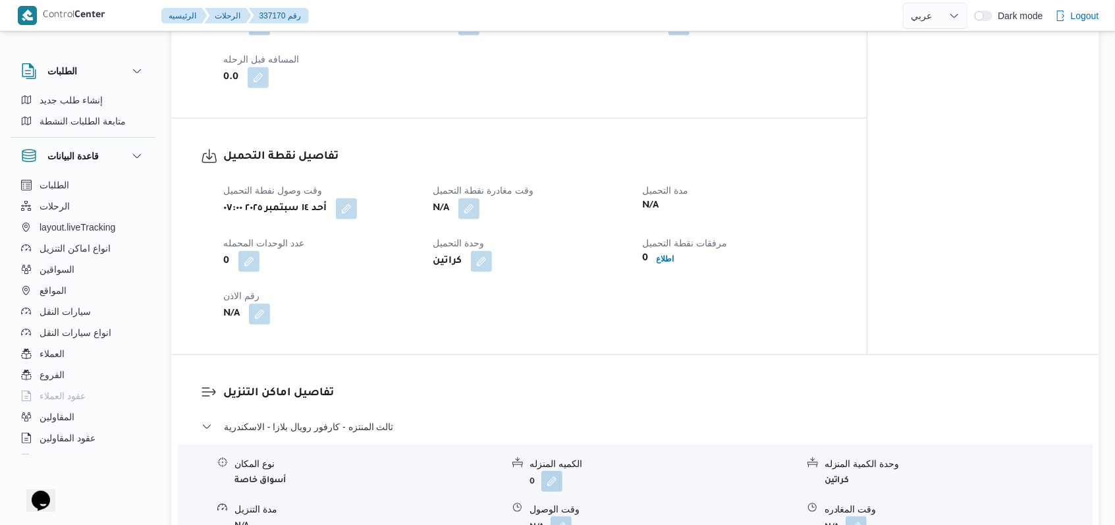
click at [475, 185] on span "وقت مغادرة نقطة التحميل" at bounding box center [483, 190] width 101 height 11
click at [473, 198] on button "button" at bounding box center [468, 208] width 21 height 21
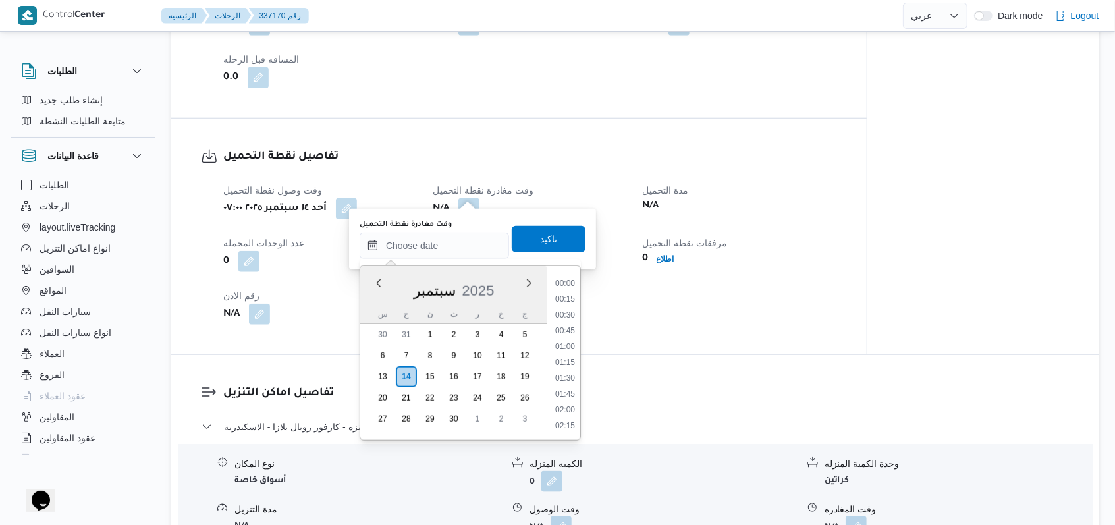
scroll to position [916, 0]
click at [567, 351] on li "15:30" at bounding box center [565, 346] width 30 height 13
type input "١٤/٠٩/٢٠٢٥ ١٥:٣٠"
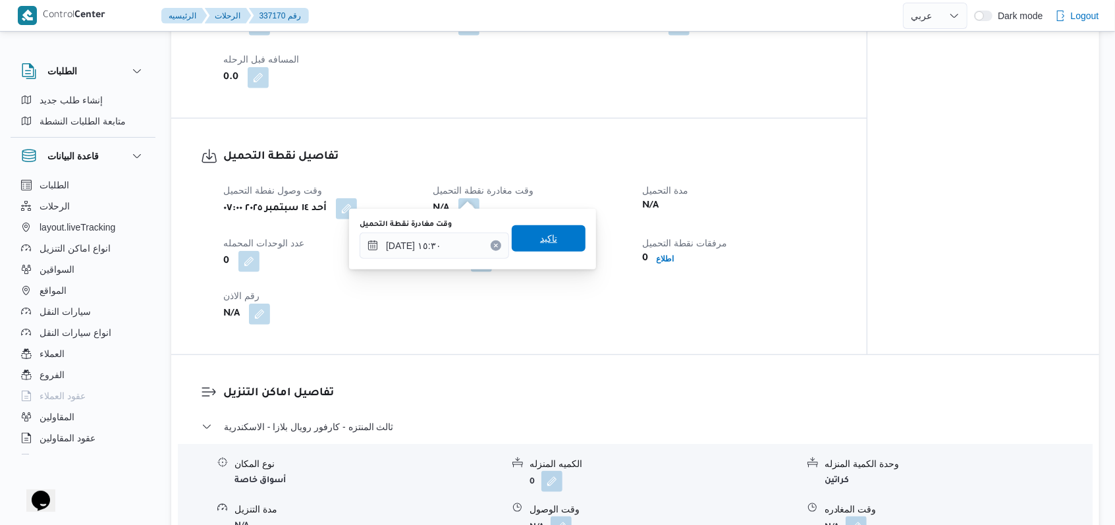
click at [560, 245] on span "تاكيد" at bounding box center [549, 238] width 74 height 26
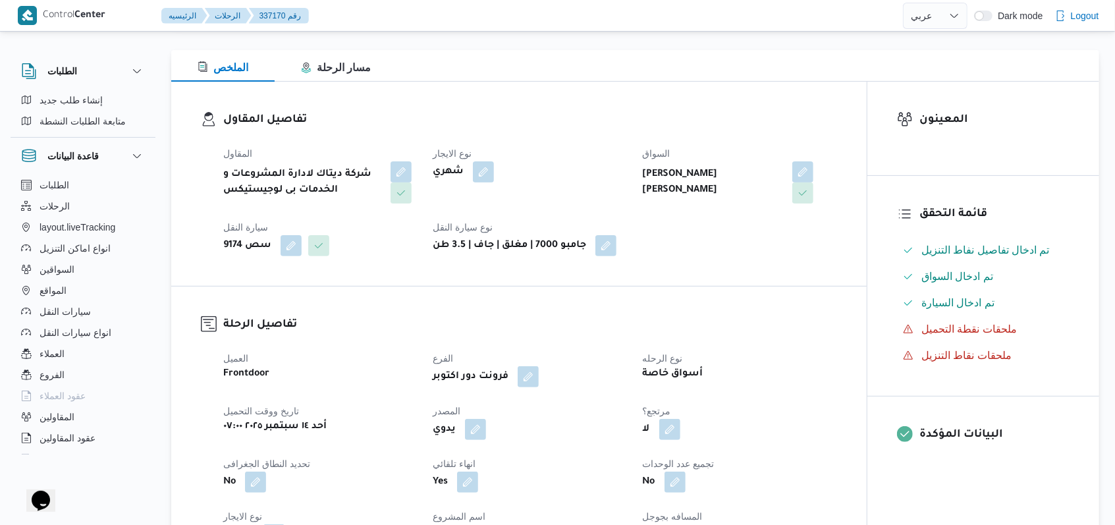
scroll to position [0, 0]
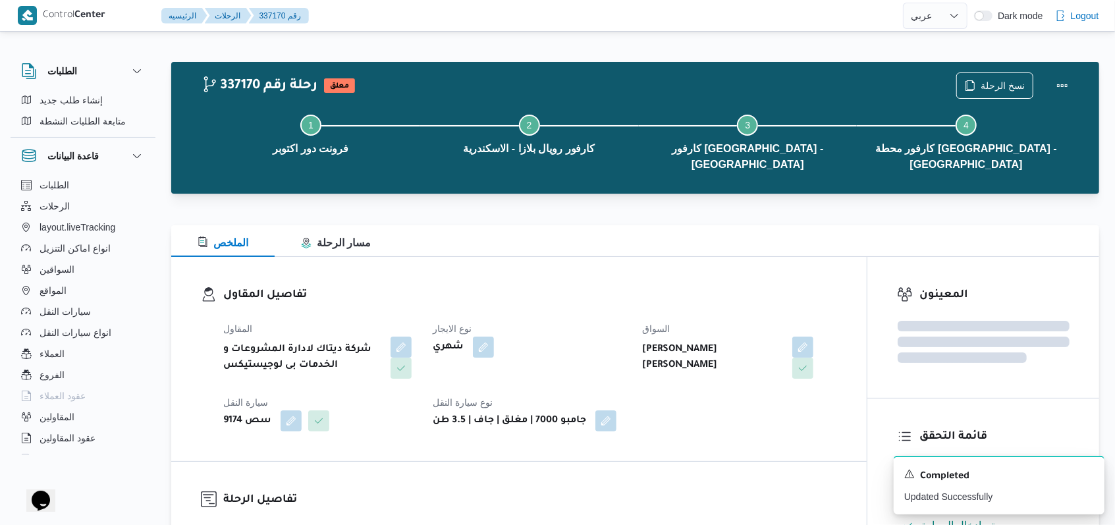
click at [1077, 82] on div "نسخ الرحلة" at bounding box center [1015, 86] width 135 height 42
click at [1065, 82] on button "Actions" at bounding box center [1062, 85] width 26 height 26
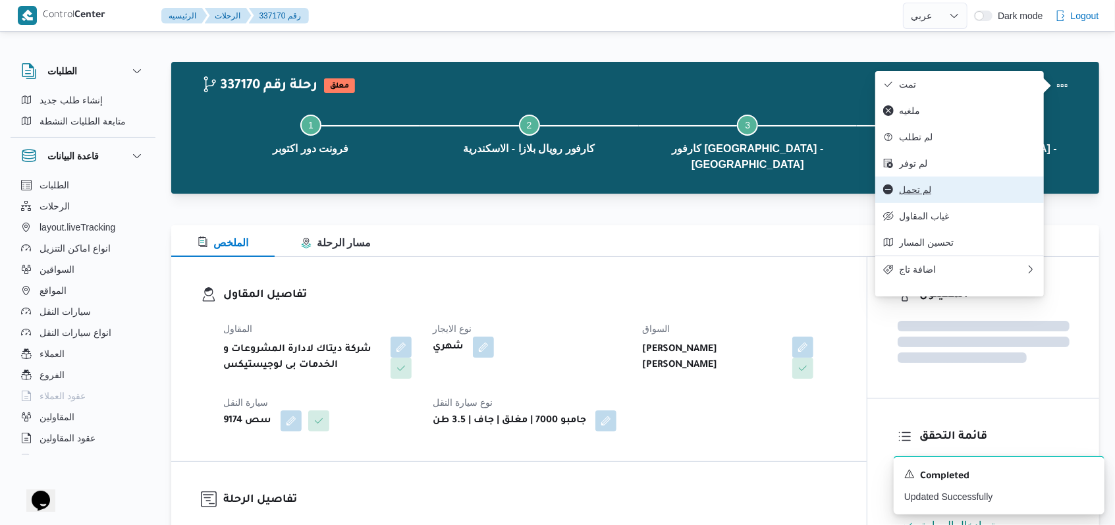
click at [925, 192] on span "لم تحمل" at bounding box center [967, 189] width 137 height 11
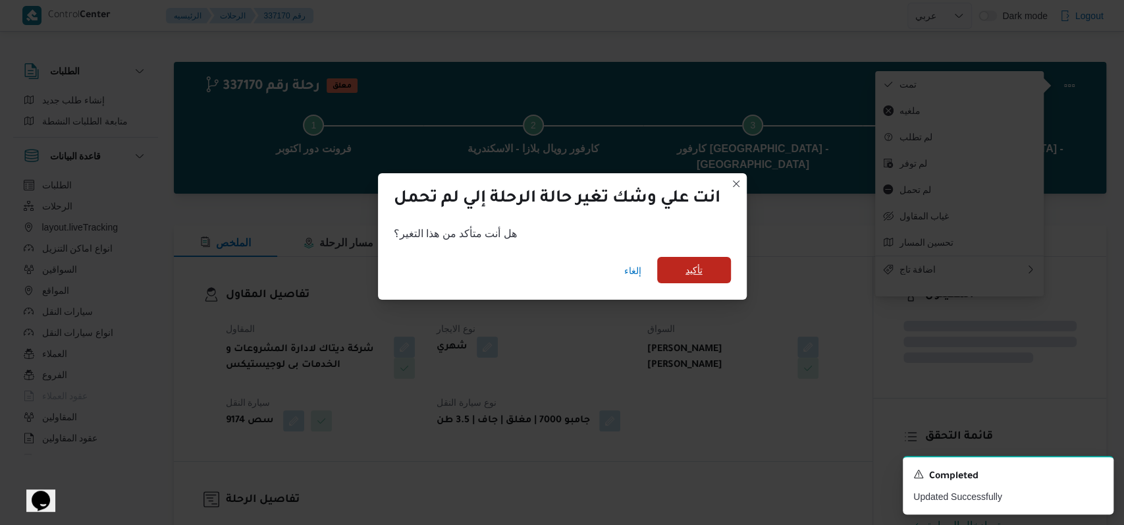
click at [719, 273] on span "تأكيد" at bounding box center [694, 270] width 74 height 26
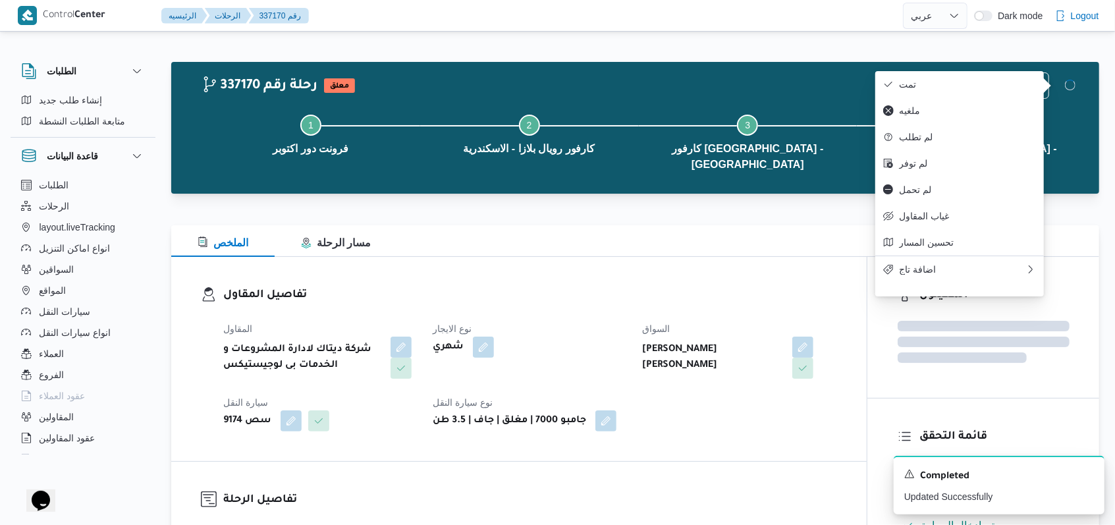
click at [712, 286] on h3 "تفاصيل المقاول" at bounding box center [530, 295] width 614 height 18
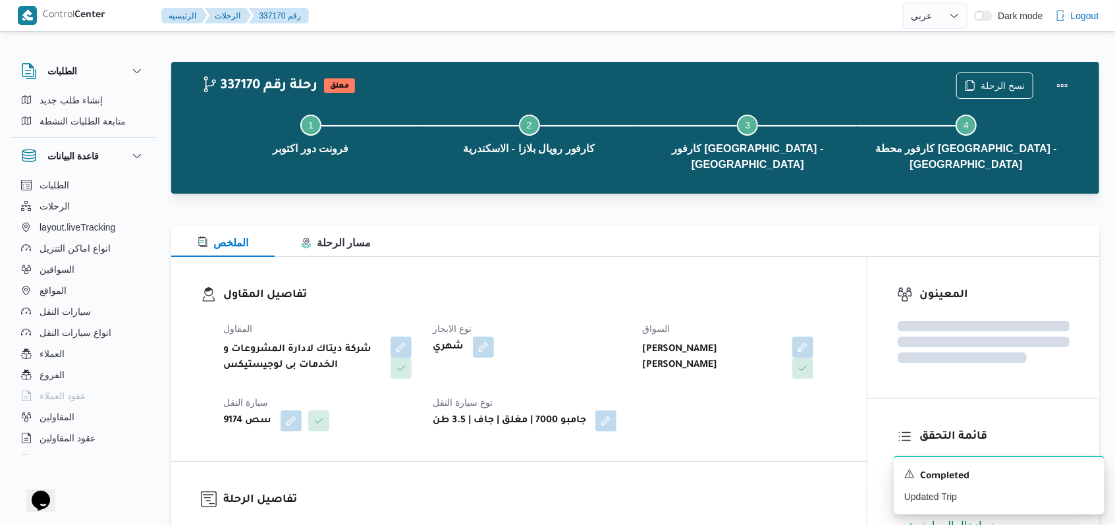
select select "ar"
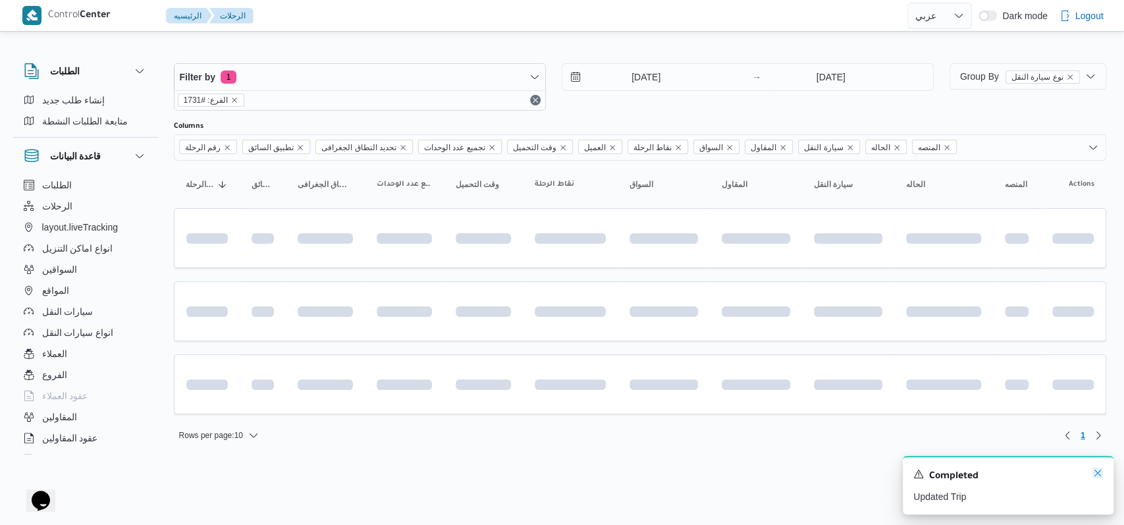
click at [1094, 475] on icon "Dismiss toast" at bounding box center [1097, 472] width 11 height 11
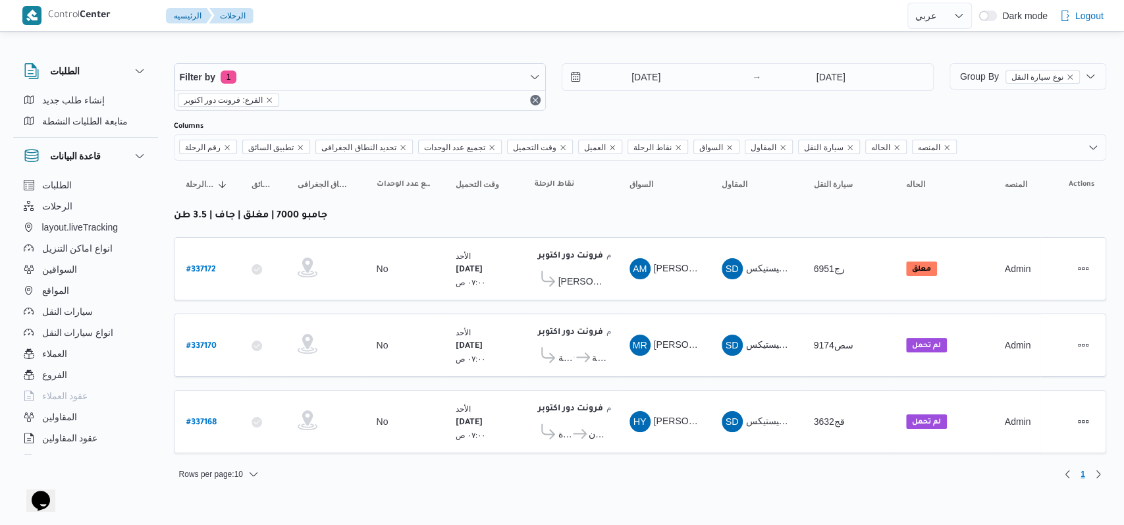
click at [656, 107] on div "[DATE] → [DATE]" at bounding box center [748, 86] width 372 height 47
click at [189, 265] on b "# 337172" at bounding box center [201, 269] width 30 height 9
select select "ar"
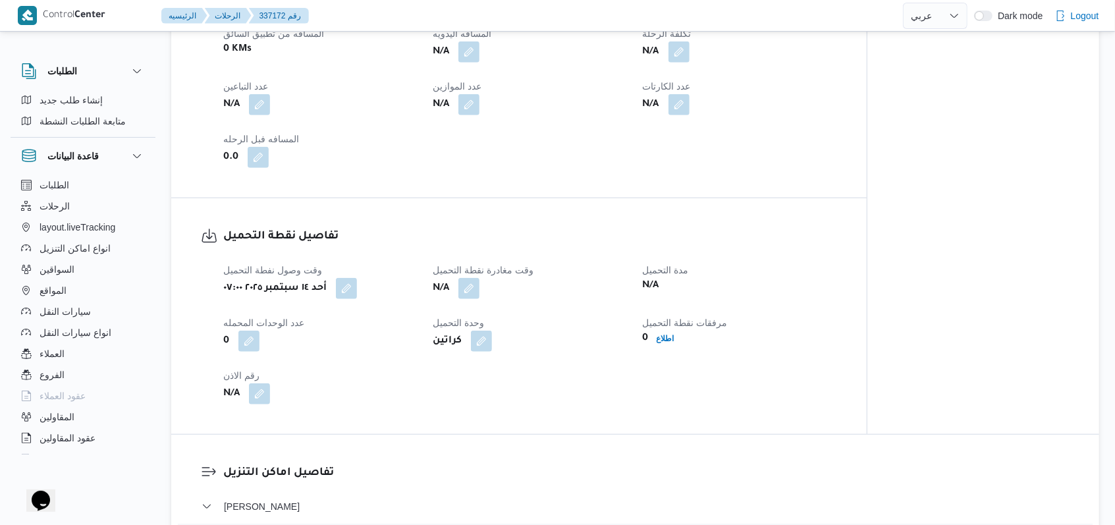
scroll to position [702, 0]
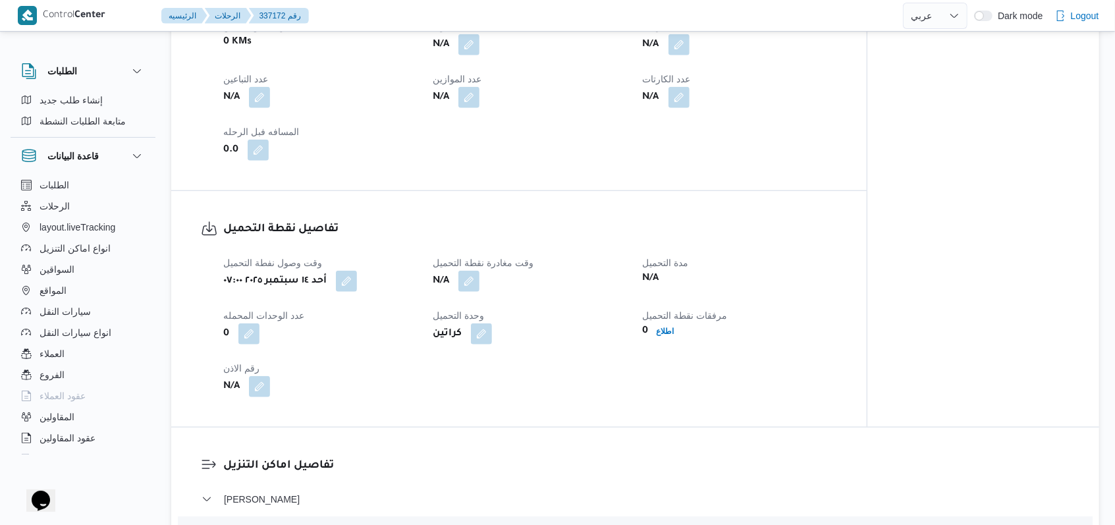
click at [470, 294] on div "وقت وصول نفطة التحميل أحد ١٤ سبتمبر ٢٠٢٥ ٠٧:٠٠ وقت مغادرة نقطة التحميل N/A مدة …" at bounding box center [529, 326] width 629 height 158
click at [470, 288] on button "button" at bounding box center [468, 280] width 21 height 21
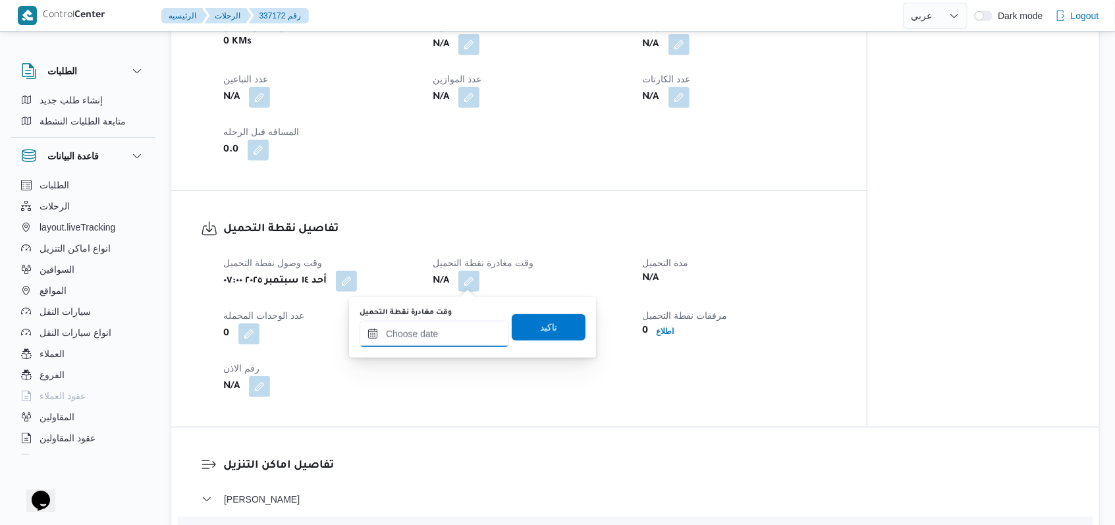
click at [439, 332] on input "وقت مغادرة نقطة التحميل" at bounding box center [433, 334] width 149 height 26
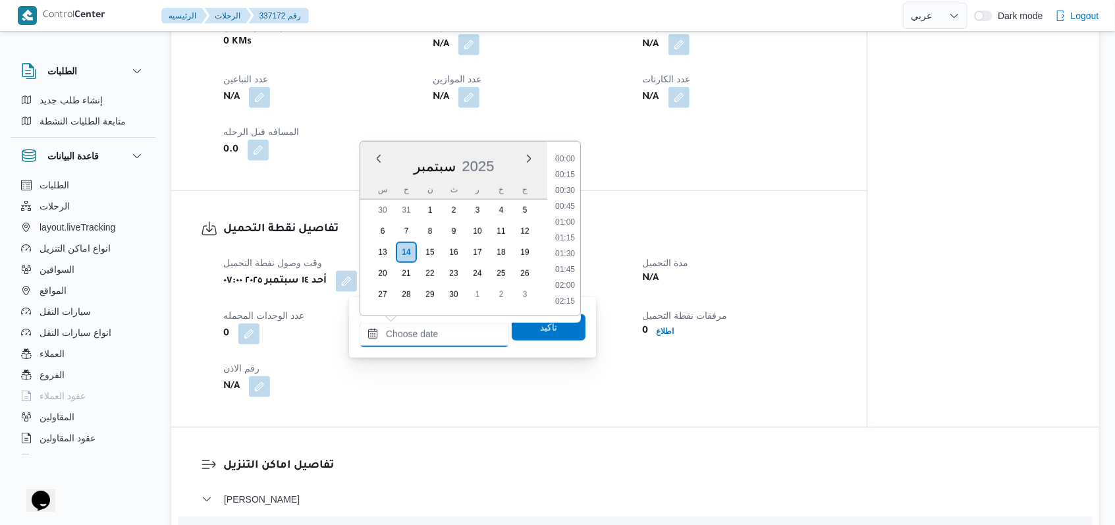
scroll to position [916, 0]
click at [566, 226] on li "15:30" at bounding box center [565, 222] width 30 height 13
type input "١٤/٠٩/٢٠٢٥ ١٥:٣٠"
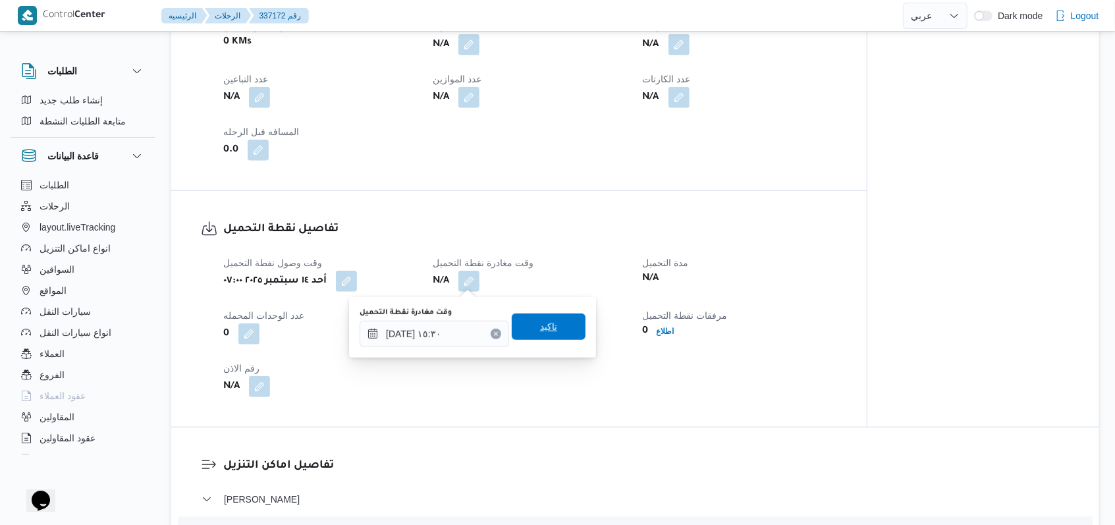
click at [551, 323] on span "تاكيد" at bounding box center [549, 326] width 74 height 26
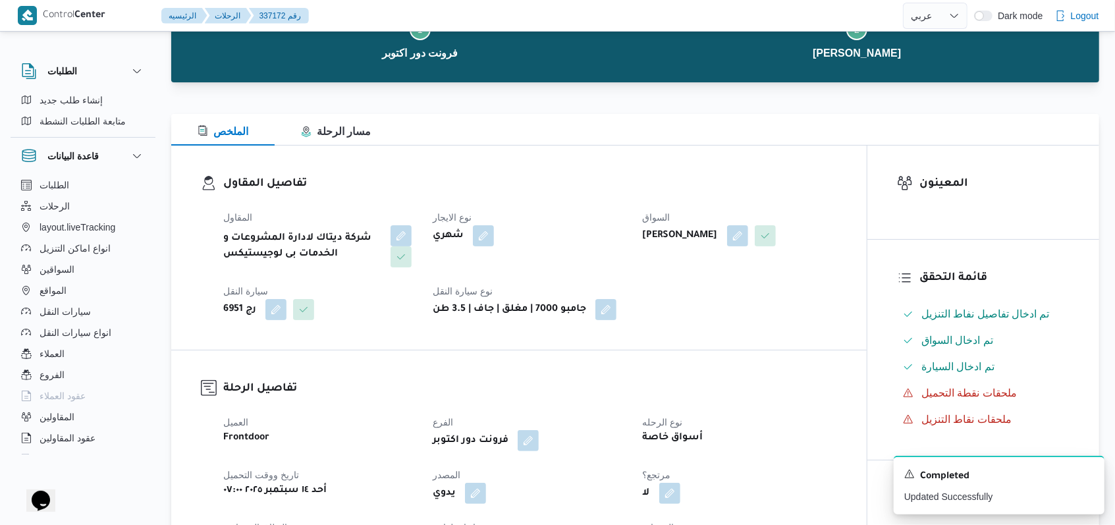
scroll to position [0, 0]
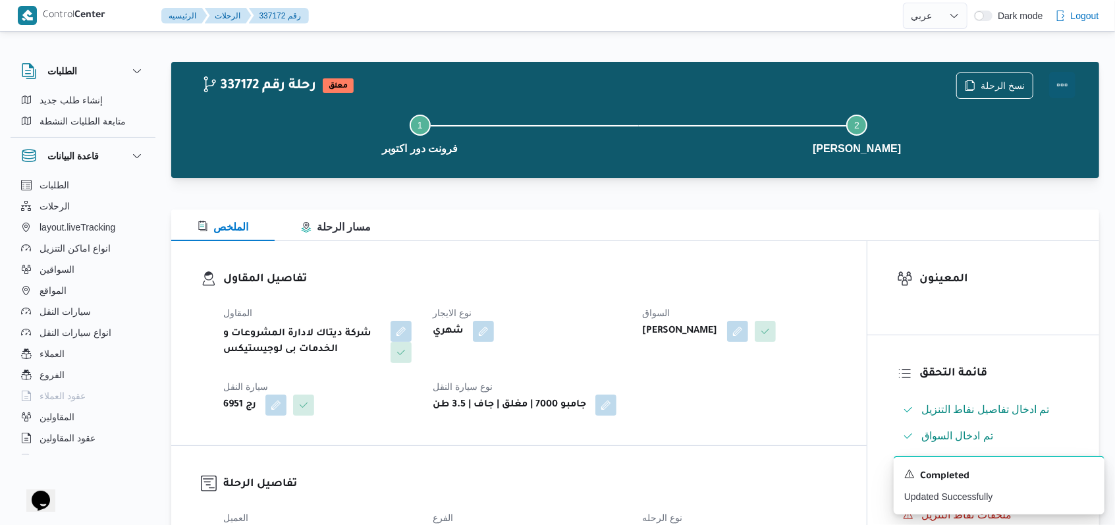
click at [1071, 78] on button "Actions" at bounding box center [1062, 85] width 26 height 26
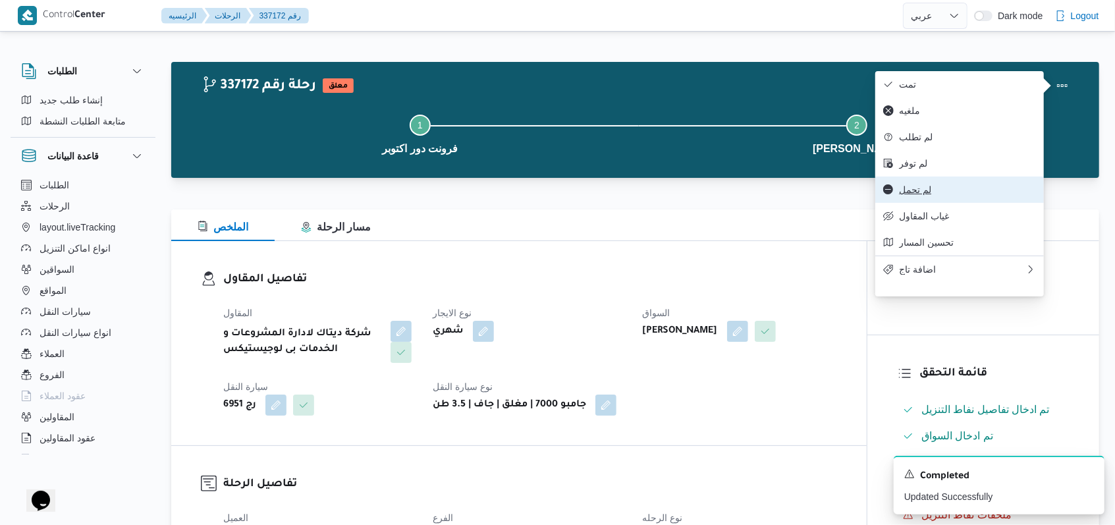
click at [915, 203] on button "لم تحمل" at bounding box center [959, 189] width 169 height 26
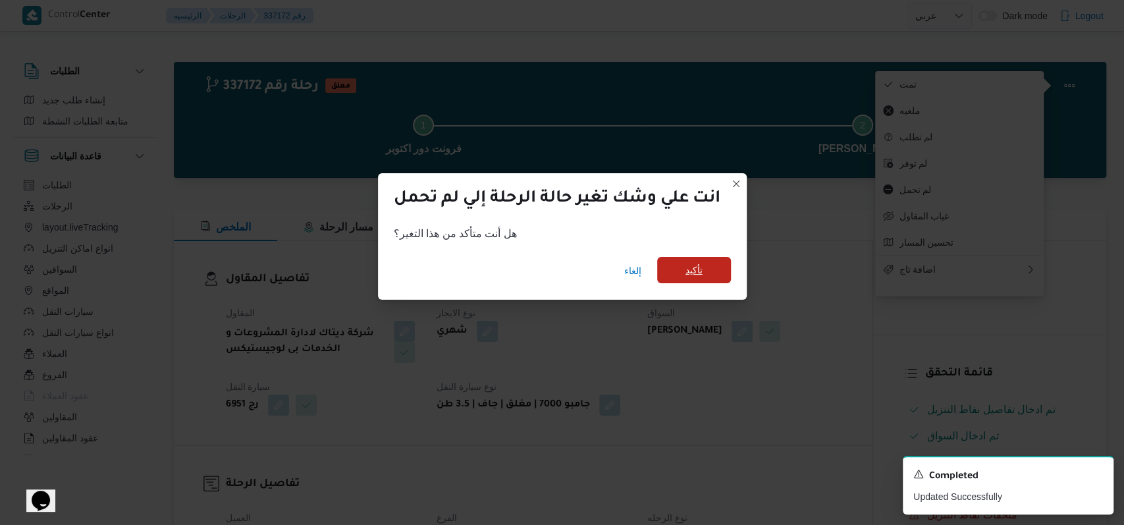
click at [722, 279] on span "تأكيد" at bounding box center [694, 270] width 74 height 26
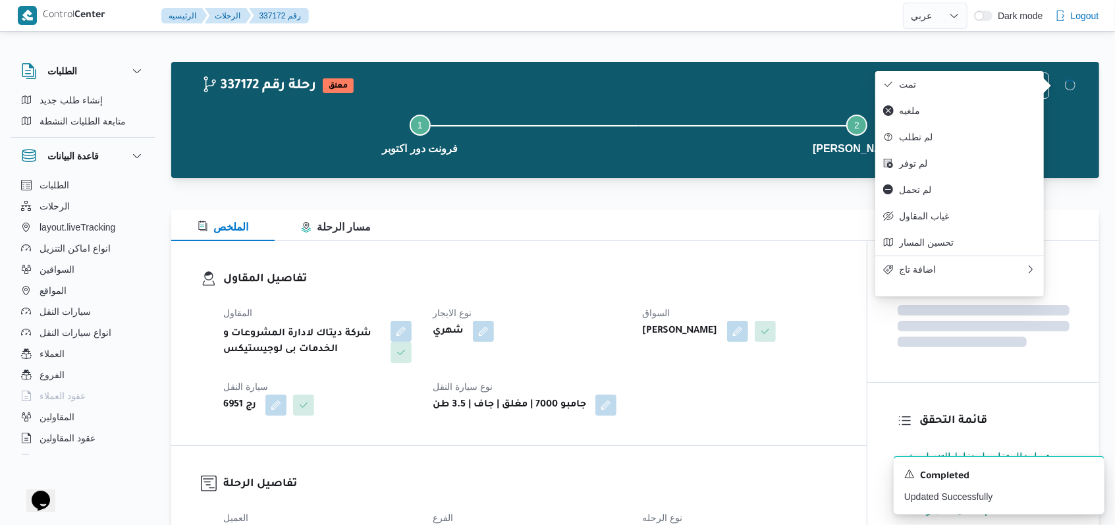
click at [784, 266] on div "تفاصيل المقاول المقاول شركة ديتاك لادارة المشروعات و الخدمات بى لوجيستيكس نوع ا…" at bounding box center [518, 343] width 695 height 204
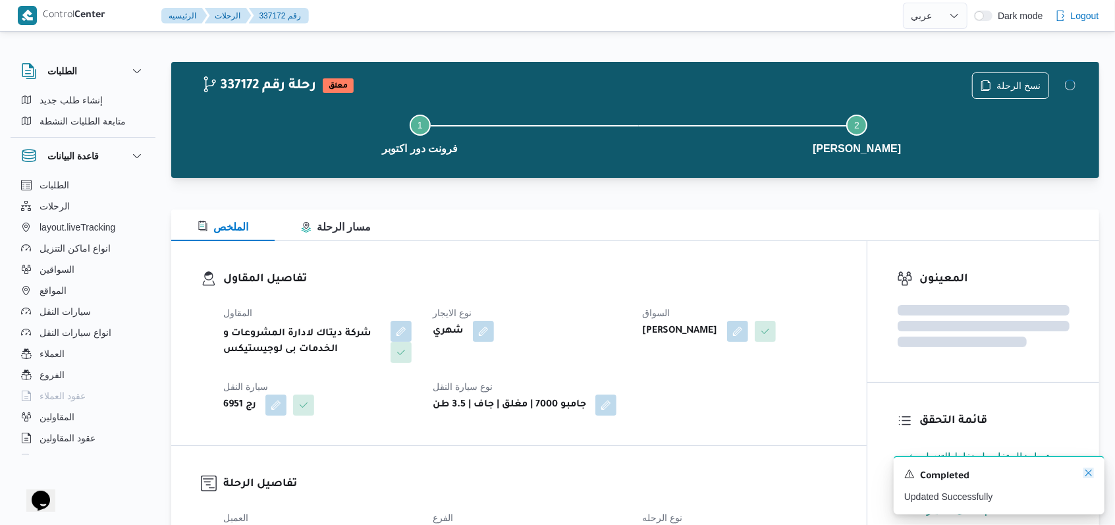
click at [1089, 476] on icon "Dismiss toast" at bounding box center [1088, 472] width 11 height 11
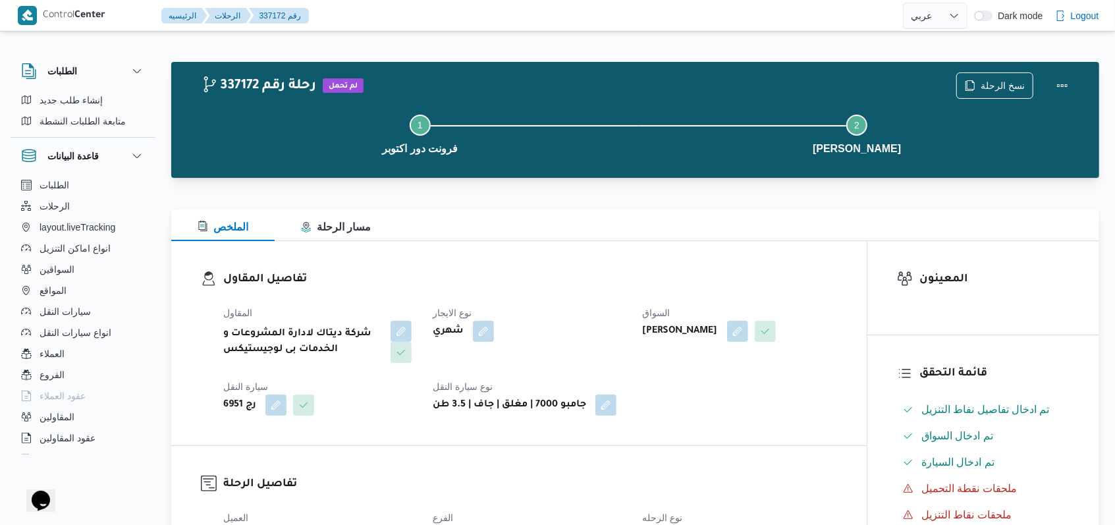
select select "ar"
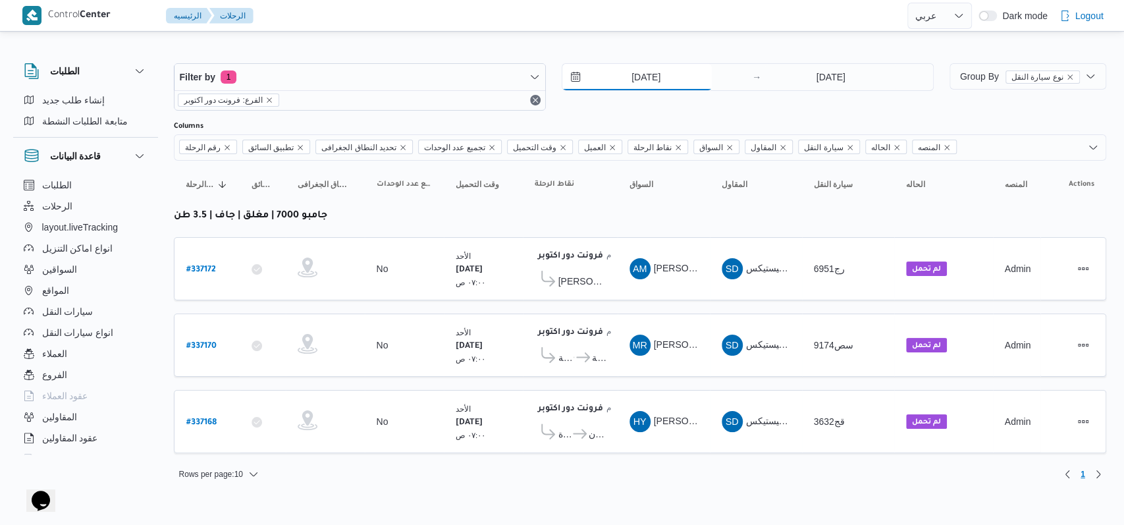
click at [659, 80] on input "[DATE]" at bounding box center [636, 77] width 149 height 26
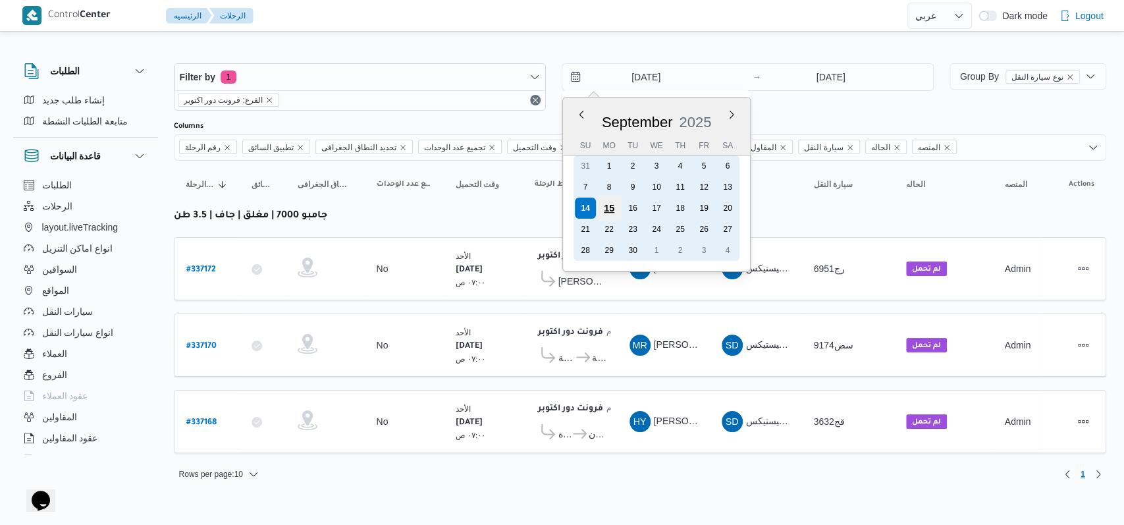
click at [616, 205] on div "15" at bounding box center [608, 208] width 25 height 25
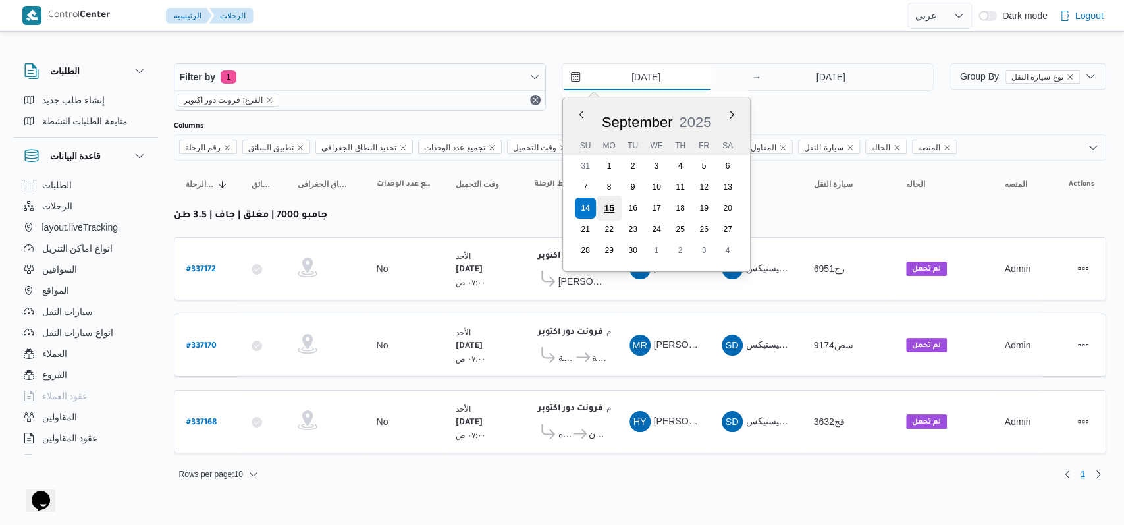
type input "15/9/2025"
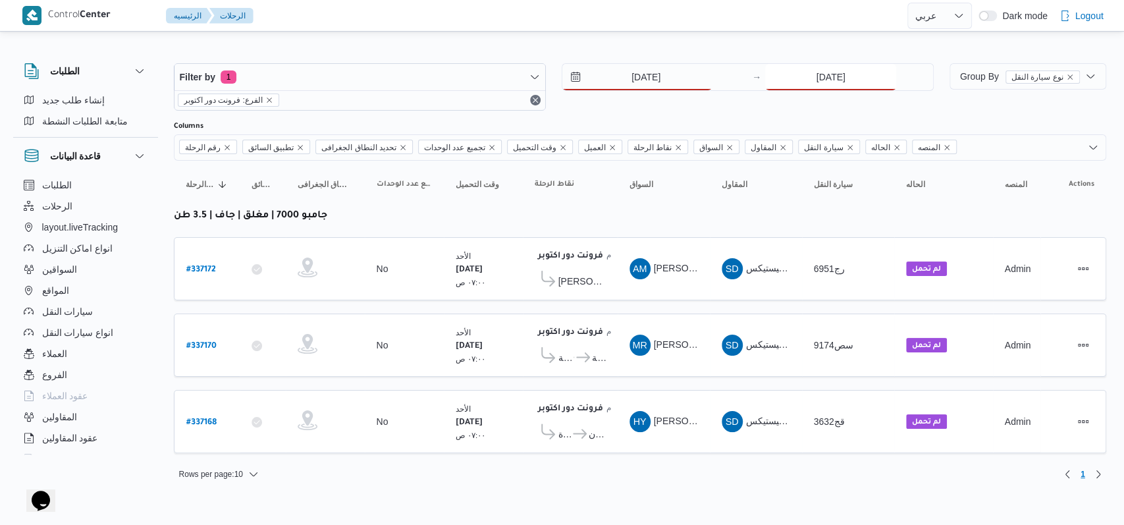
click at [822, 80] on input "[DATE]" at bounding box center [830, 77] width 131 height 26
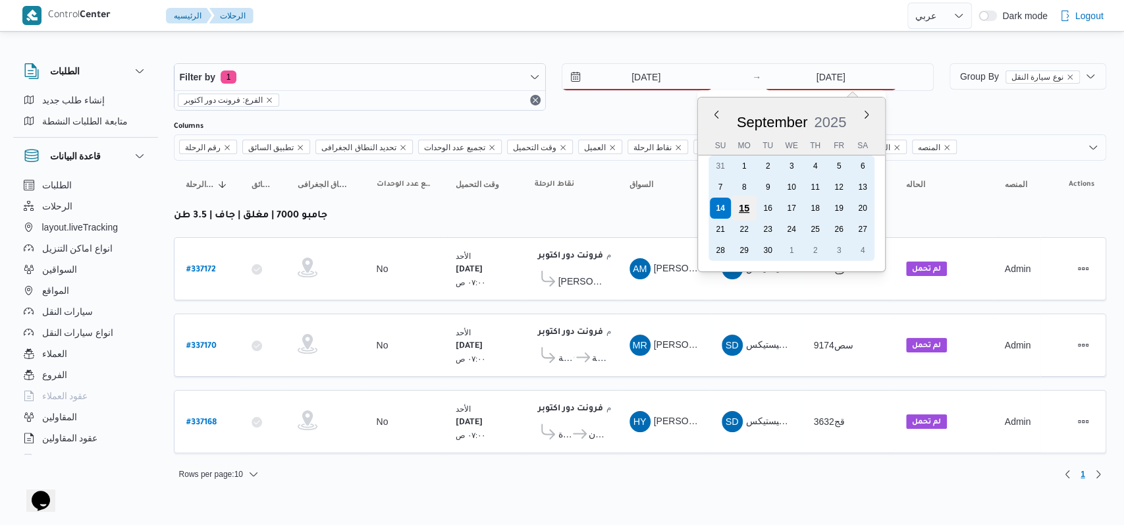
click at [745, 204] on div "15" at bounding box center [743, 208] width 25 height 25
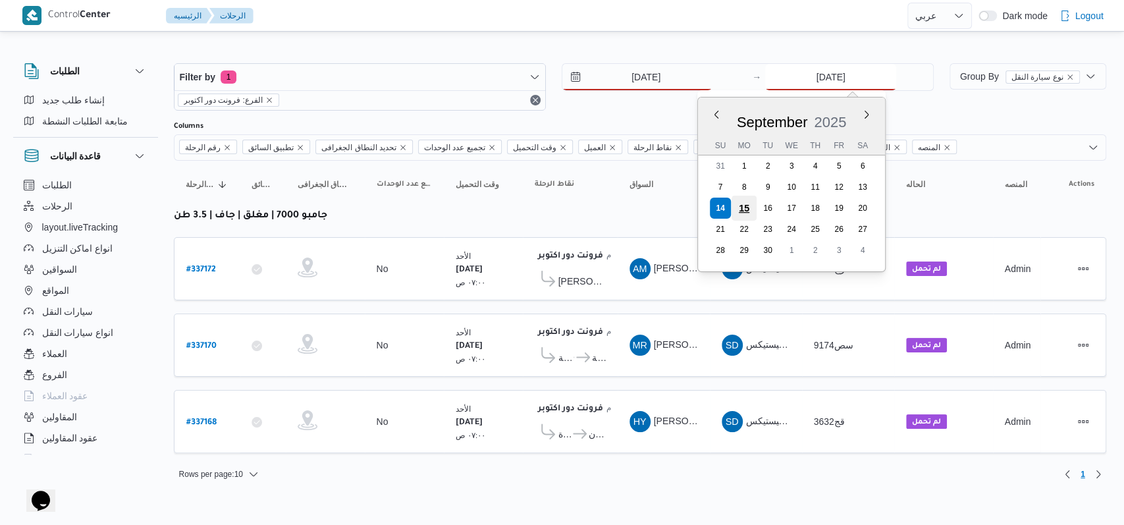
type input "15/9/2025"
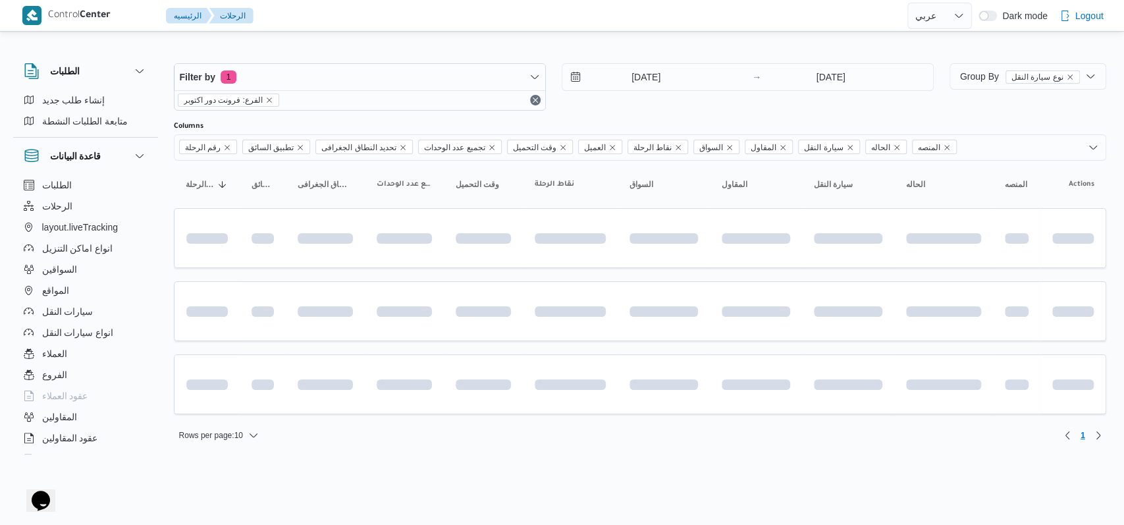
click at [667, 105] on div "15/9/2025 → 15/9/2025" at bounding box center [748, 86] width 372 height 47
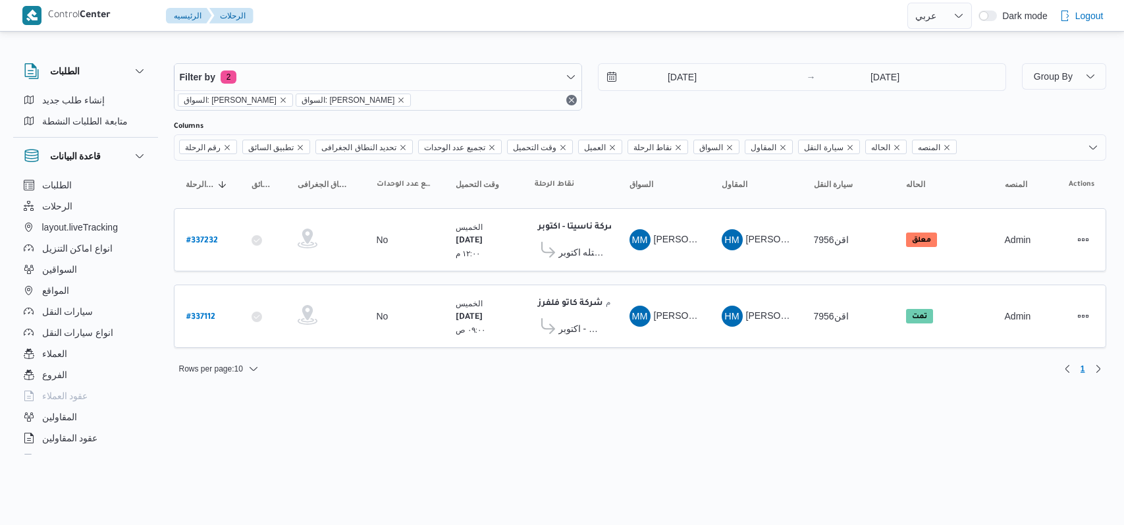
select select "ar"
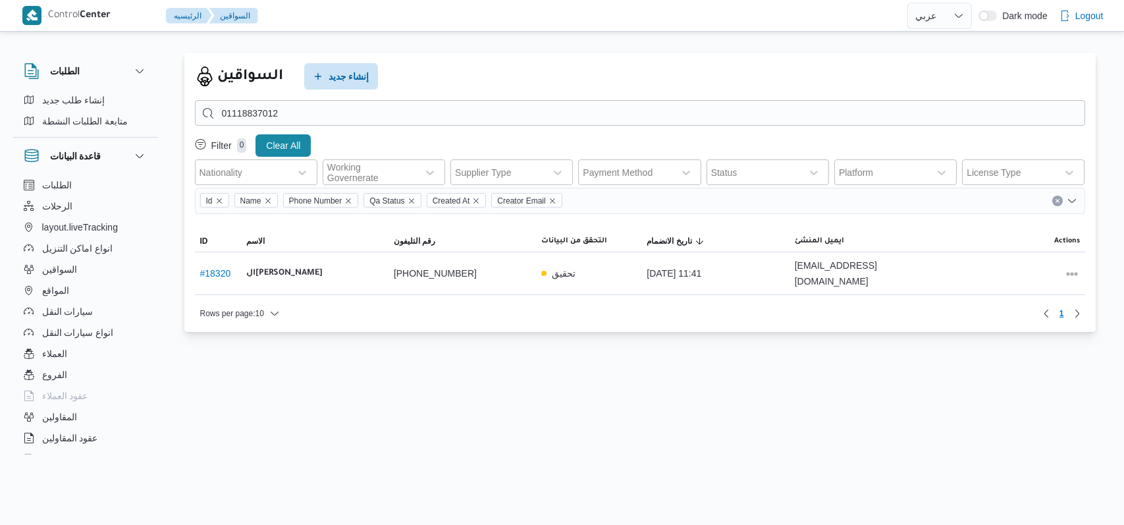
select select "ar"
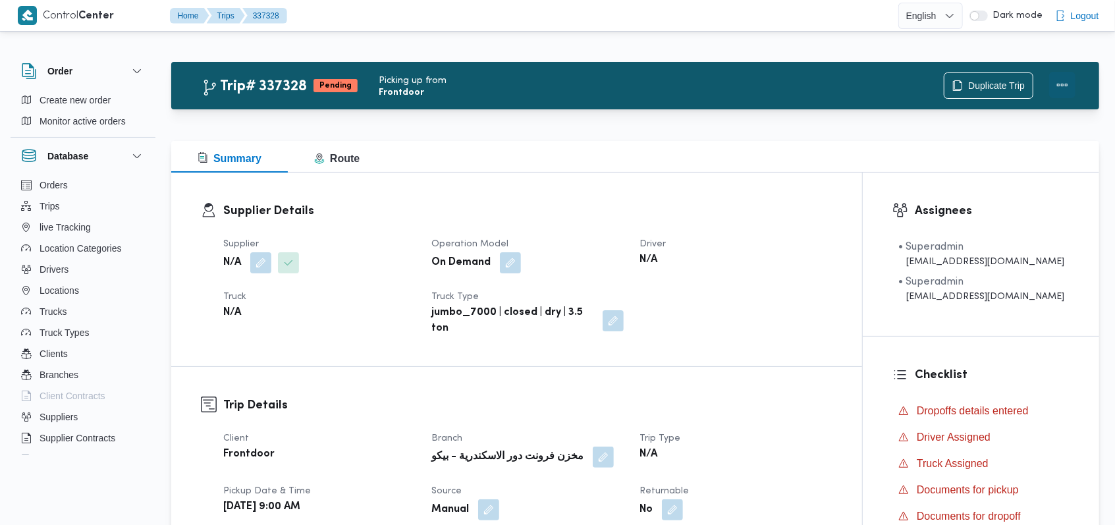
click at [1065, 76] on button "Actions" at bounding box center [1062, 85] width 26 height 26
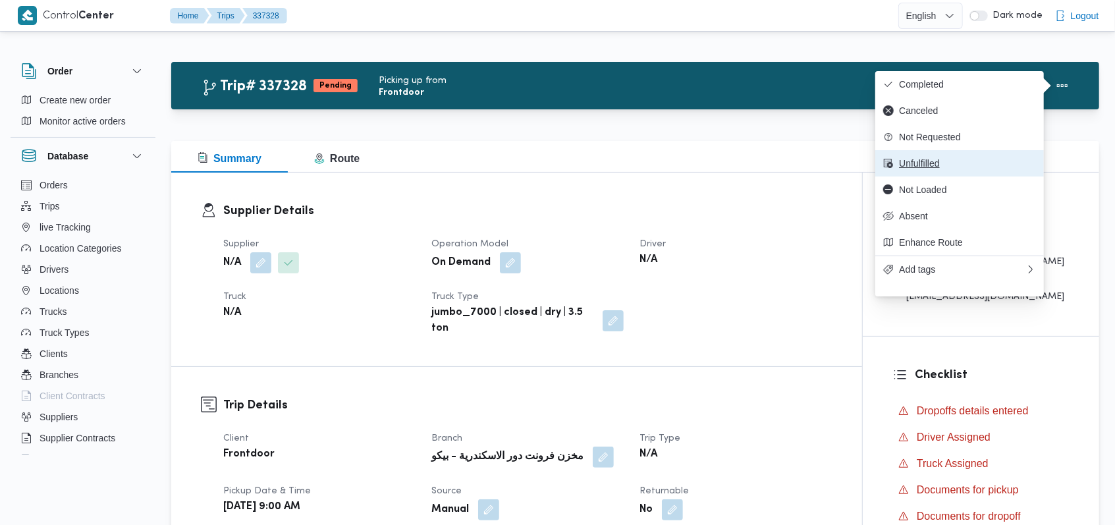
click at [928, 169] on span "Unfulfilled" at bounding box center [967, 163] width 137 height 11
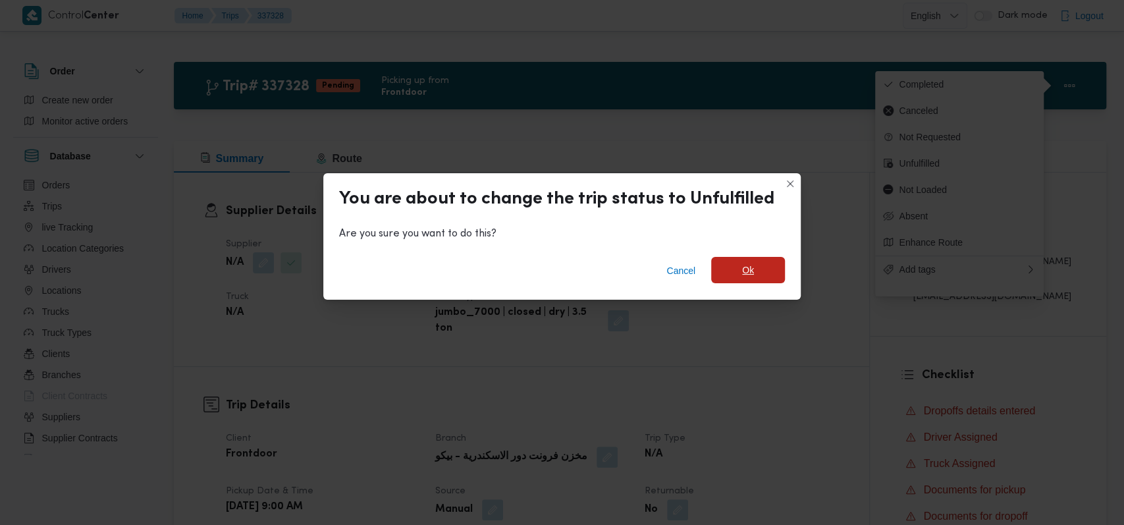
click at [732, 269] on span "Ok" at bounding box center [748, 270] width 74 height 26
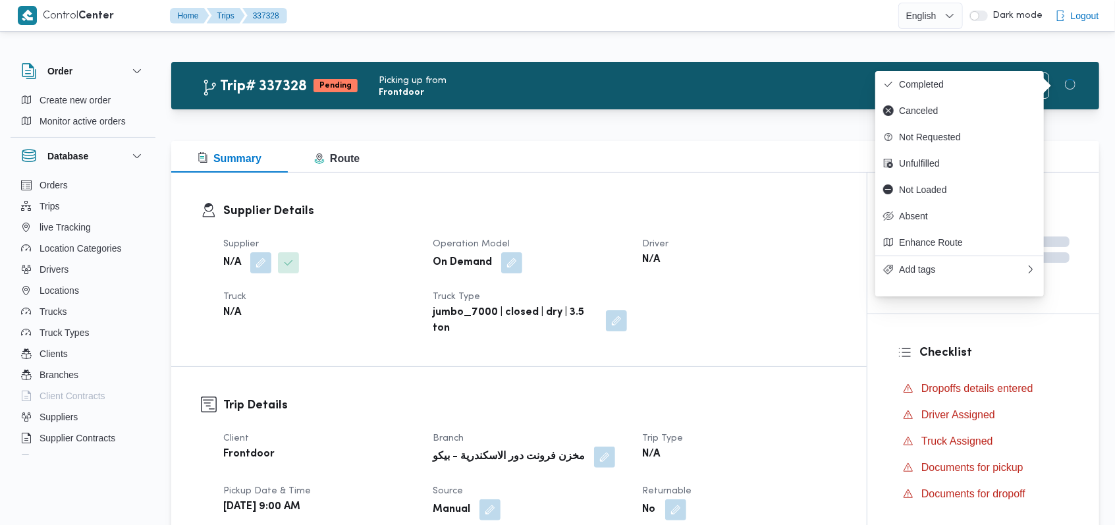
click at [752, 321] on div "Supplier N/A Operation Model On Demand Driver N/A Truck N/A Truck Type jumbo_70…" at bounding box center [529, 286] width 629 height 116
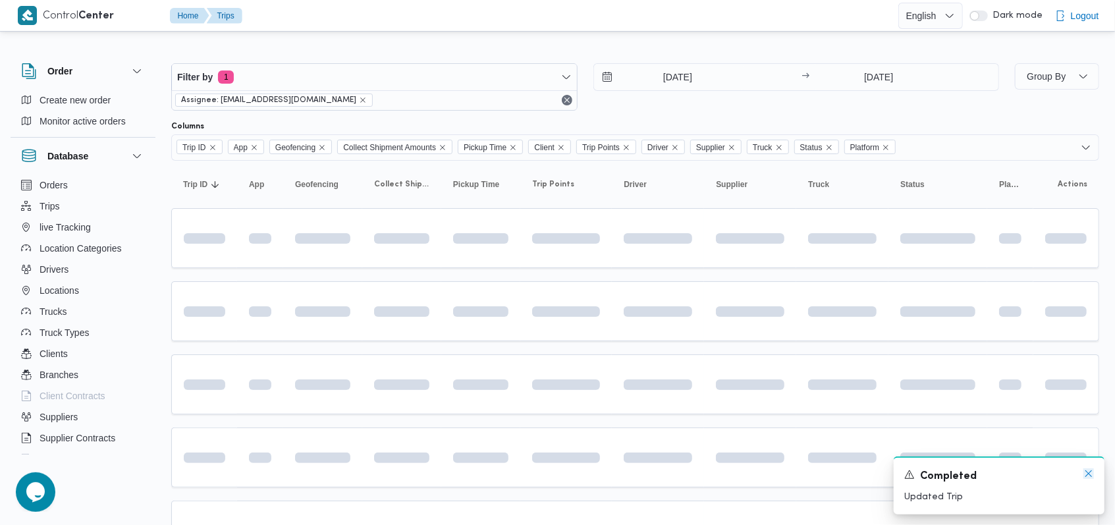
click at [1085, 475] on icon "Dismiss toast" at bounding box center [1088, 473] width 11 height 11
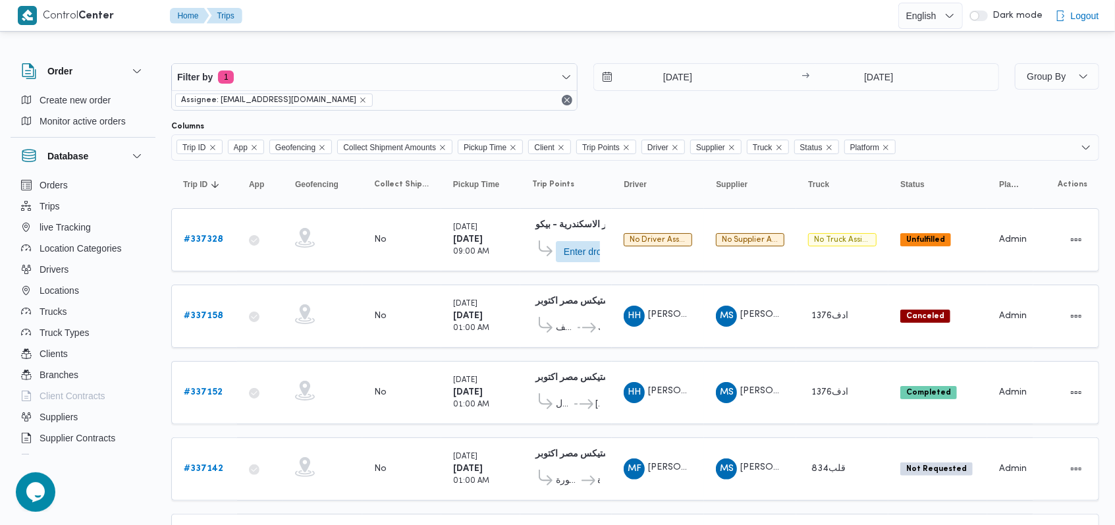
click at [789, 104] on div "[DATE] → [DATE]" at bounding box center [796, 86] width 406 height 47
